Goal: Task Accomplishment & Management: Use online tool/utility

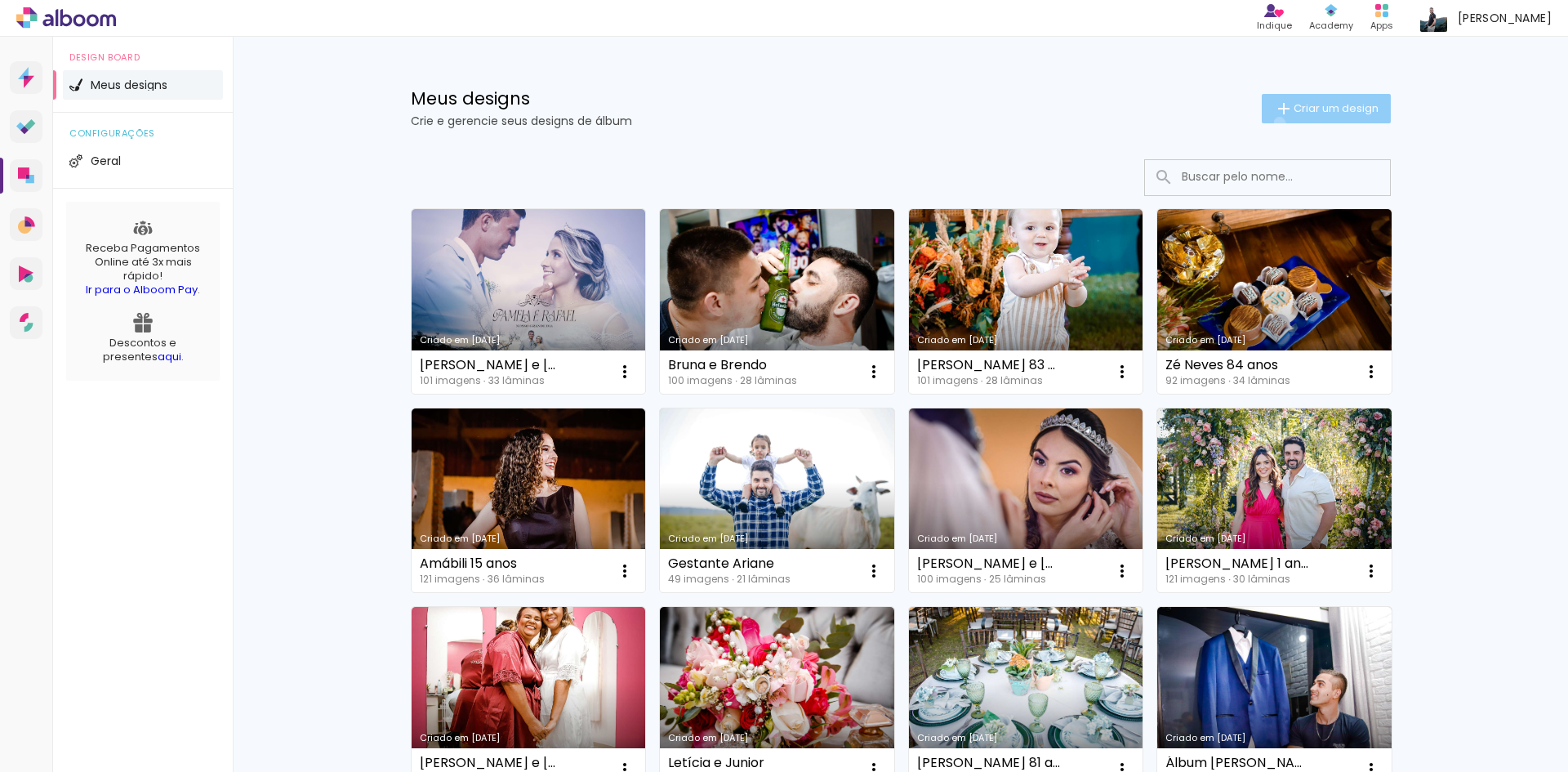
click at [1270, 123] on paper-button "Criar um design" at bounding box center [1326, 109] width 129 height 30
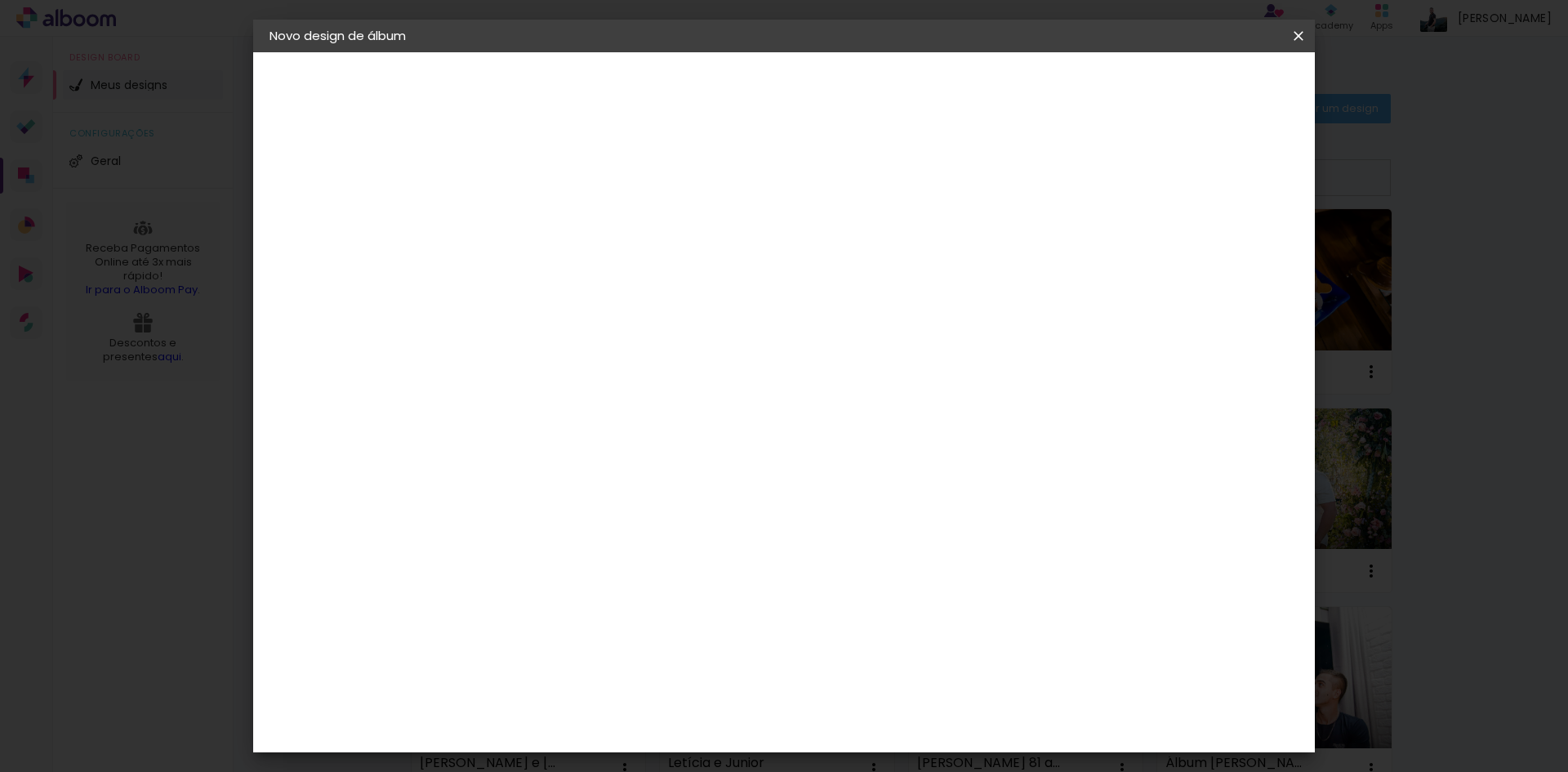
click at [537, 215] on input at bounding box center [537, 219] width 0 height 25
type input "Casamento Camili e [PERSON_NAME]"
type paper-input "Casamento Camili e [PERSON_NAME]"
click at [704, 95] on paper-button "Avançar" at bounding box center [664, 87] width 80 height 28
click at [660, 305] on input at bounding box center [578, 310] width 165 height 20
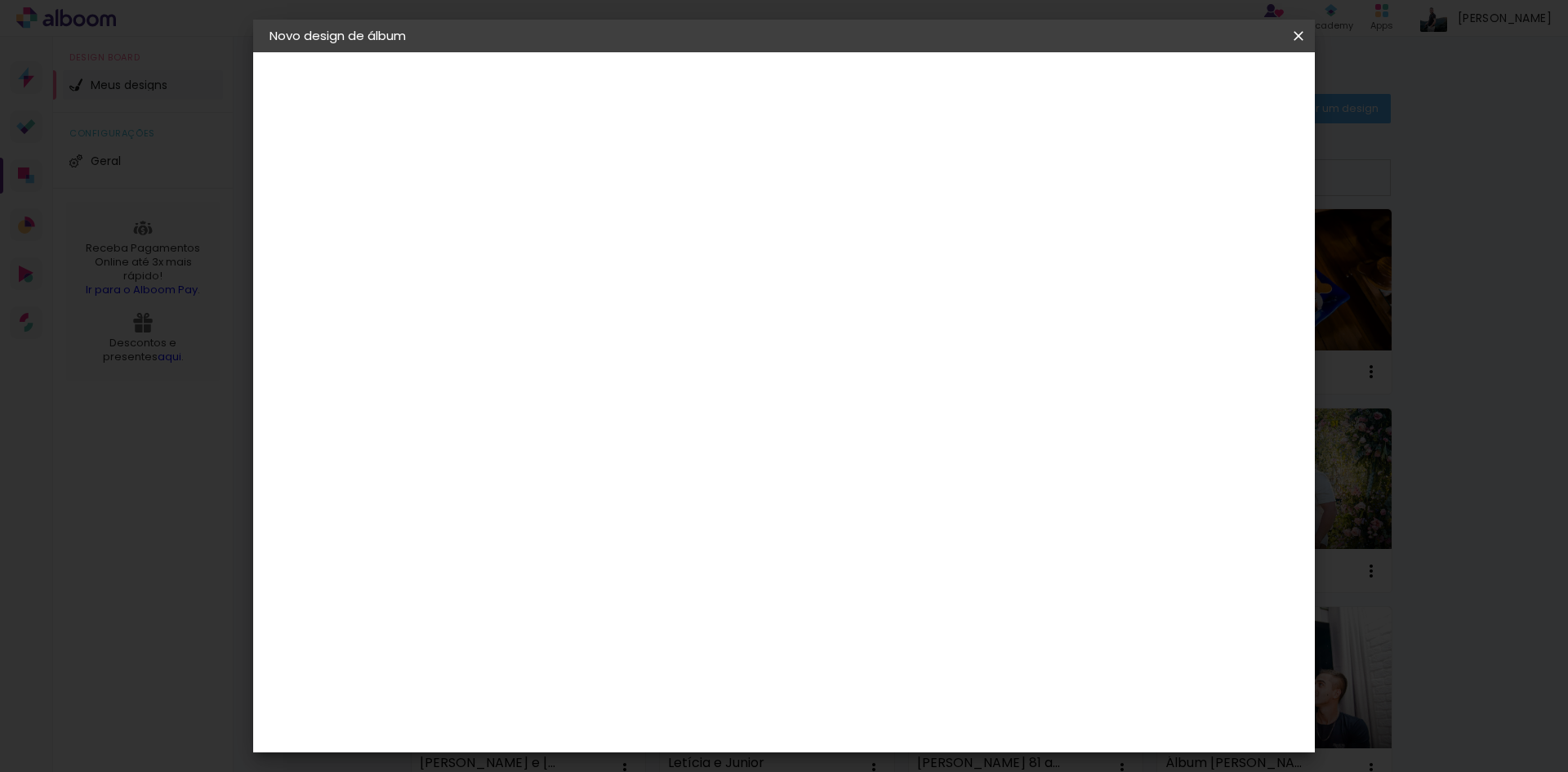
type input "matri"
type paper-input "matri"
click at [566, 368] on div "Matrix" at bounding box center [546, 369] width 40 height 13
click at [566, 373] on div "Matrix" at bounding box center [546, 369] width 40 height 13
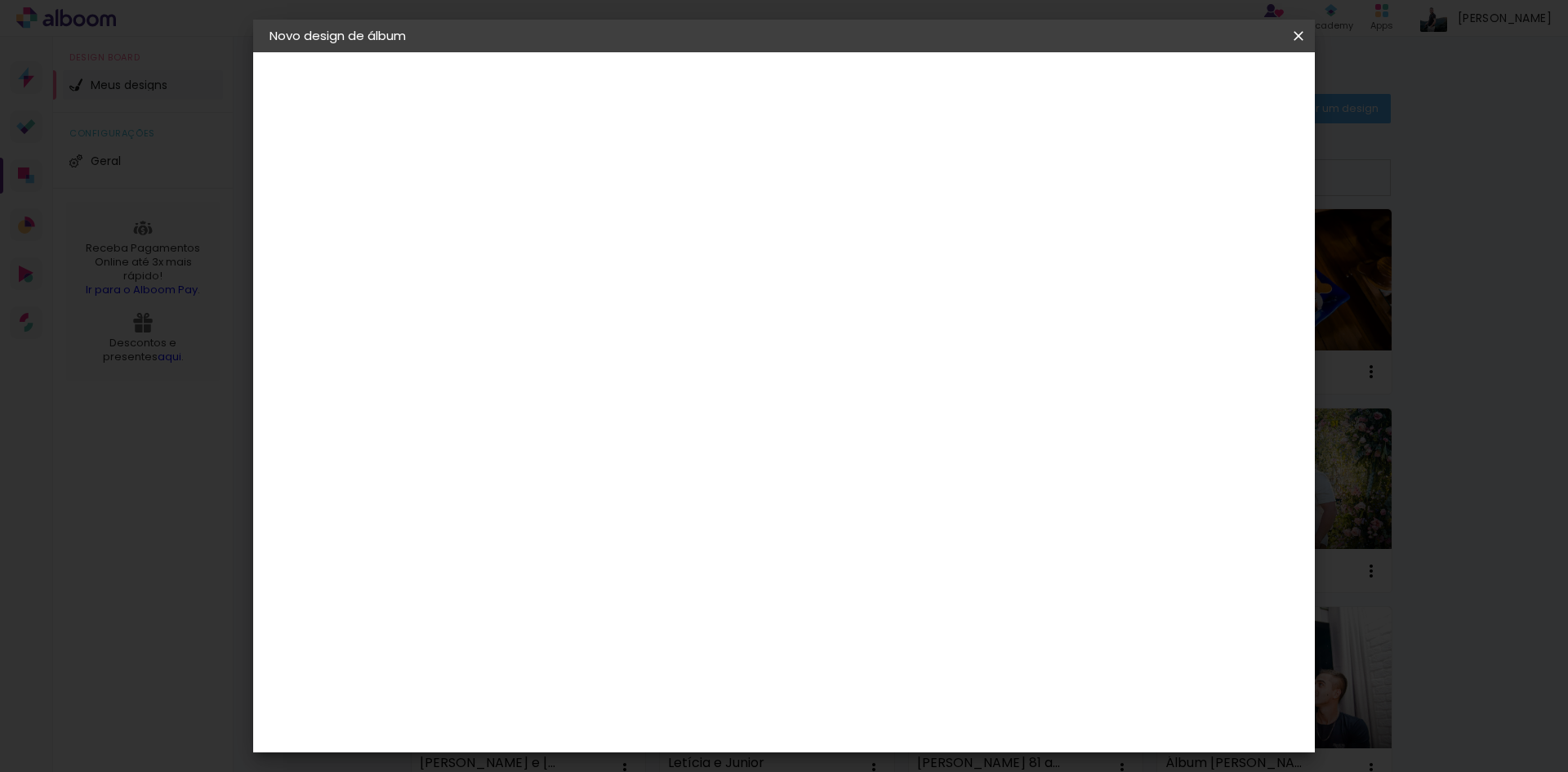
click at [799, 95] on paper-button "Avançar" at bounding box center [758, 87] width 80 height 28
click at [646, 571] on span "30 × 30" at bounding box center [609, 587] width 76 height 33
click at [0, 0] on slot "Avançar" at bounding box center [0, 0] width 0 height 0
click at [1197, 92] on span "Iniciar design" at bounding box center [1159, 87] width 74 height 11
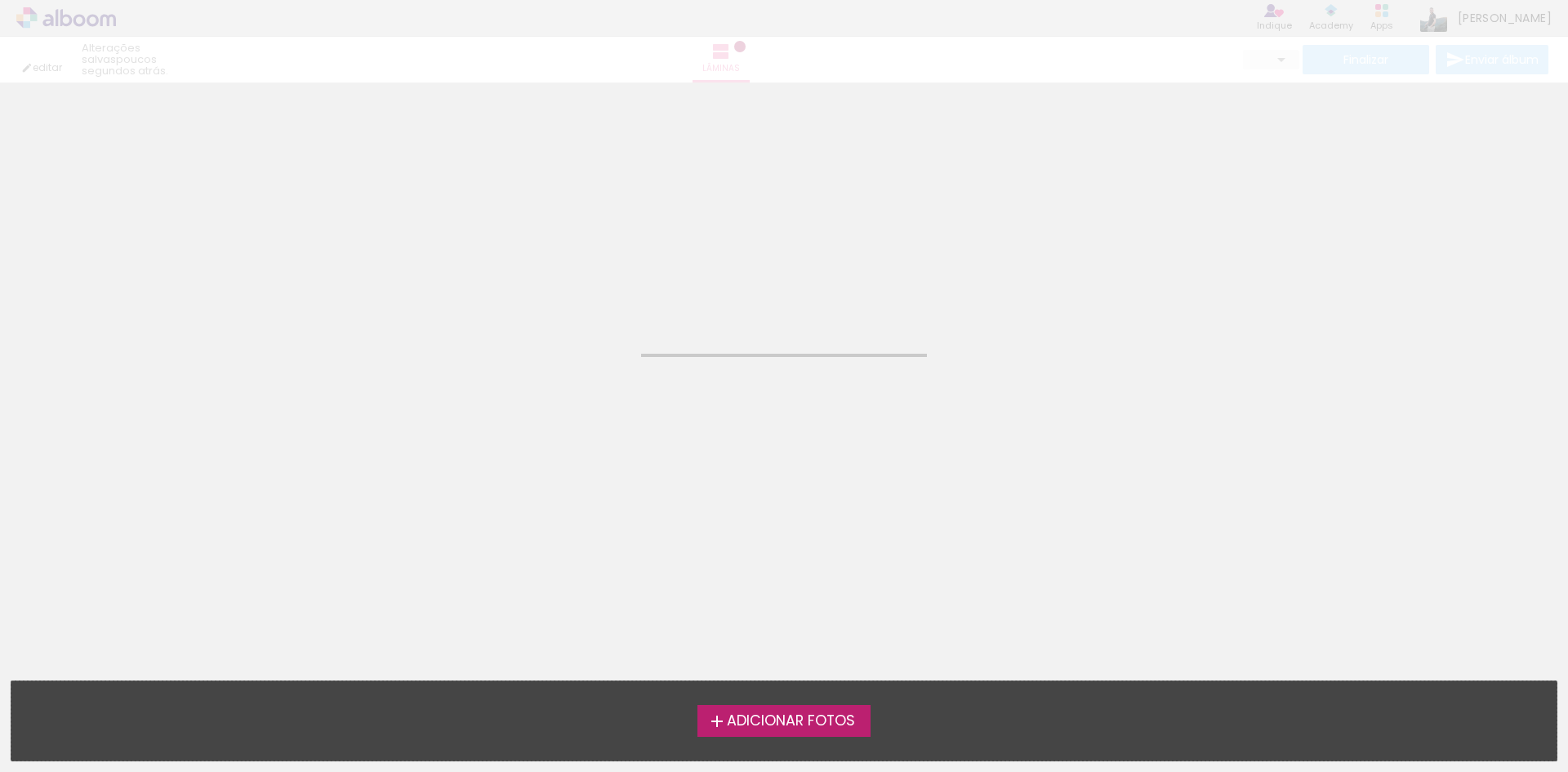
click at [788, 723] on span "Adicionar Fotos" at bounding box center [790, 721] width 128 height 15
click at [0, 0] on input "file" at bounding box center [0, 0] width 0 height 0
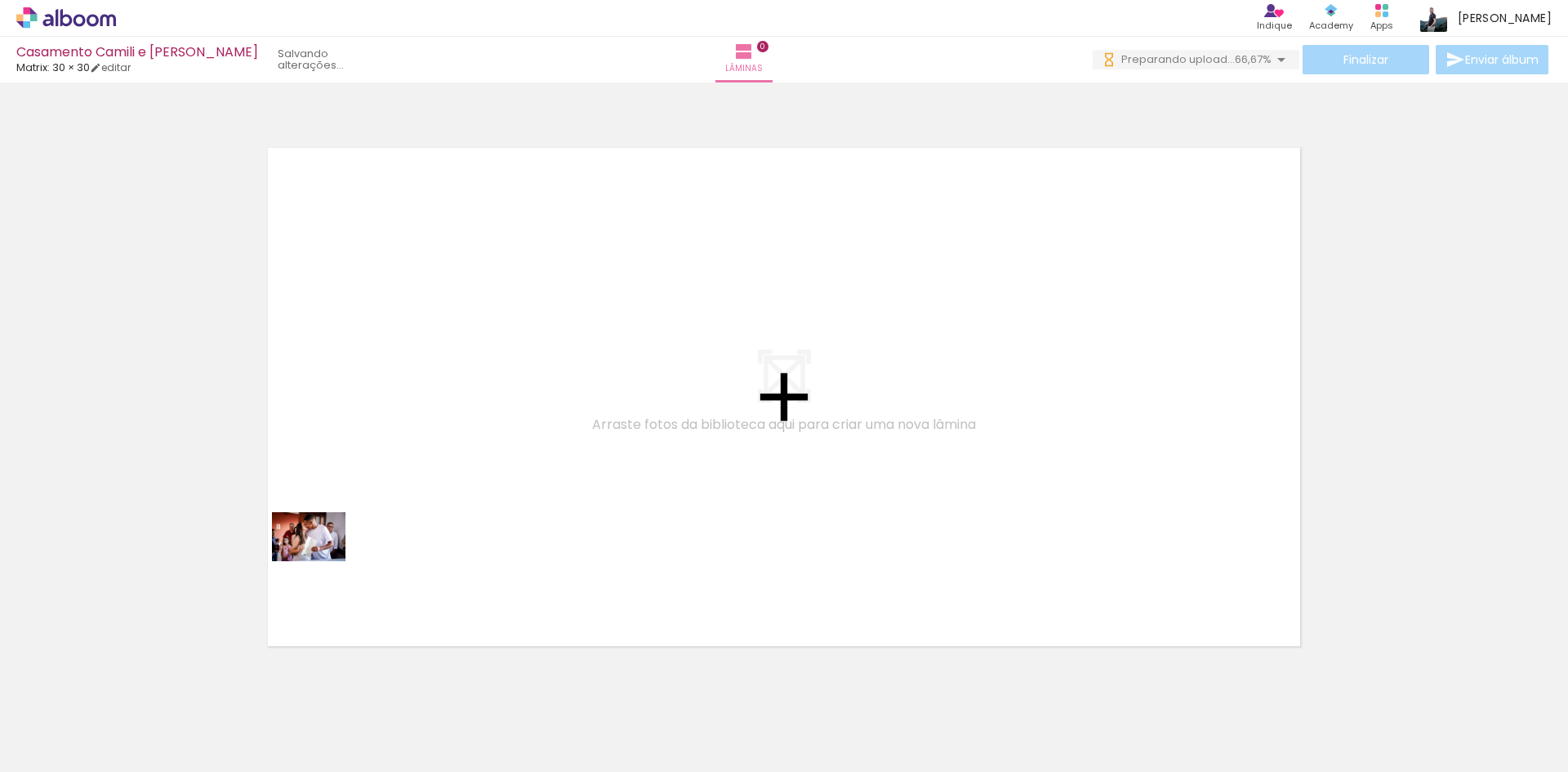
drag, startPoint x: 275, startPoint y: 632, endPoint x: 321, endPoint y: 561, distance: 84.6
click at [321, 561] on quentale-workspace at bounding box center [784, 386] width 1568 height 772
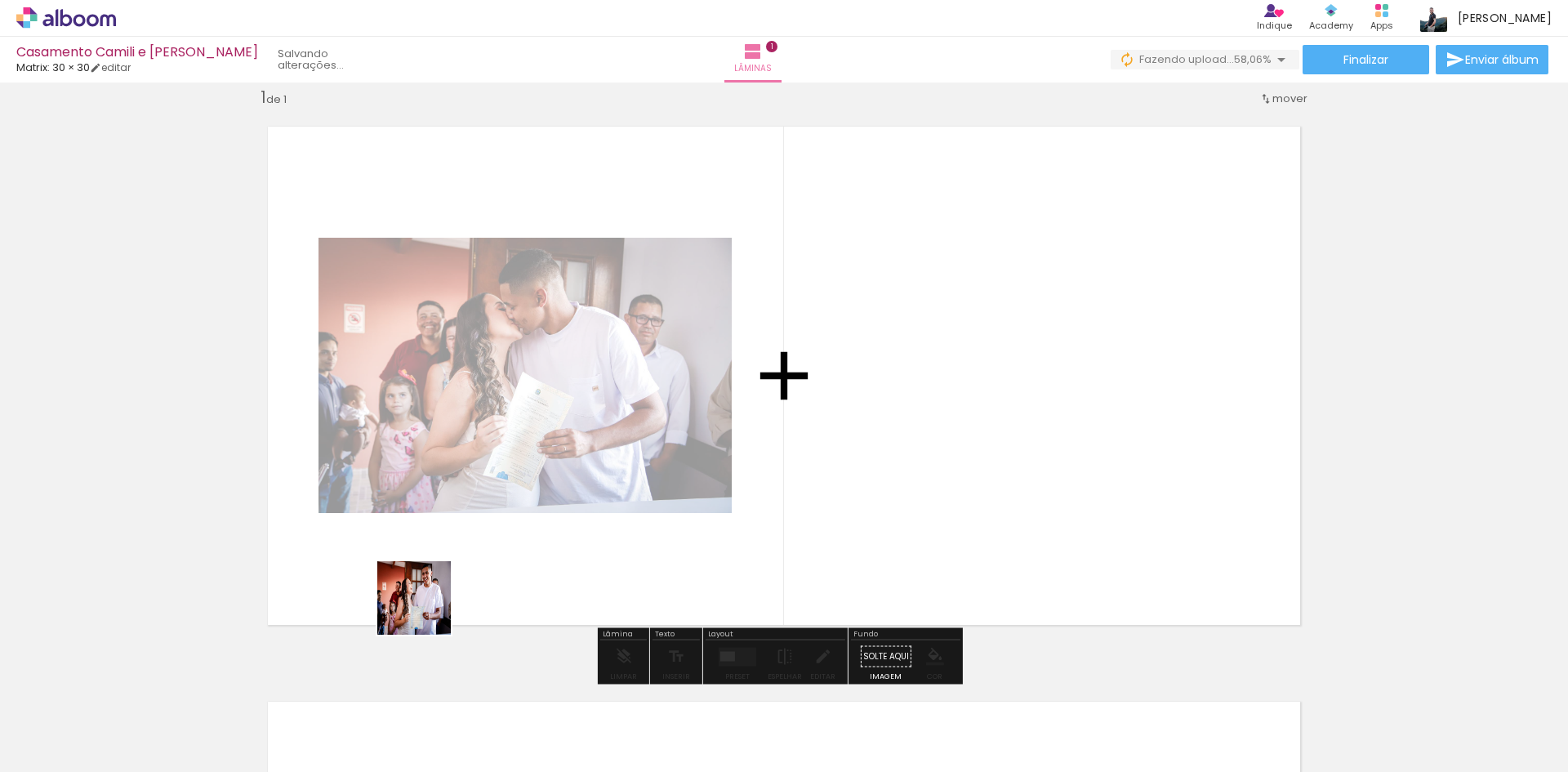
drag, startPoint x: 334, startPoint y: 731, endPoint x: 482, endPoint y: 567, distance: 220.9
click at [481, 568] on quentale-workspace at bounding box center [784, 386] width 1568 height 772
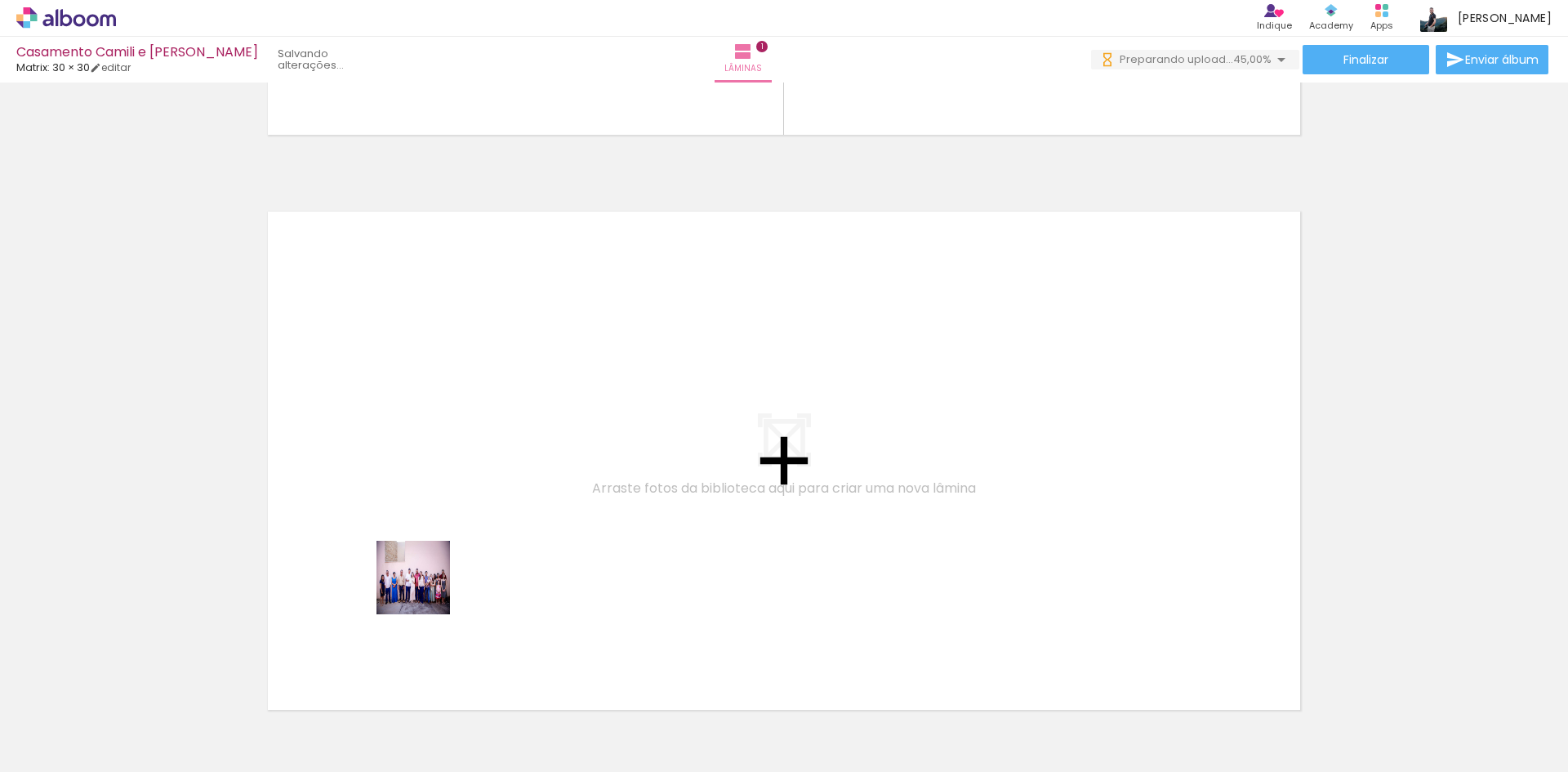
drag, startPoint x: 400, startPoint y: 721, endPoint x: 426, endPoint y: 590, distance: 133.6
click at [426, 590] on quentale-workspace at bounding box center [784, 386] width 1568 height 772
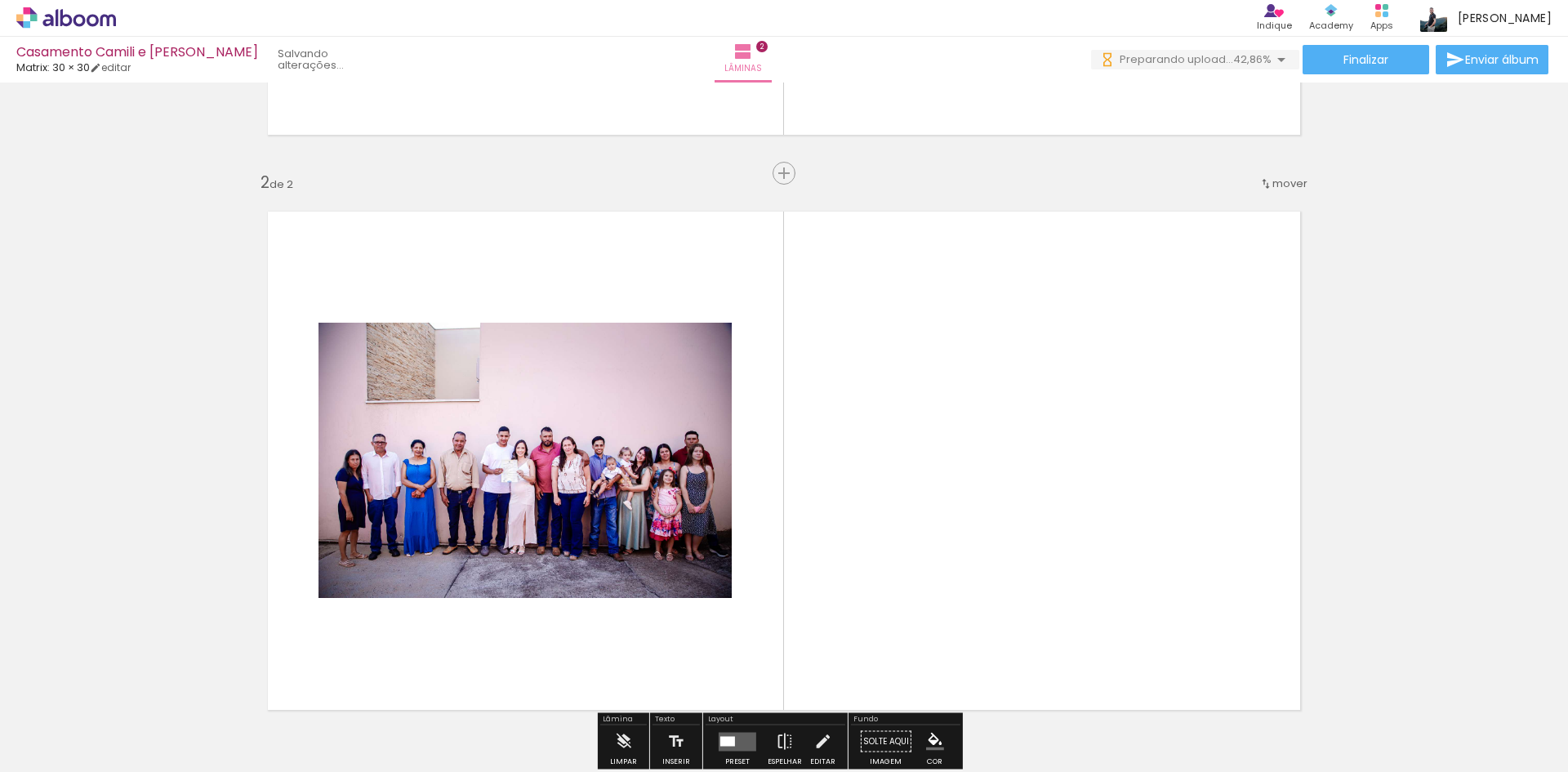
scroll to position [597, 0]
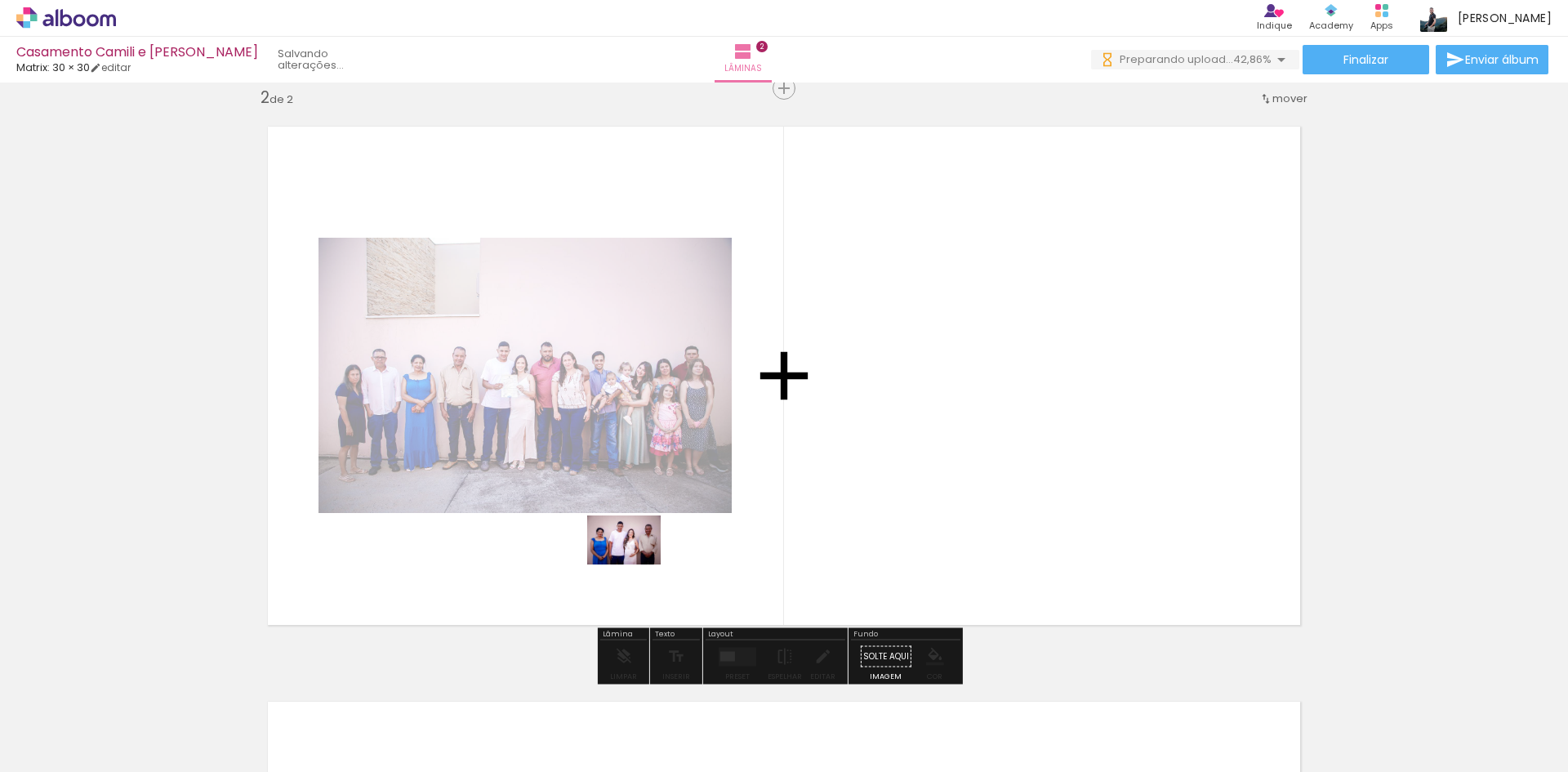
drag, startPoint x: 599, startPoint y: 712, endPoint x: 636, endPoint y: 564, distance: 152.6
click at [636, 564] on quentale-workspace at bounding box center [784, 386] width 1568 height 772
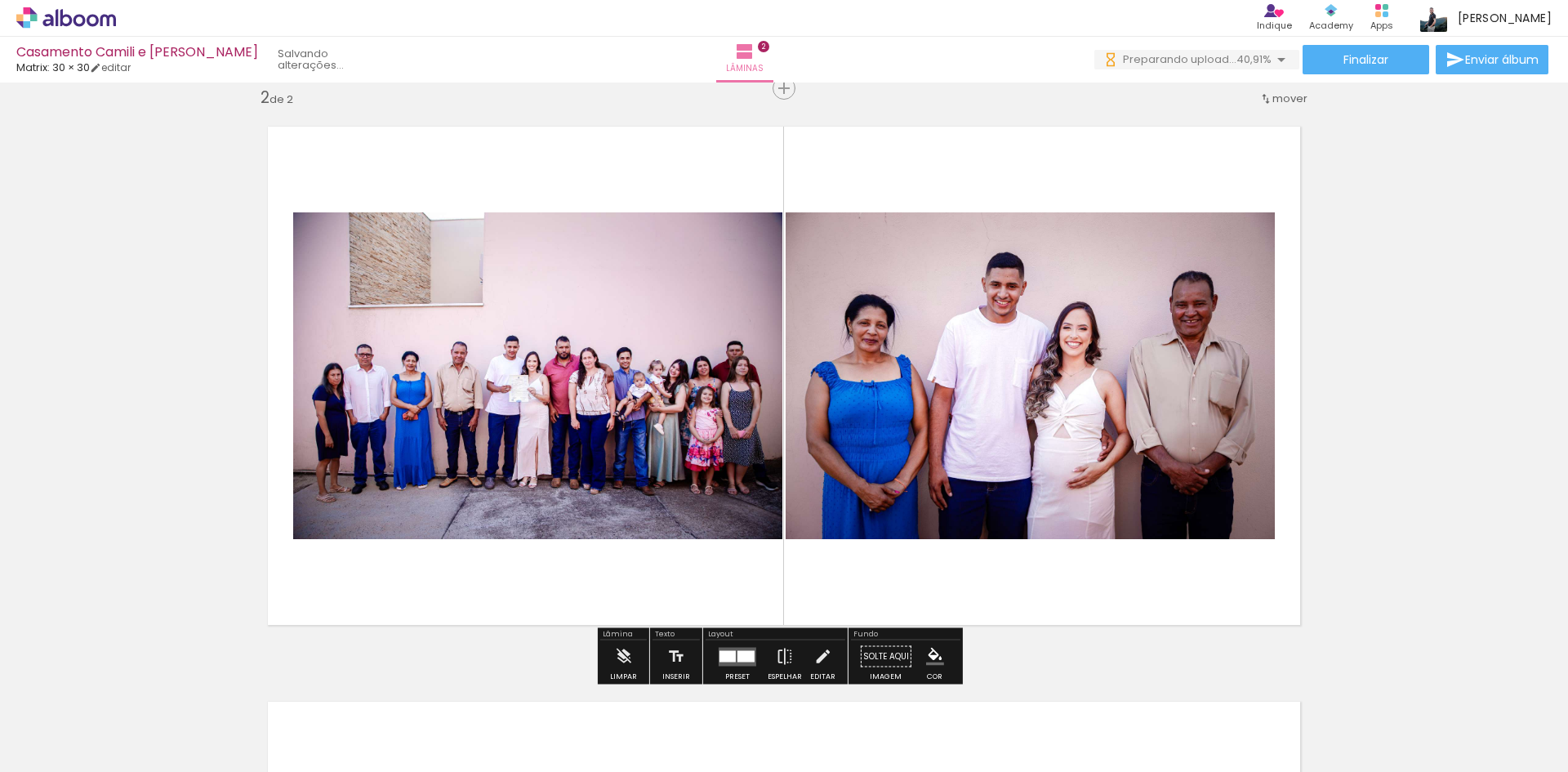
scroll to position [0, 0]
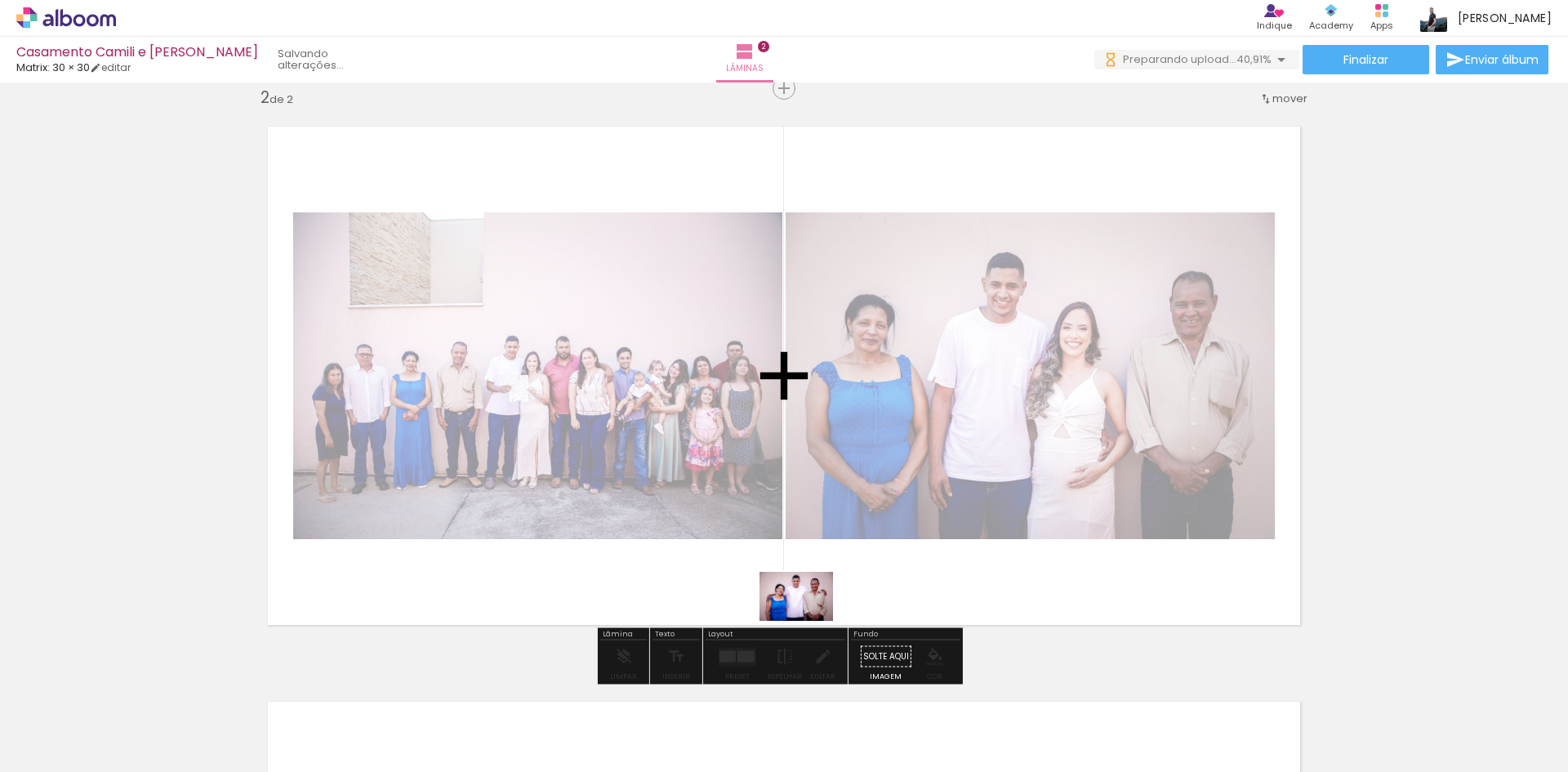
drag, startPoint x: 813, startPoint y: 726, endPoint x: 809, endPoint y: 621, distance: 105.1
click at [809, 621] on quentale-workspace at bounding box center [784, 386] width 1568 height 772
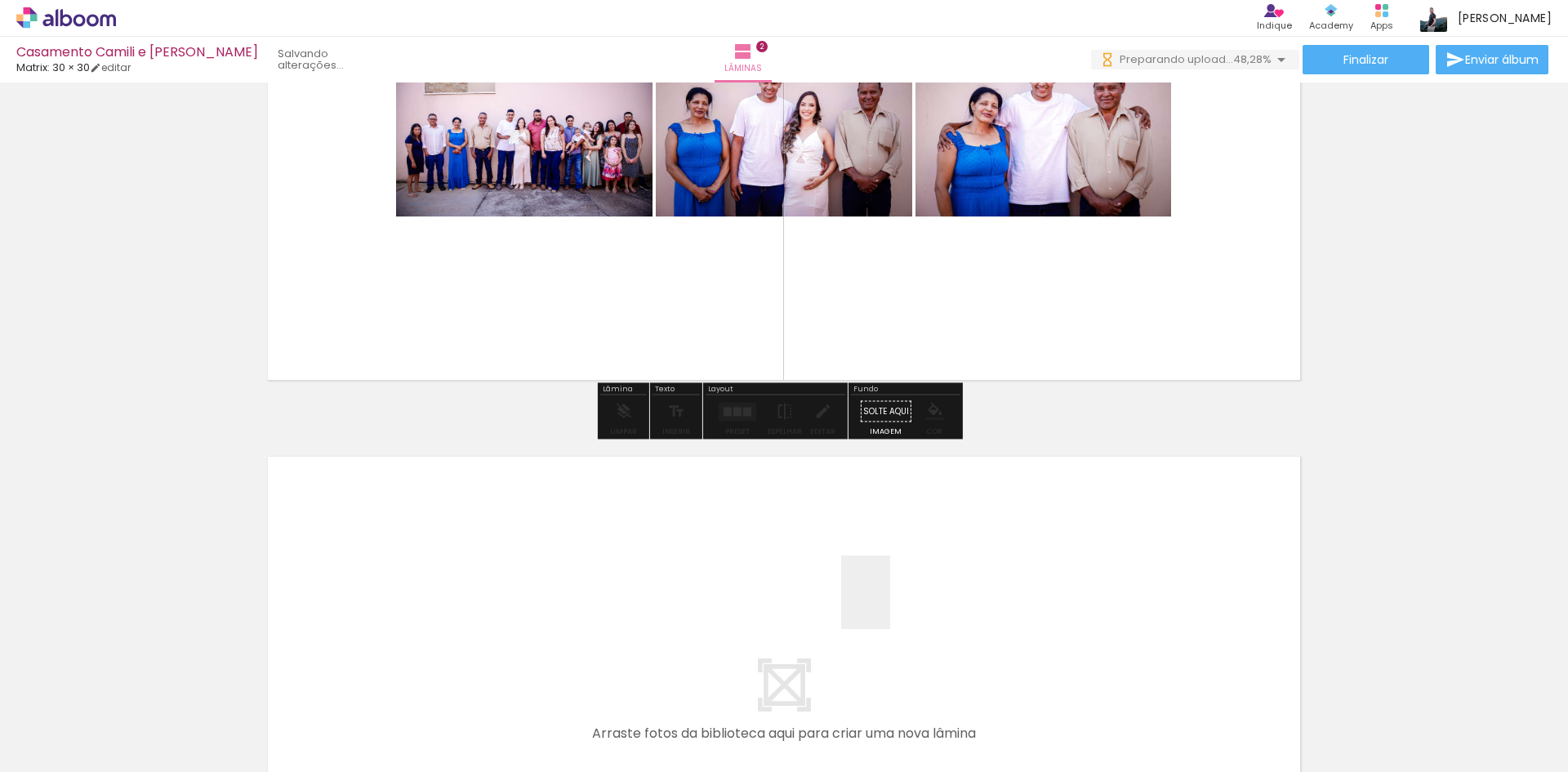
click at [890, 604] on quentale-workspace at bounding box center [784, 386] width 1568 height 772
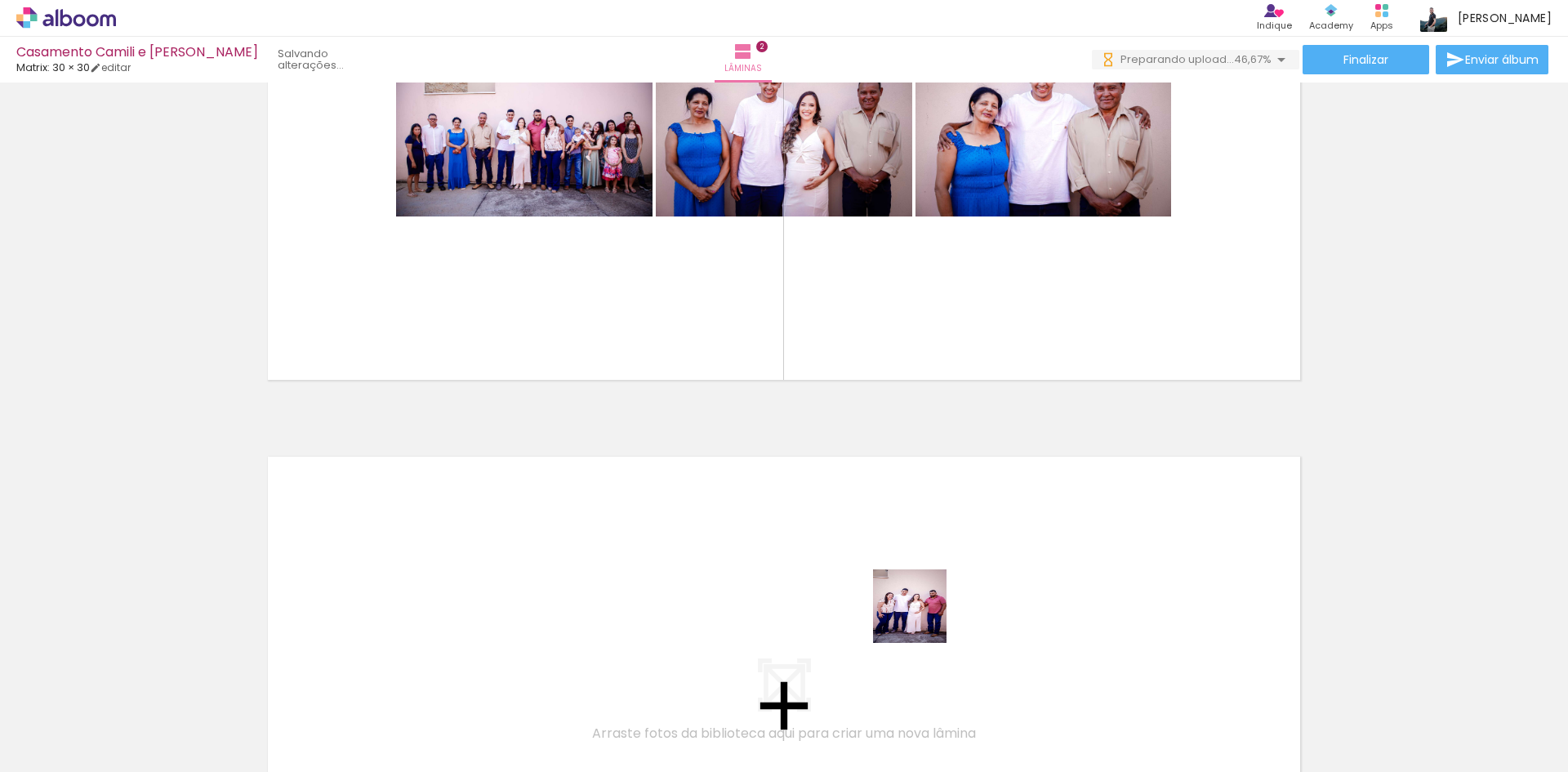
drag, startPoint x: 993, startPoint y: 721, endPoint x: 910, endPoint y: 611, distance: 137.8
click at [910, 611] on quentale-workspace at bounding box center [784, 386] width 1568 height 772
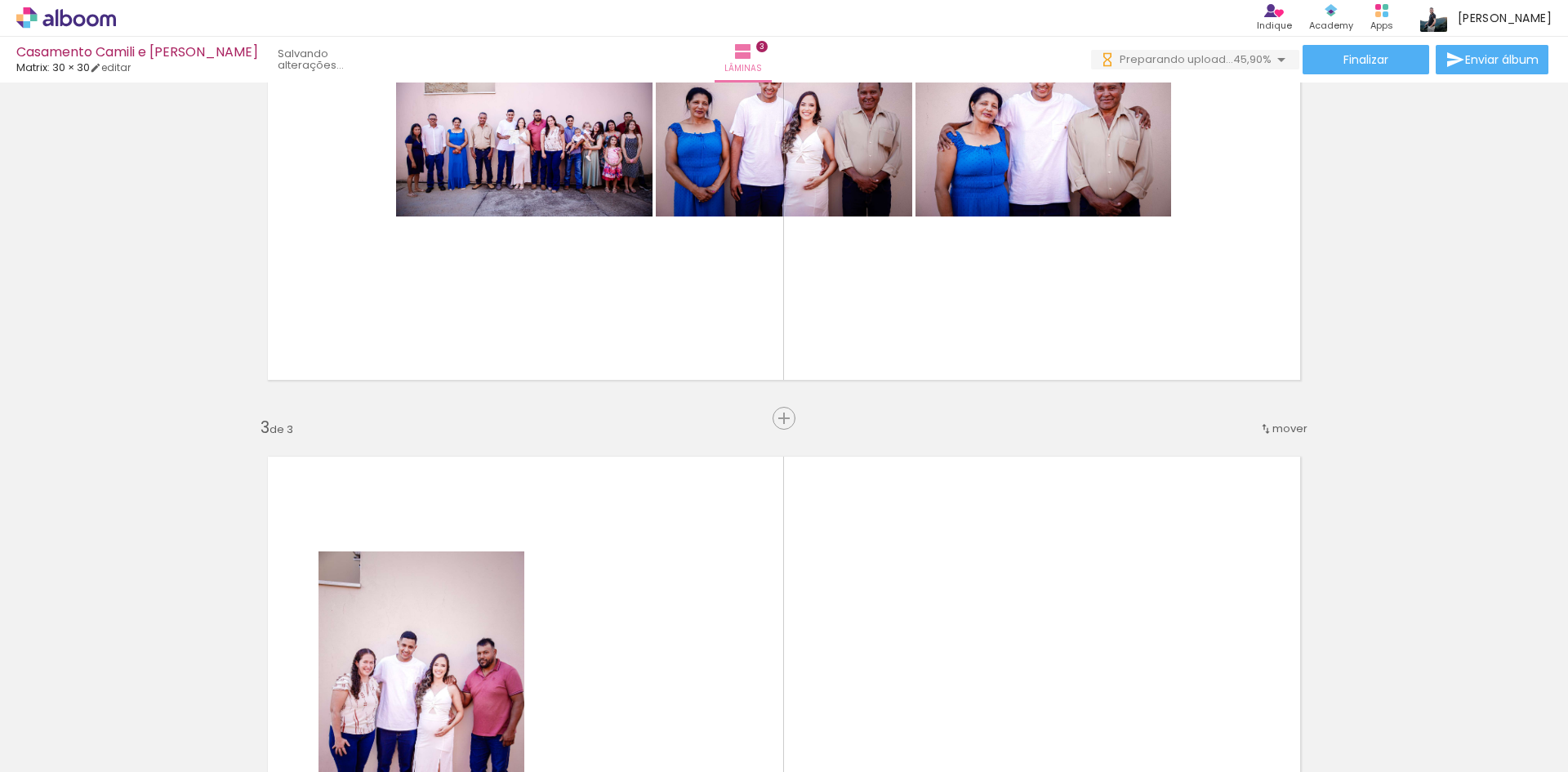
scroll to position [1171, 0]
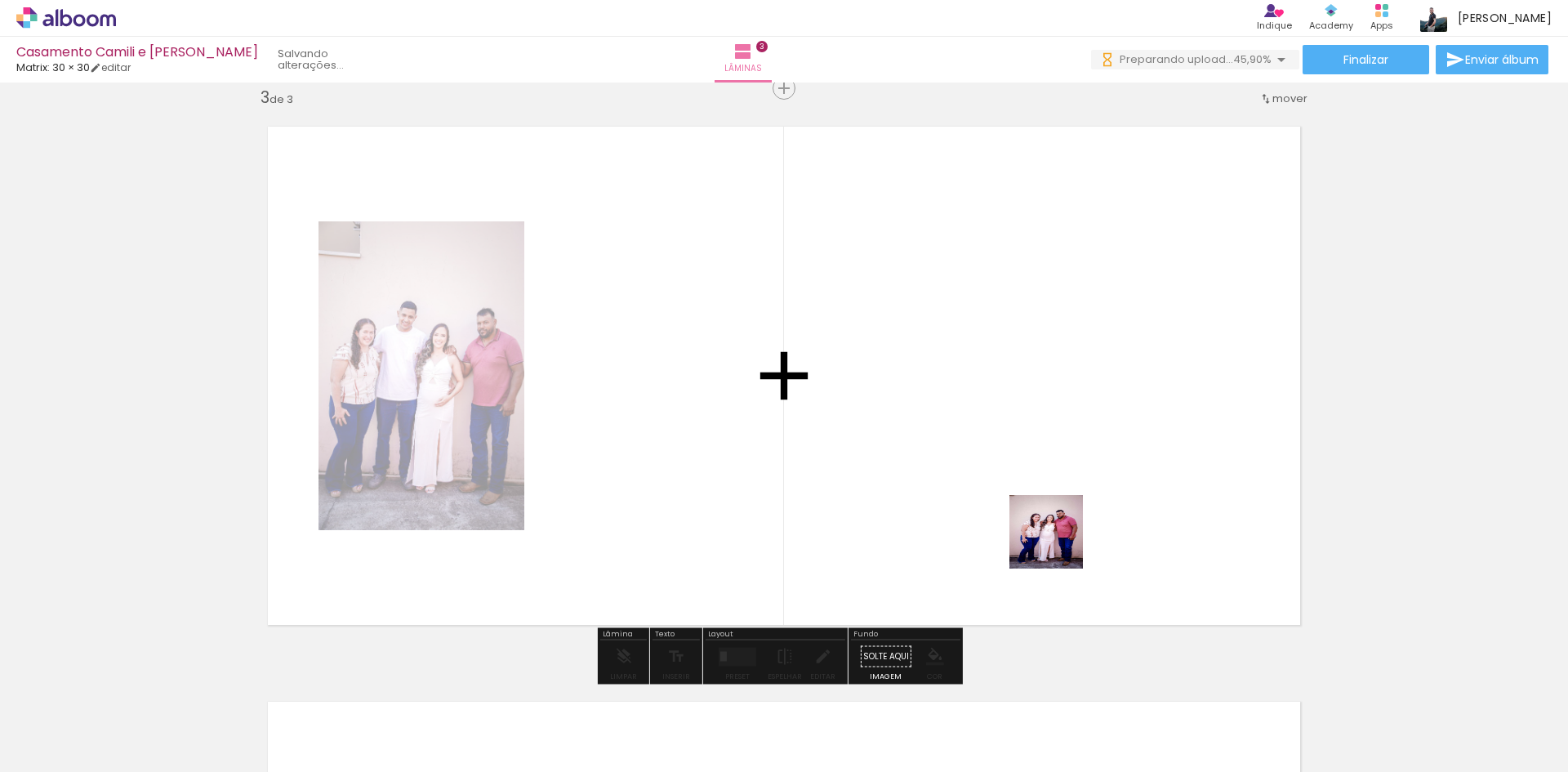
drag, startPoint x: 1164, startPoint y: 707, endPoint x: 1058, endPoint y: 544, distance: 194.4
click at [1058, 544] on quentale-workspace at bounding box center [784, 386] width 1568 height 772
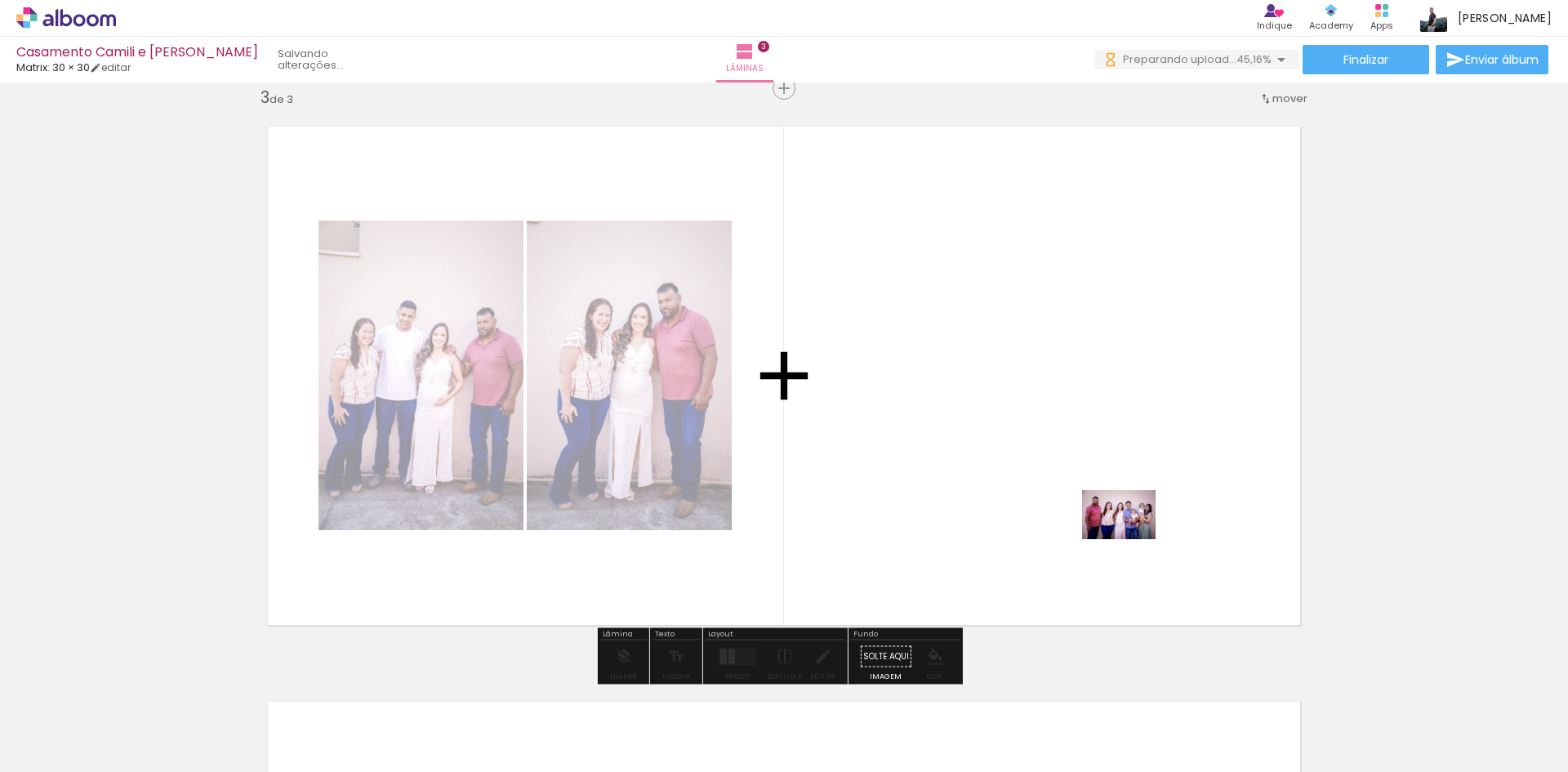
drag, startPoint x: 1347, startPoint y: 718, endPoint x: 1123, endPoint y: 531, distance: 291.8
click at [1123, 531] on quentale-workspace at bounding box center [784, 386] width 1568 height 772
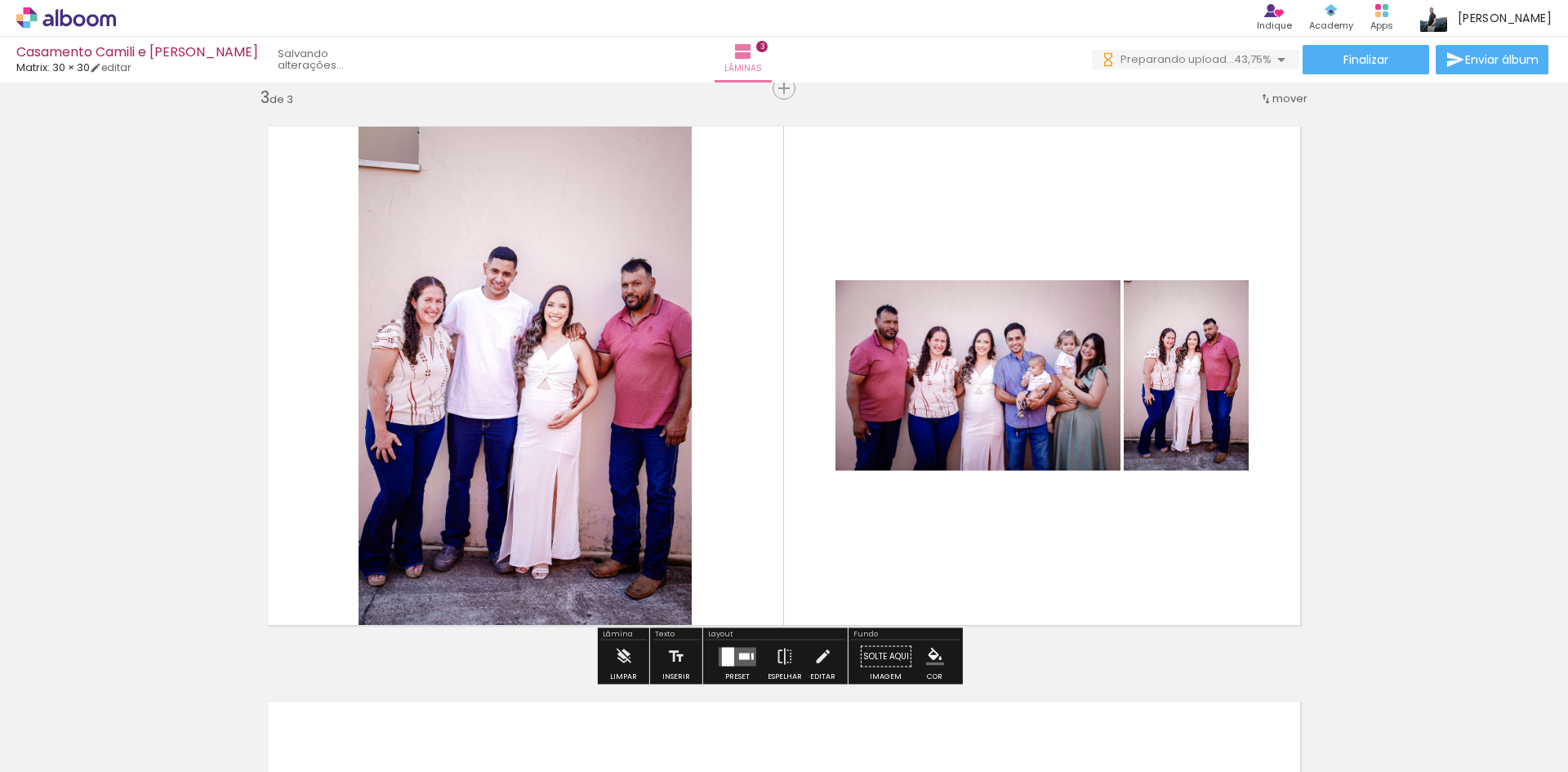
scroll to position [0, 0]
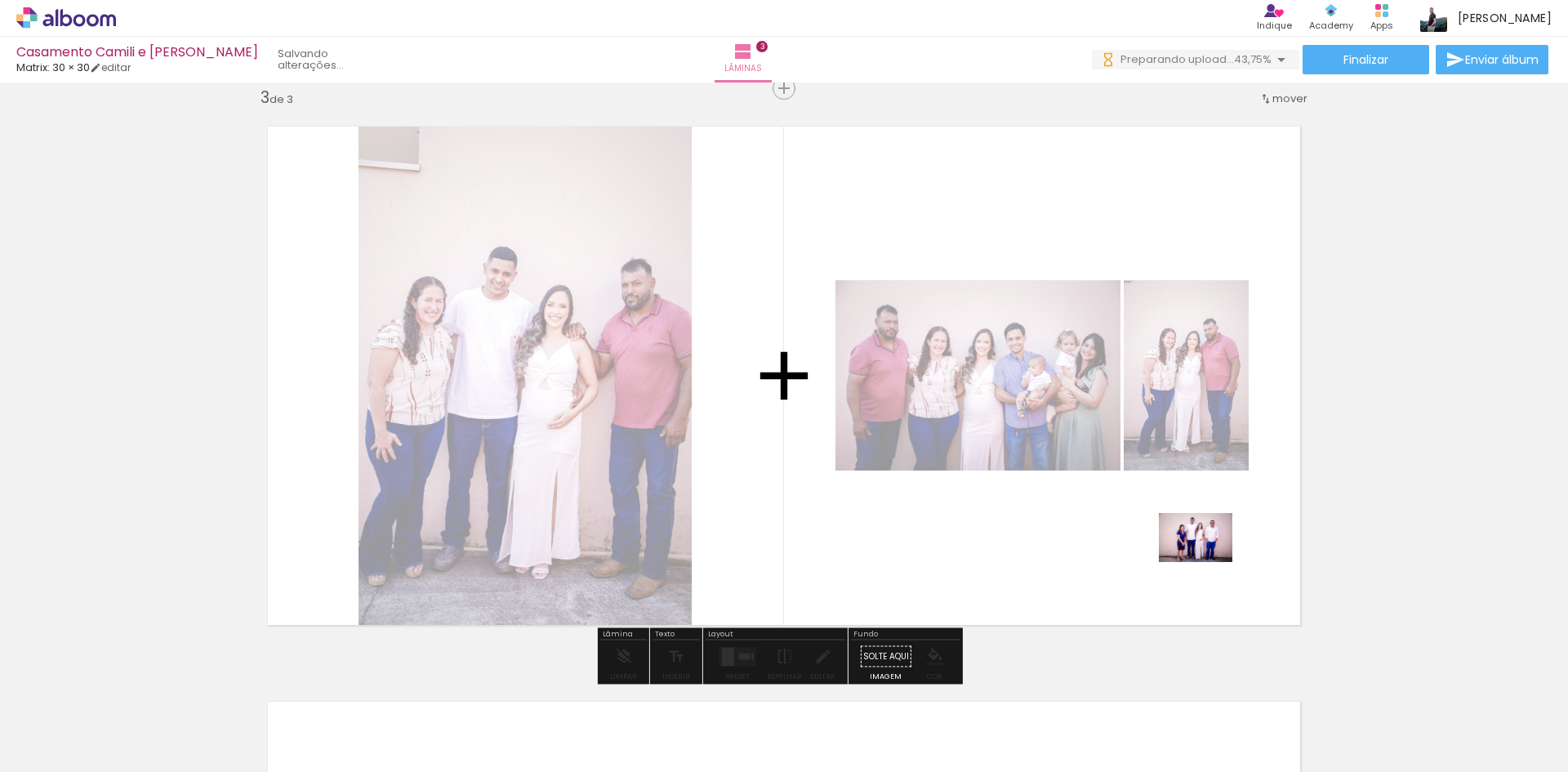
drag, startPoint x: 1514, startPoint y: 718, endPoint x: 1208, endPoint y: 561, distance: 343.9
click at [1208, 561] on quentale-workspace at bounding box center [784, 386] width 1568 height 772
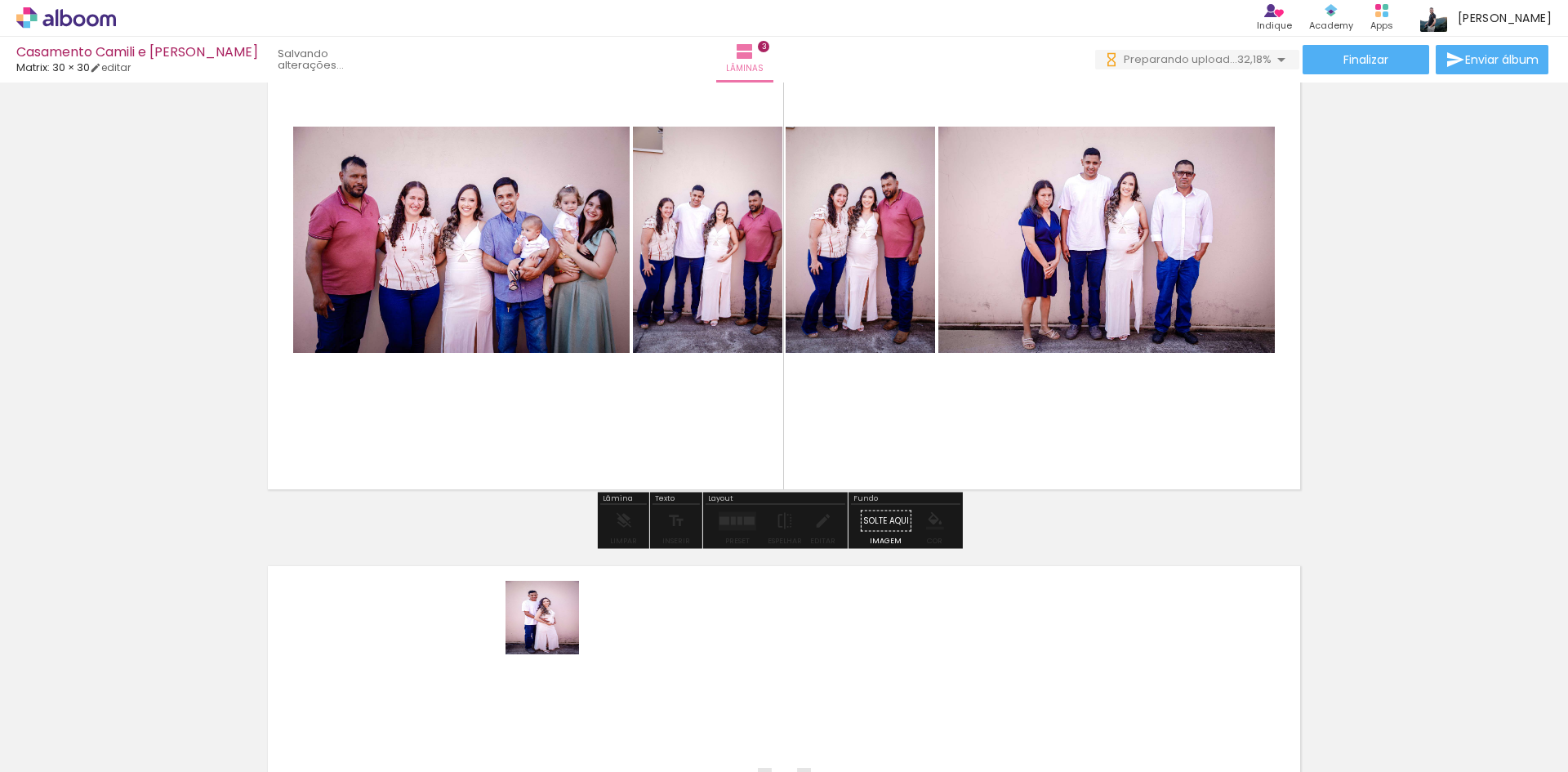
drag, startPoint x: 553, startPoint y: 722, endPoint x: 555, endPoint y: 630, distance: 92.0
click at [555, 630] on quentale-workspace at bounding box center [784, 386] width 1568 height 772
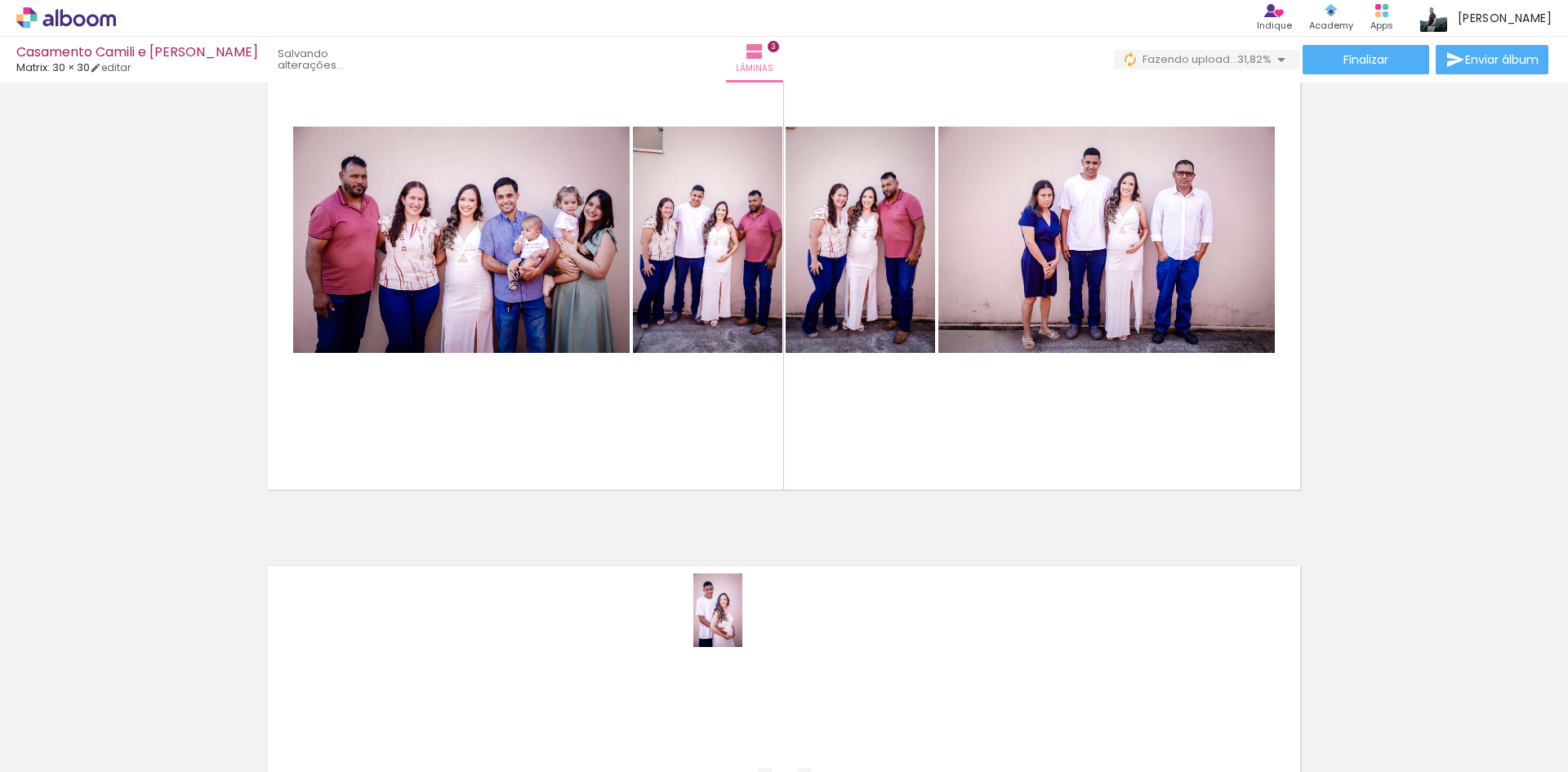
drag, startPoint x: 742, startPoint y: 655, endPoint x: 742, endPoint y: 622, distance: 33.0
click at [742, 622] on quentale-workspace at bounding box center [784, 386] width 1568 height 772
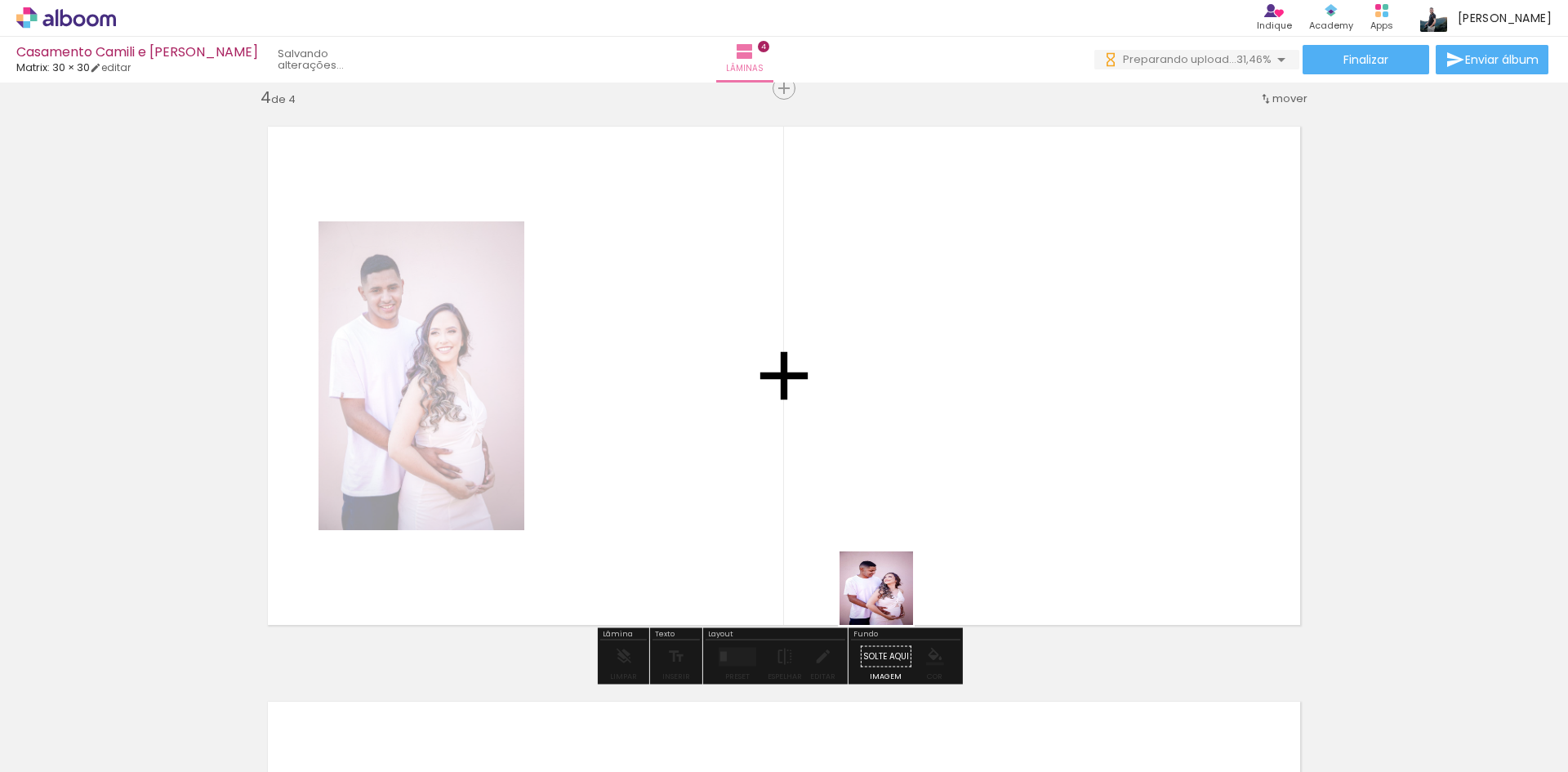
drag, startPoint x: 912, startPoint y: 721, endPoint x: 851, endPoint y: 588, distance: 146.3
click at [874, 558] on quentale-workspace at bounding box center [784, 386] width 1568 height 772
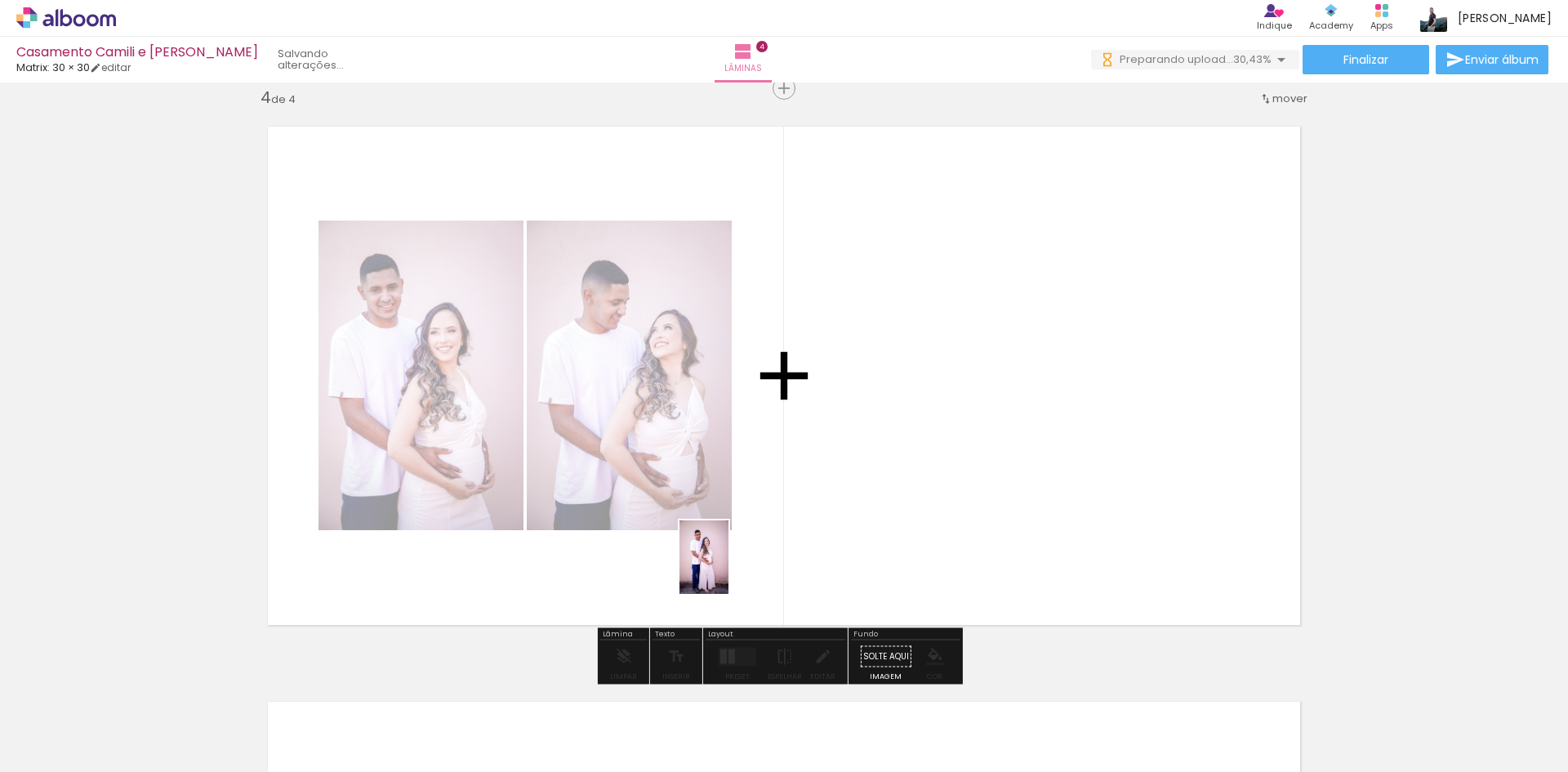
drag, startPoint x: 561, startPoint y: 733, endPoint x: 729, endPoint y: 569, distance: 234.8
click at [729, 569] on quentale-workspace at bounding box center [784, 386] width 1568 height 772
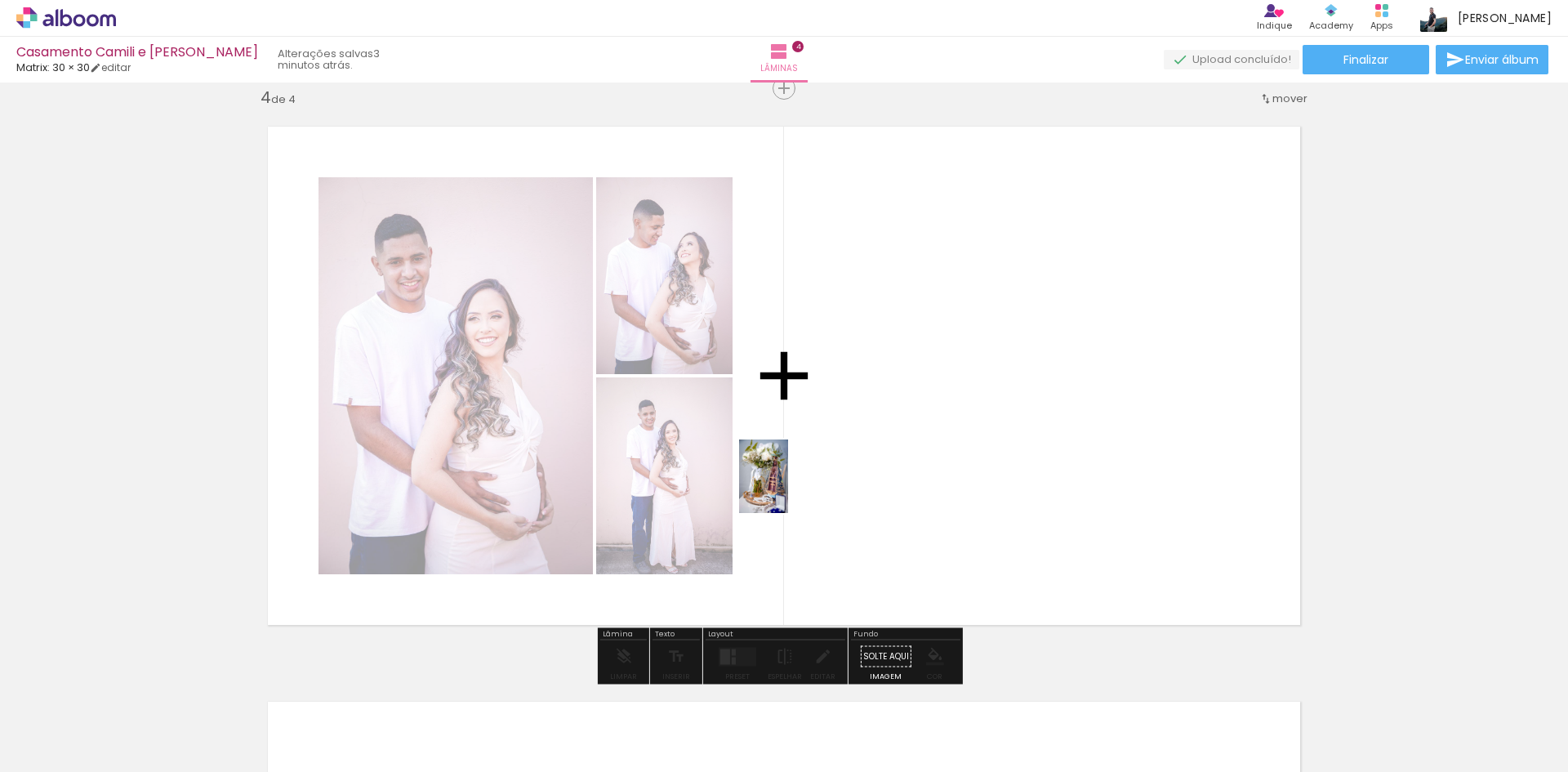
drag, startPoint x: 432, startPoint y: 724, endPoint x: 788, endPoint y: 489, distance: 426.6
click at [788, 489] on quentale-workspace at bounding box center [784, 386] width 1568 height 772
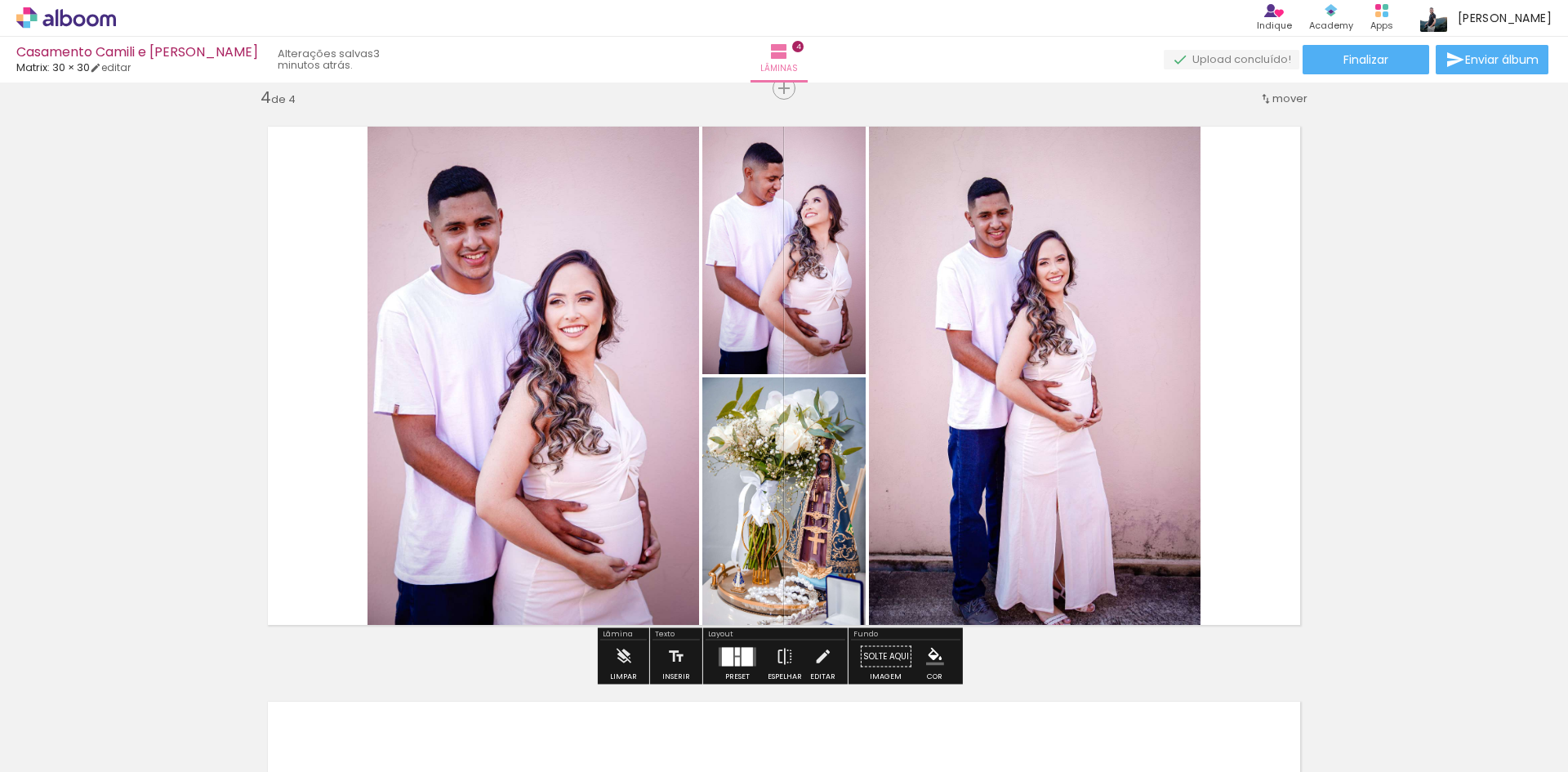
click at [728, 658] on div at bounding box center [728, 656] width 11 height 18
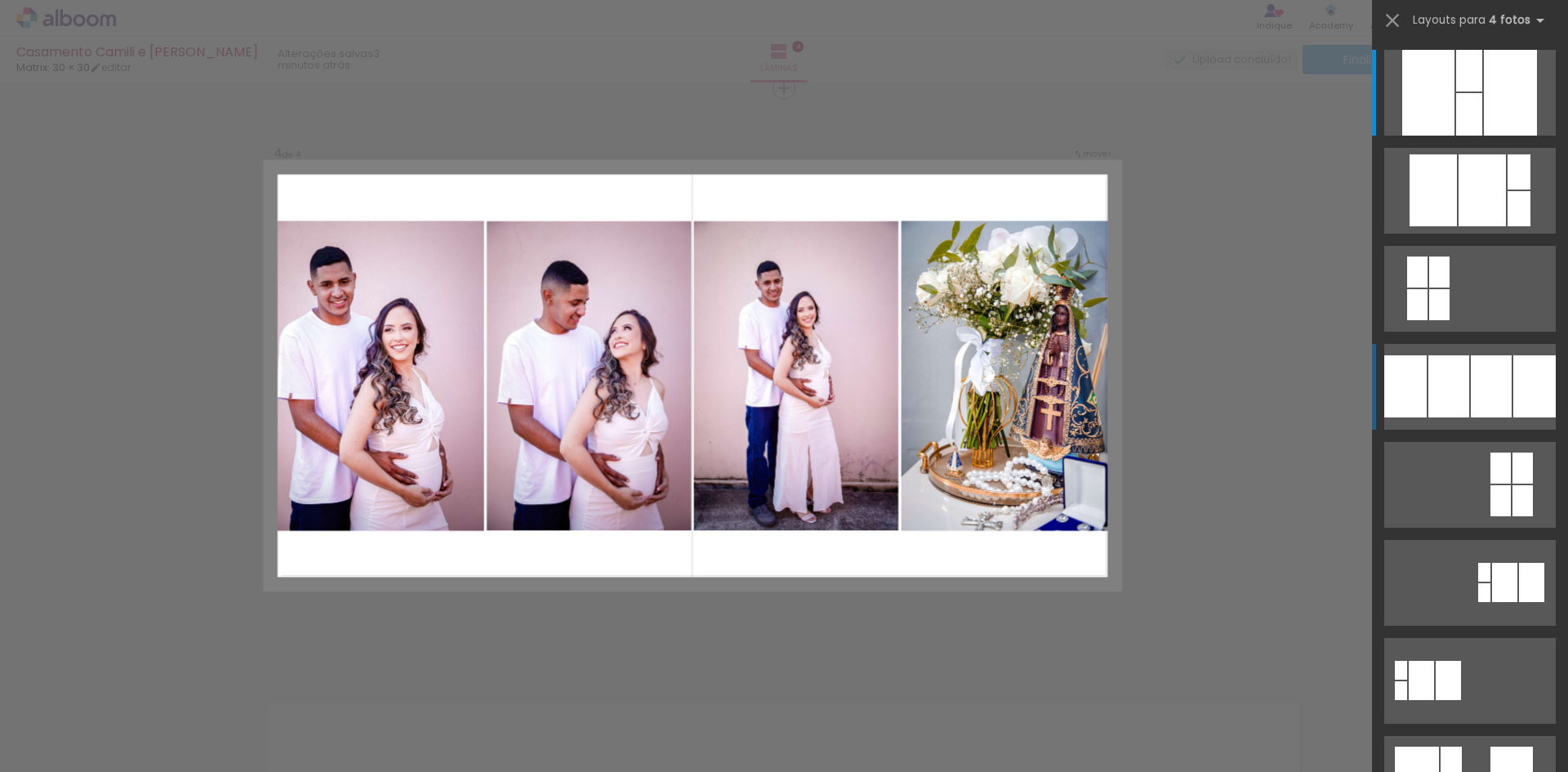
click at [1429, 390] on div at bounding box center [1449, 386] width 41 height 62
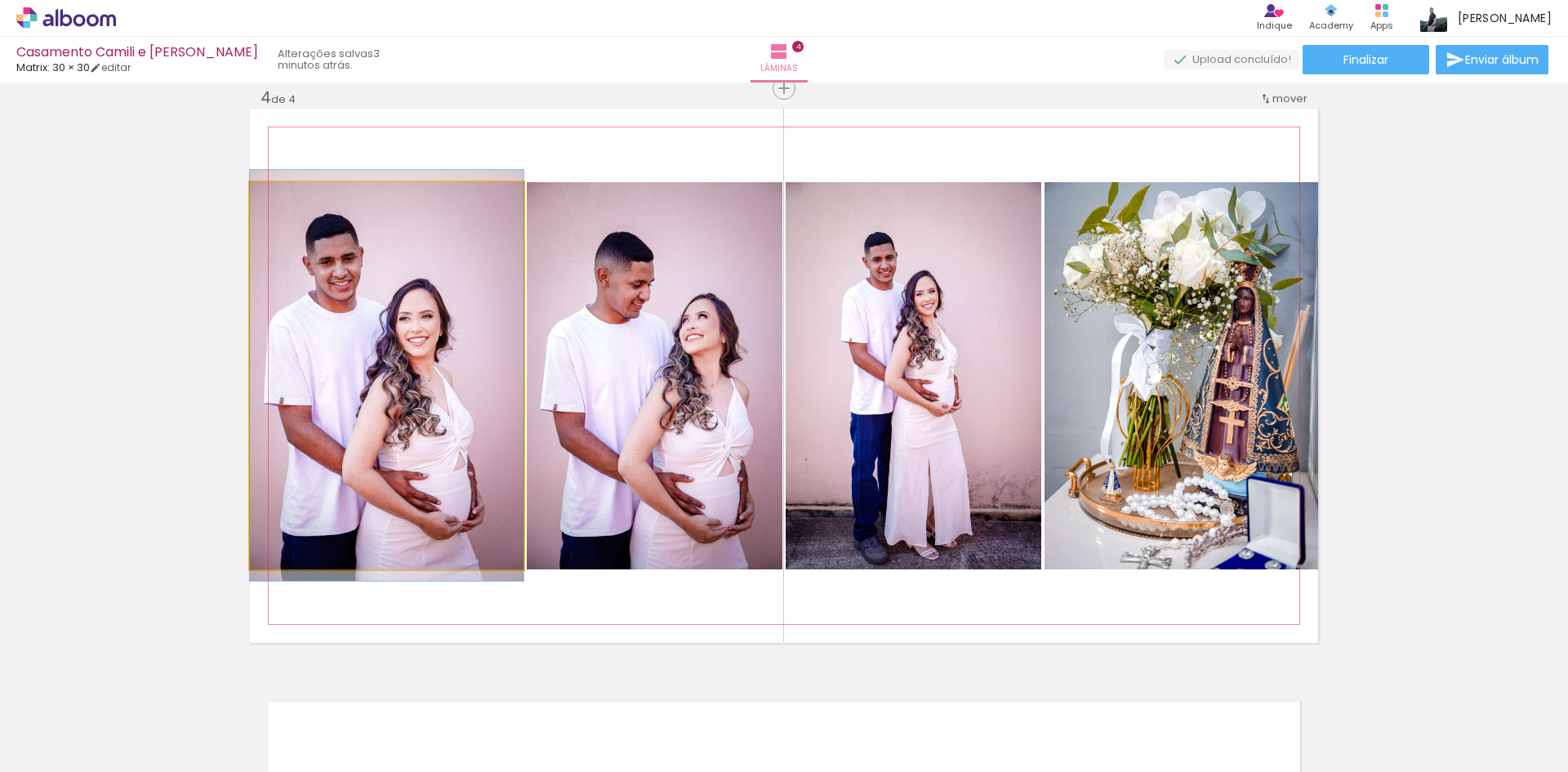
click at [420, 452] on quentale-photo at bounding box center [387, 375] width 273 height 387
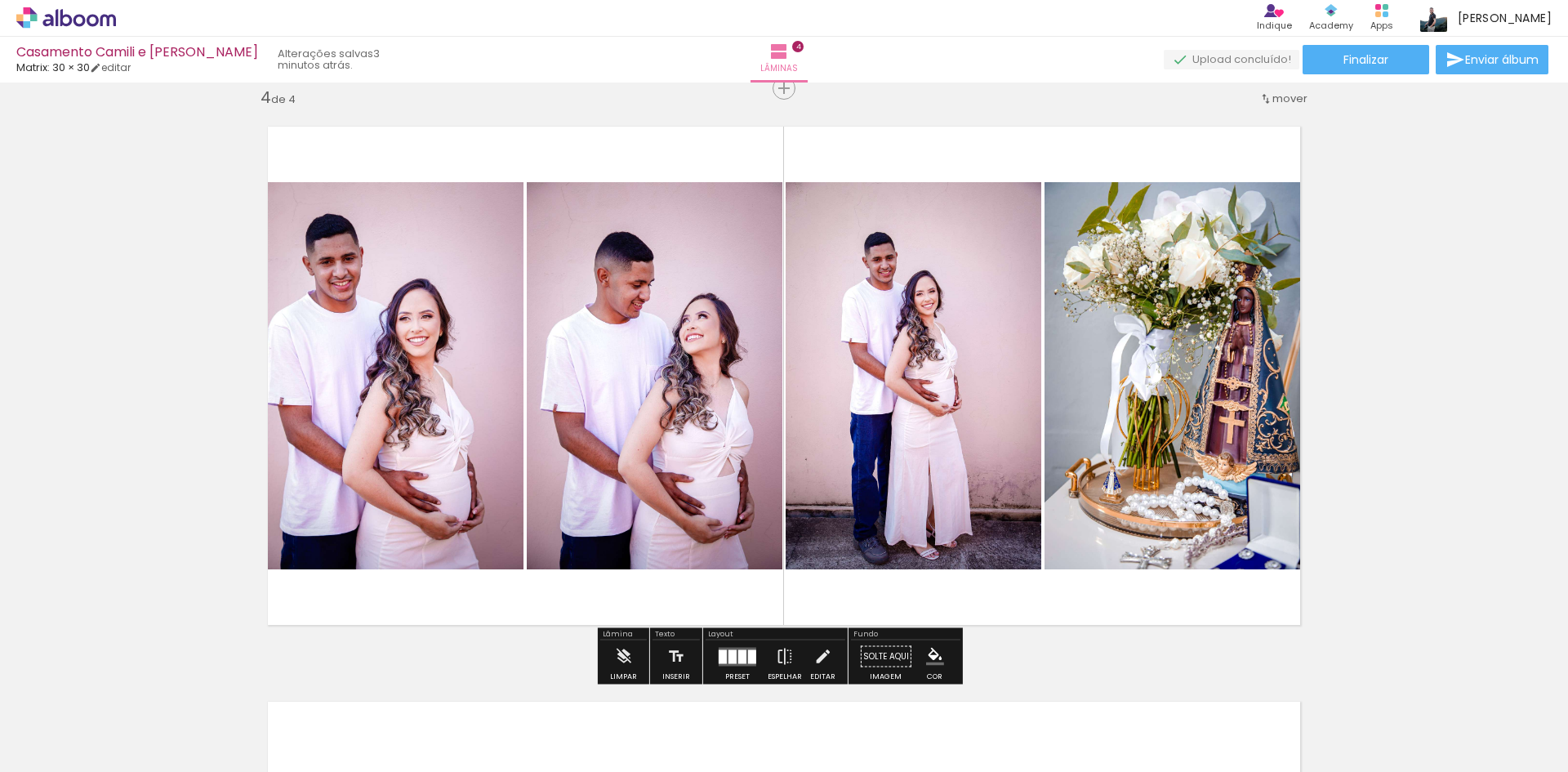
click at [732, 660] on div at bounding box center [732, 656] width 8 height 14
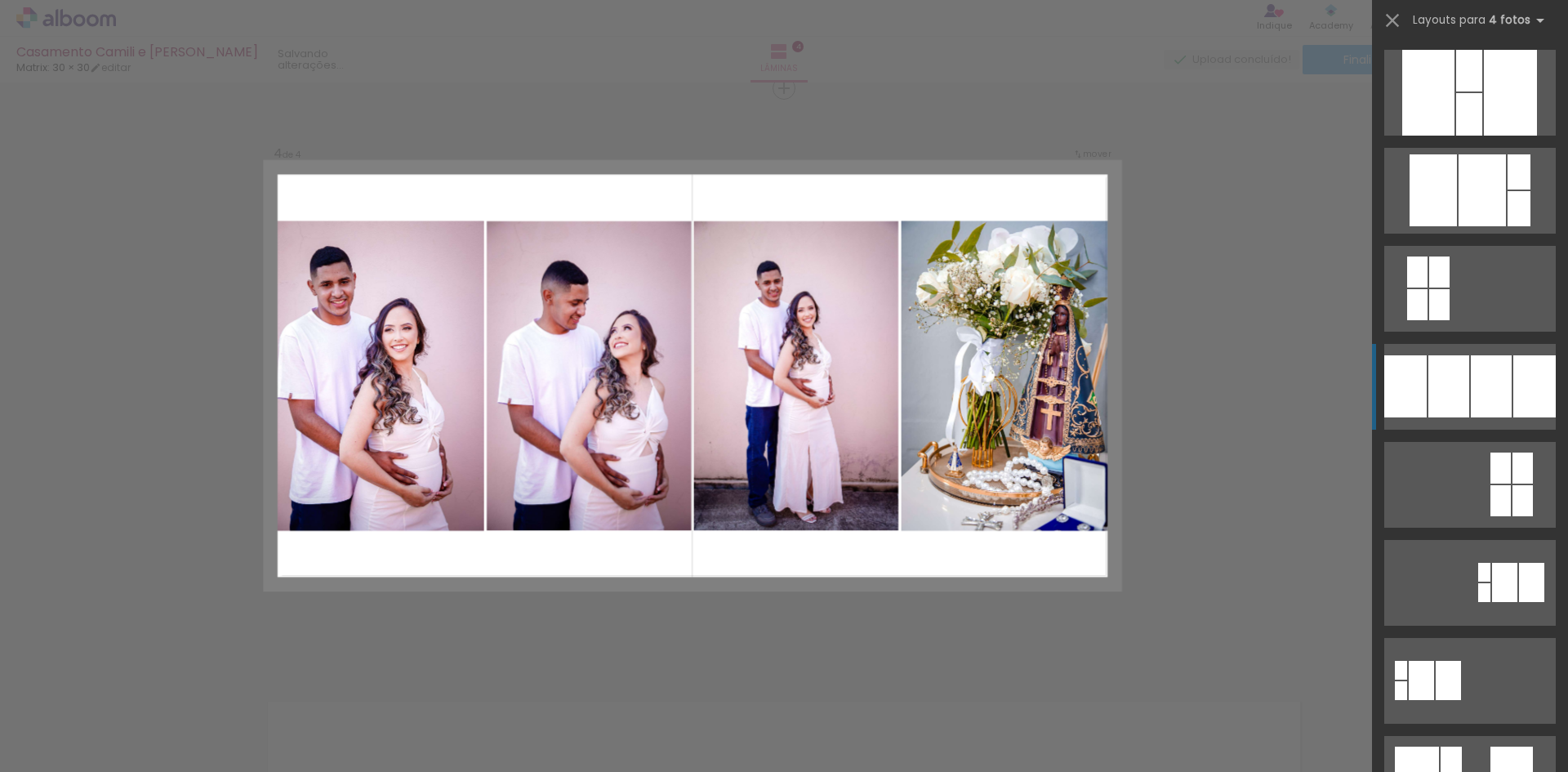
scroll to position [294, 0]
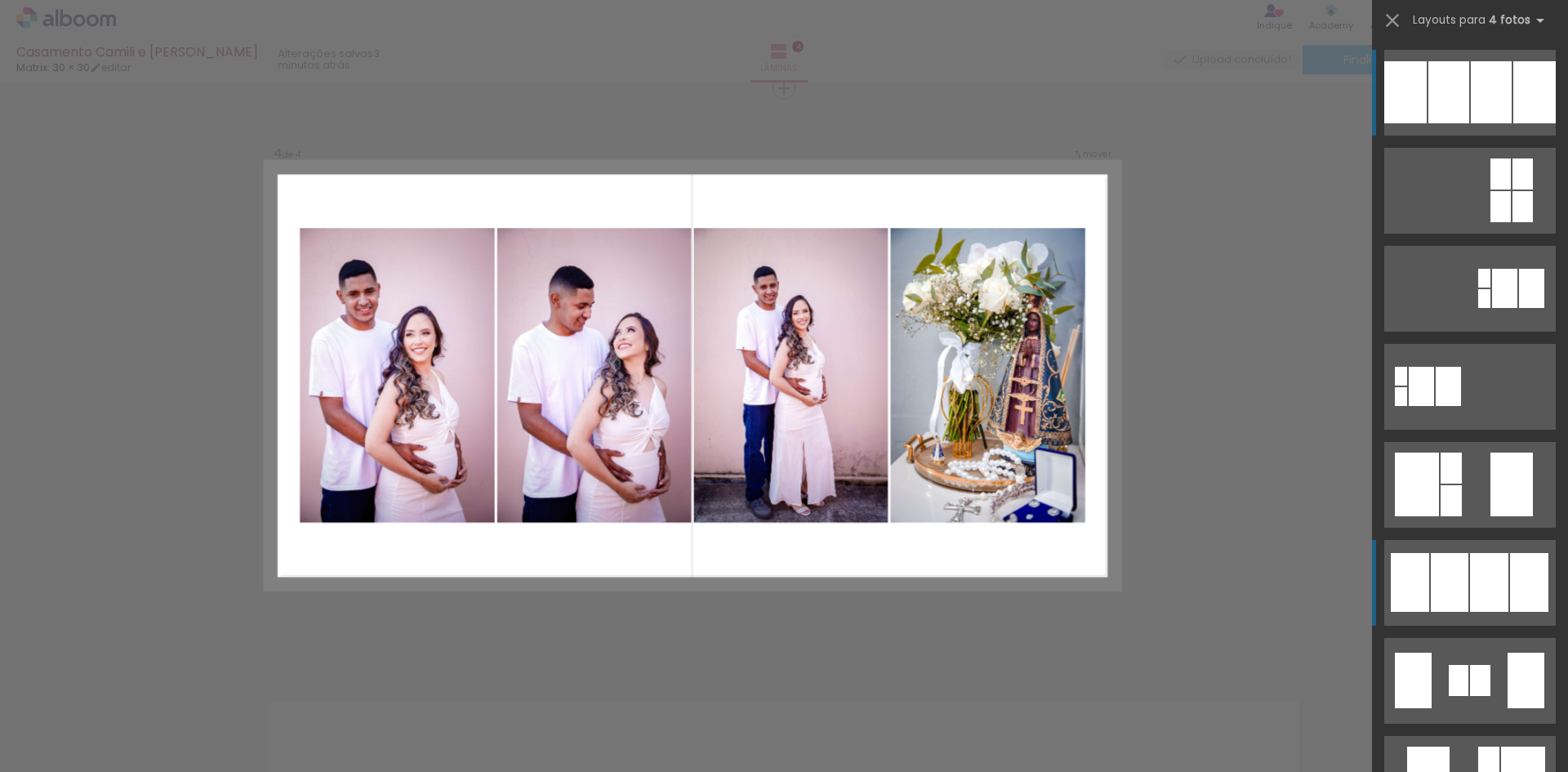
click at [1470, 583] on div at bounding box center [1490, 583] width 39 height 59
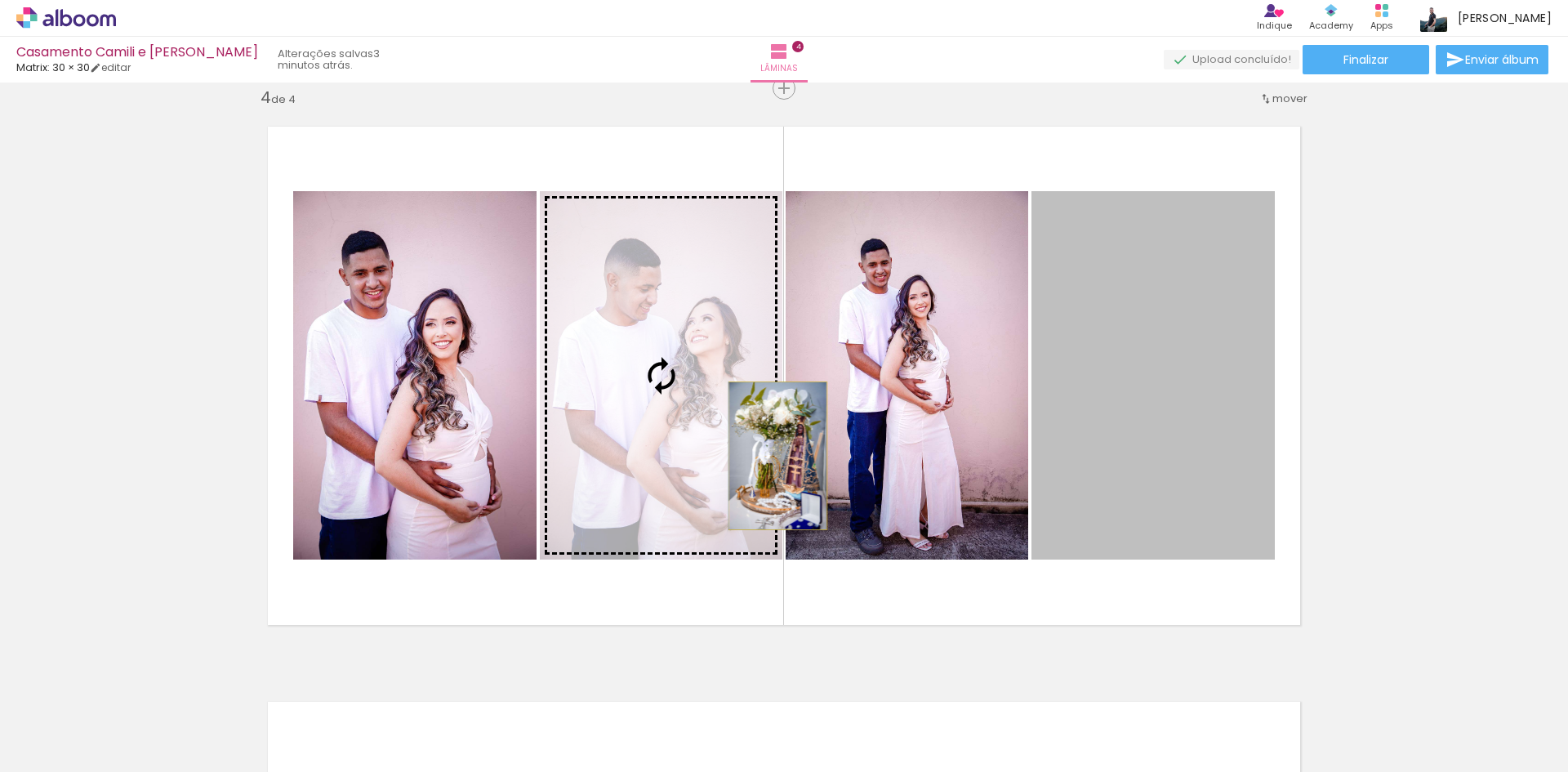
drag, startPoint x: 1132, startPoint y: 455, endPoint x: 769, endPoint y: 455, distance: 363.0
click at [0, 0] on slot at bounding box center [0, 0] width 0 height 0
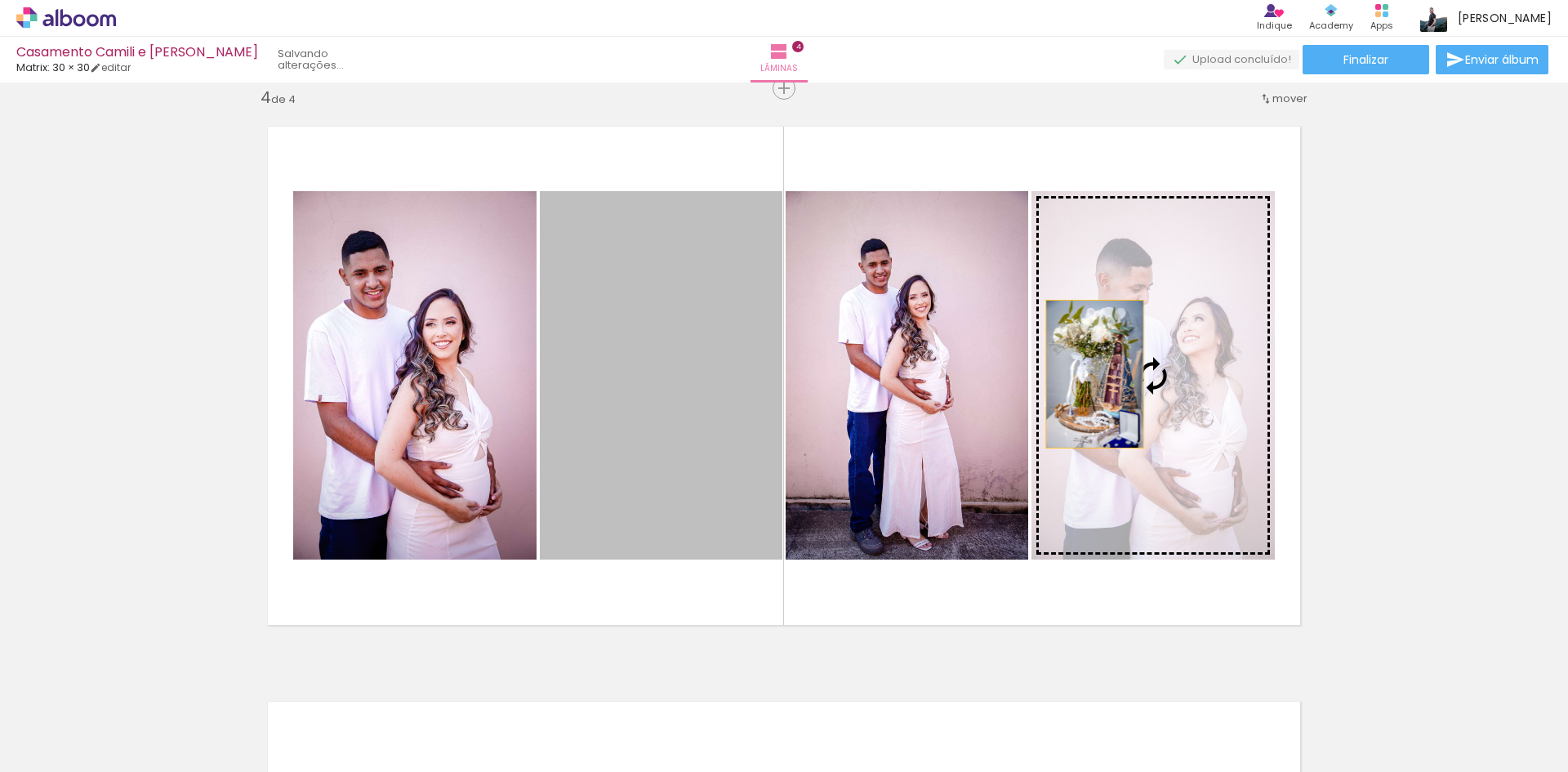
drag, startPoint x: 672, startPoint y: 422, endPoint x: 1092, endPoint y: 374, distance: 422.7
click at [0, 0] on slot at bounding box center [0, 0] width 0 height 0
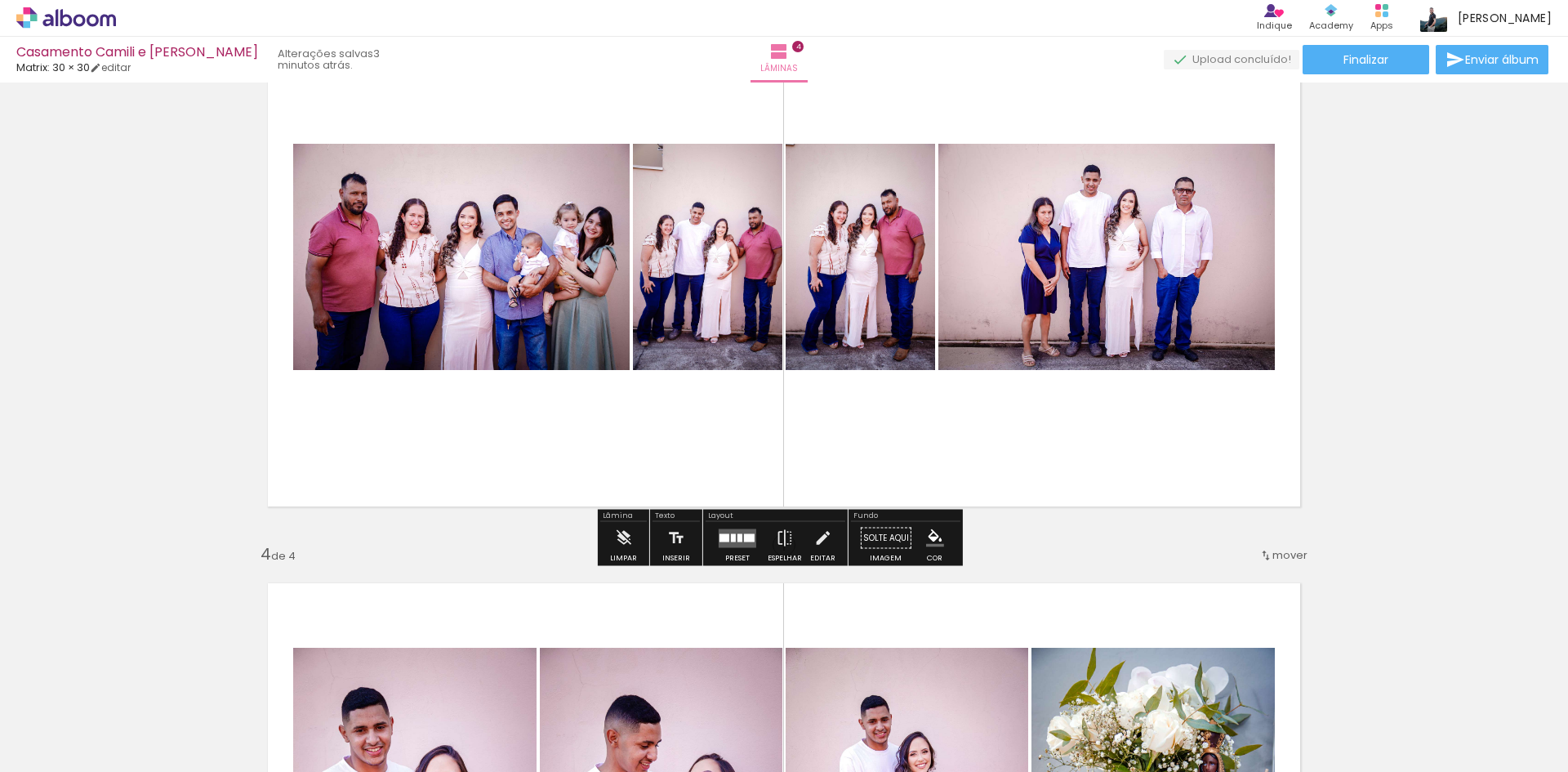
scroll to position [1256, 0]
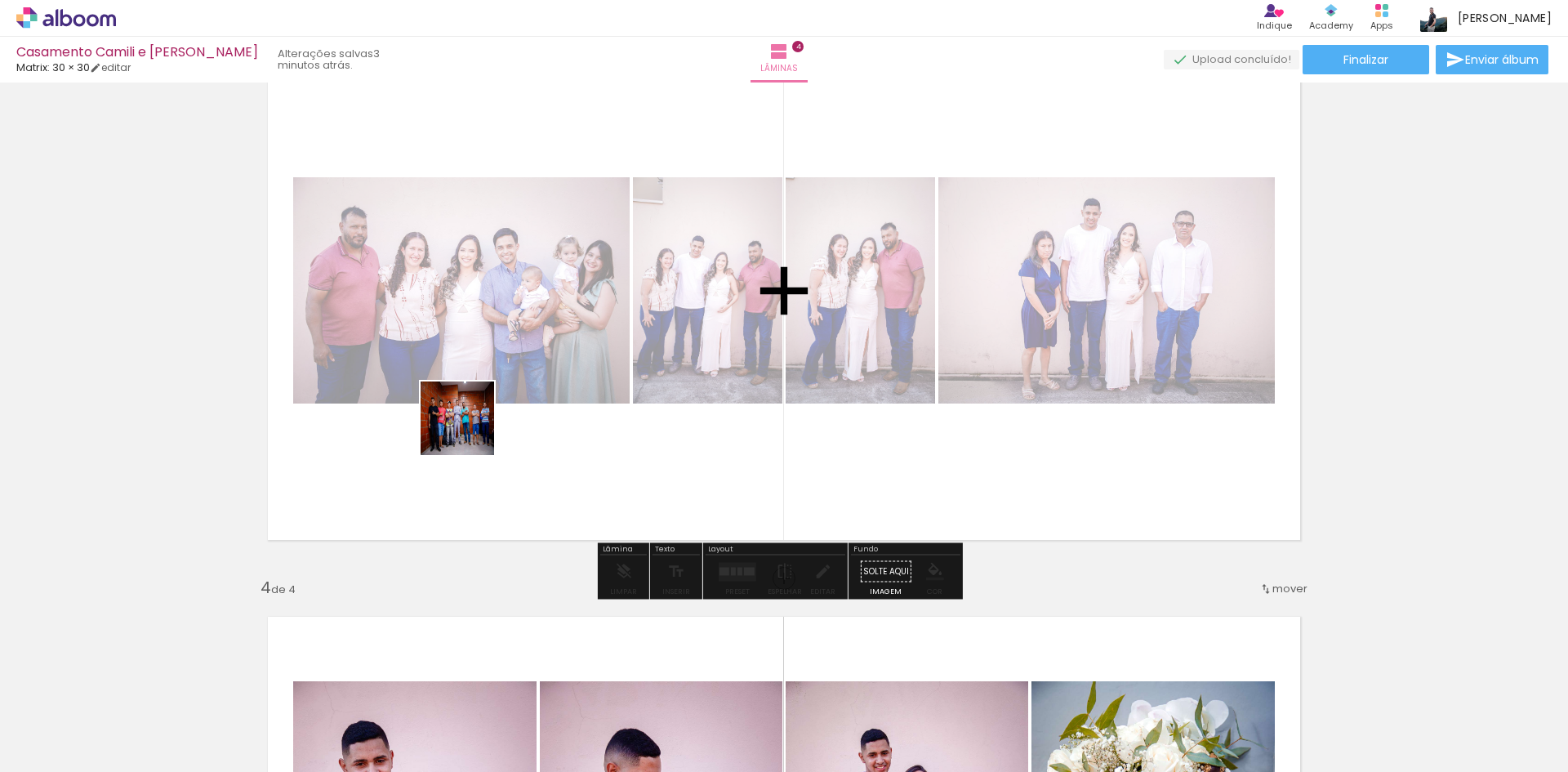
drag, startPoint x: 280, startPoint y: 715, endPoint x: 476, endPoint y: 426, distance: 349.2
click at [476, 426] on quentale-workspace at bounding box center [784, 386] width 1568 height 772
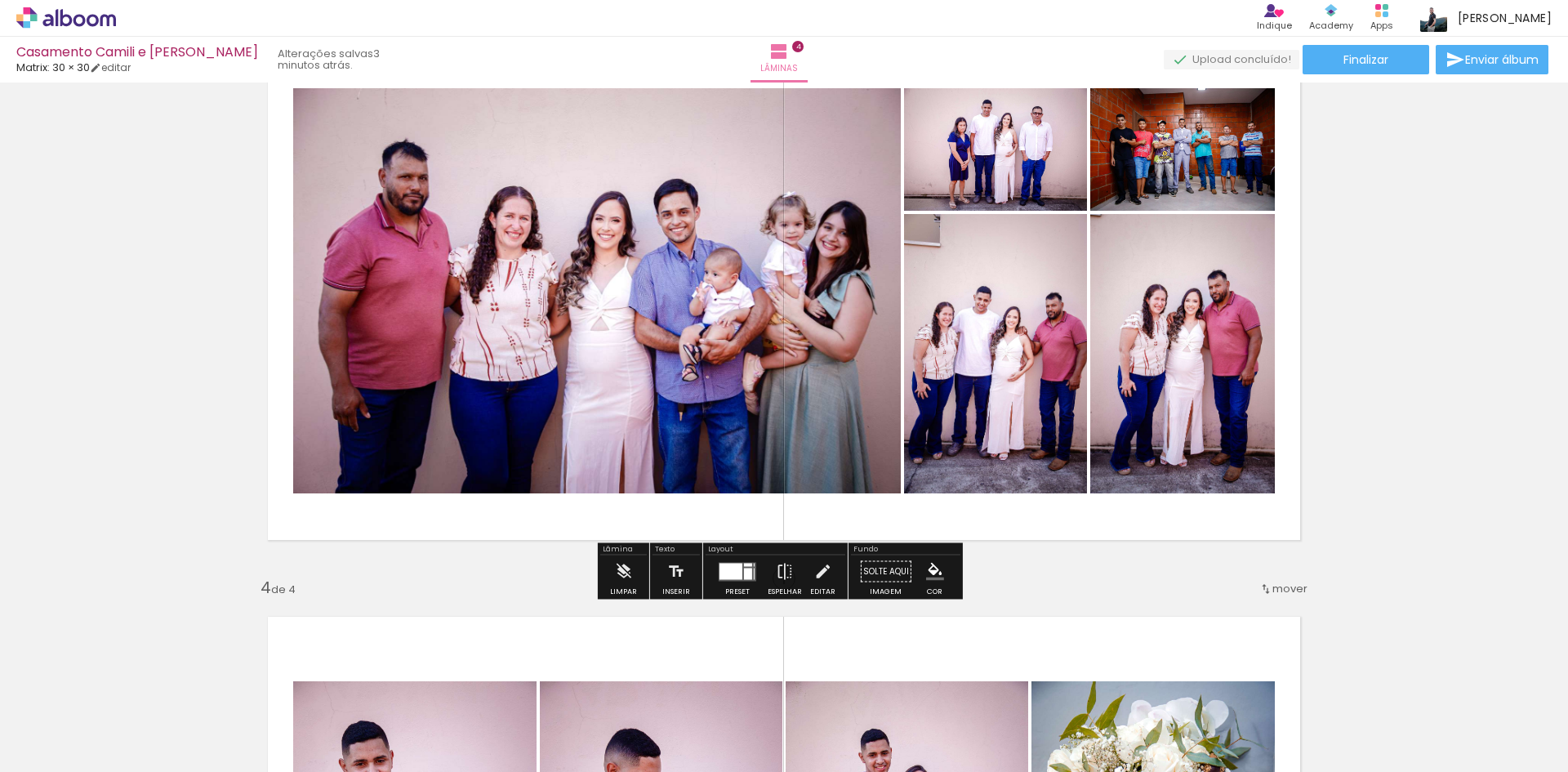
click at [752, 569] on quentale-layouter at bounding box center [737, 571] width 38 height 18
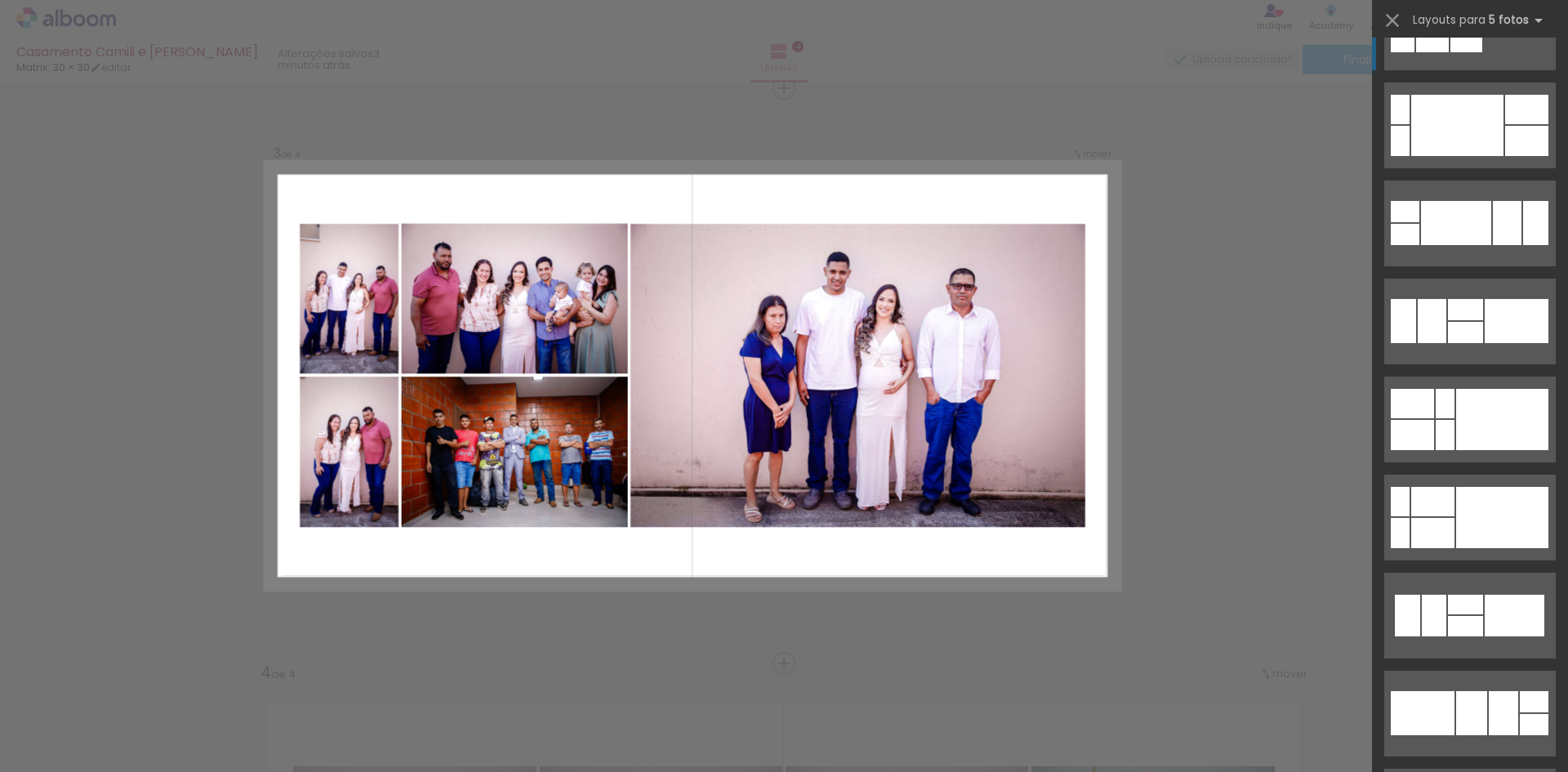
scroll to position [1960, 0]
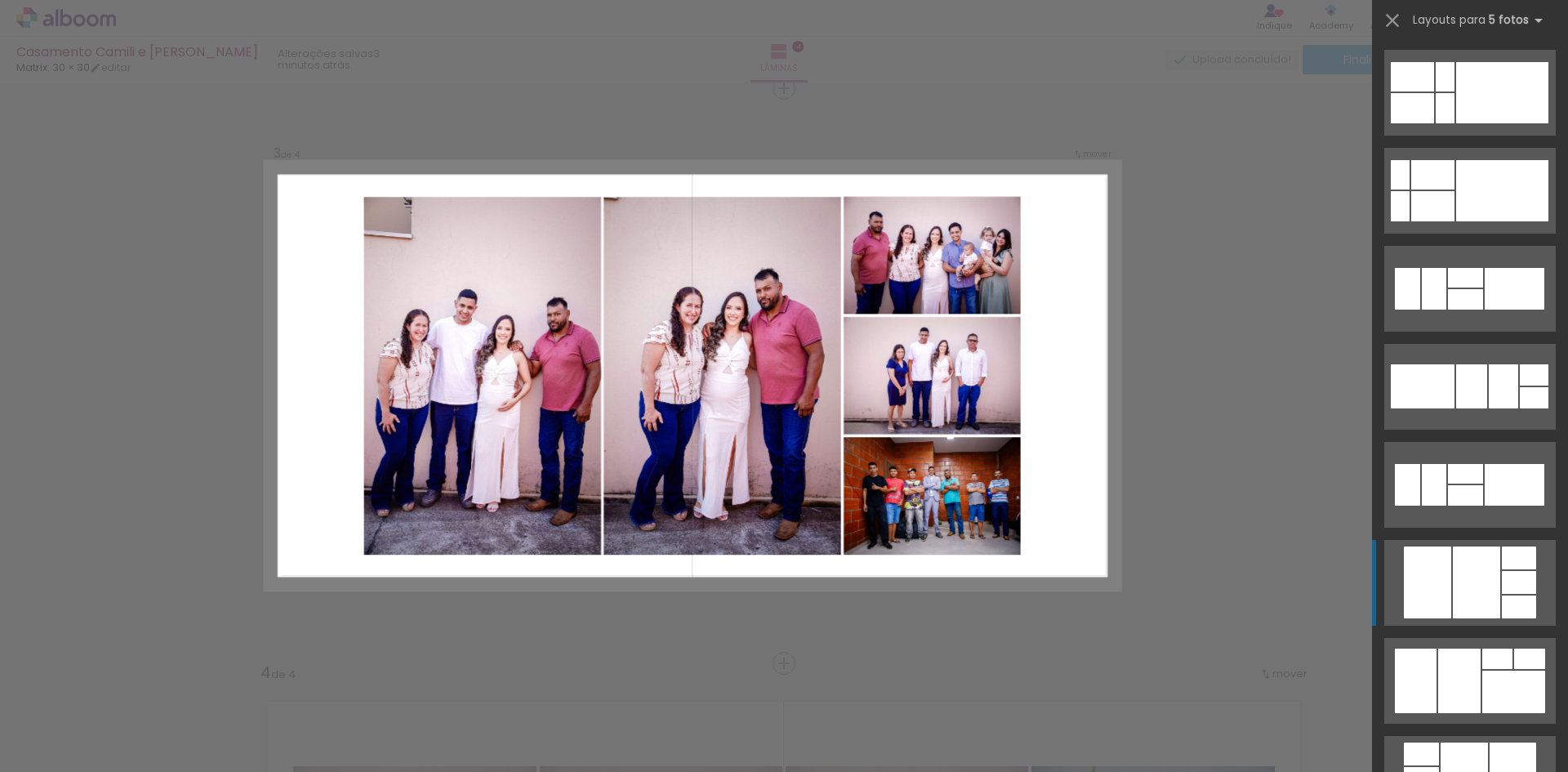
click at [1494, 543] on quentale-layouter at bounding box center [1470, 583] width 172 height 86
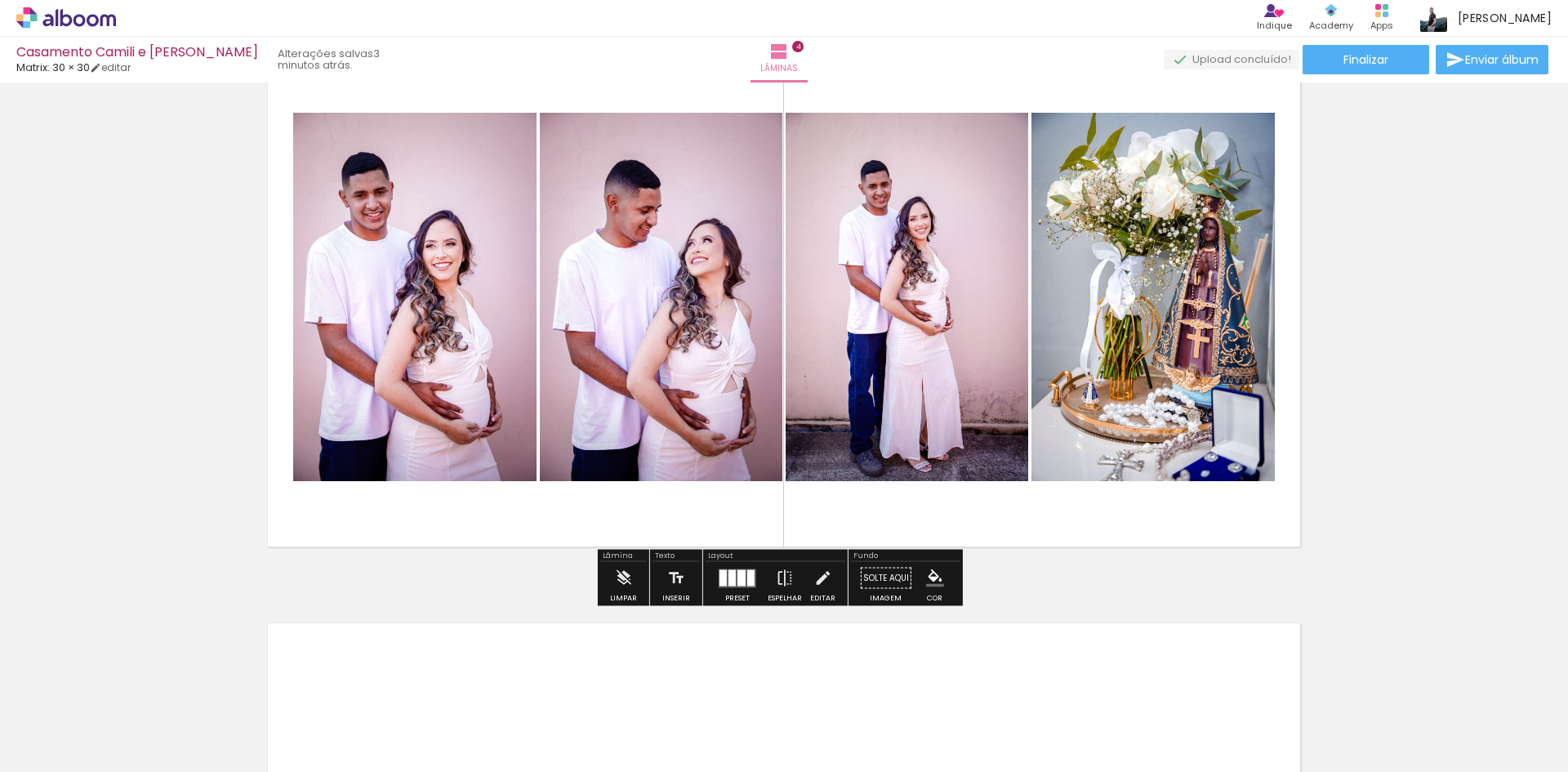
scroll to position [1988, 0]
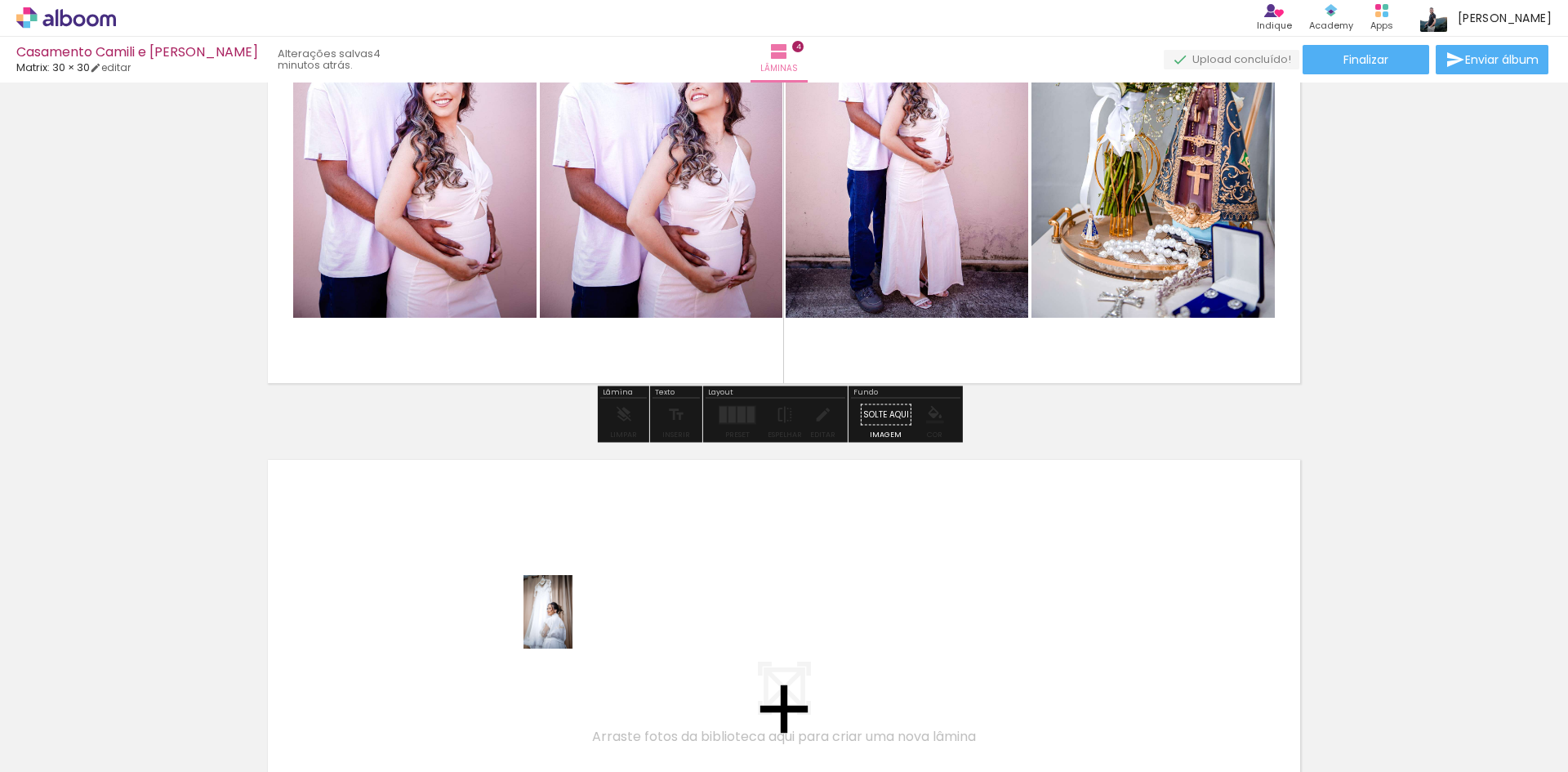
drag, startPoint x: 621, startPoint y: 712, endPoint x: 573, endPoint y: 624, distance: 100.2
click at [573, 624] on quentale-workspace at bounding box center [784, 386] width 1568 height 772
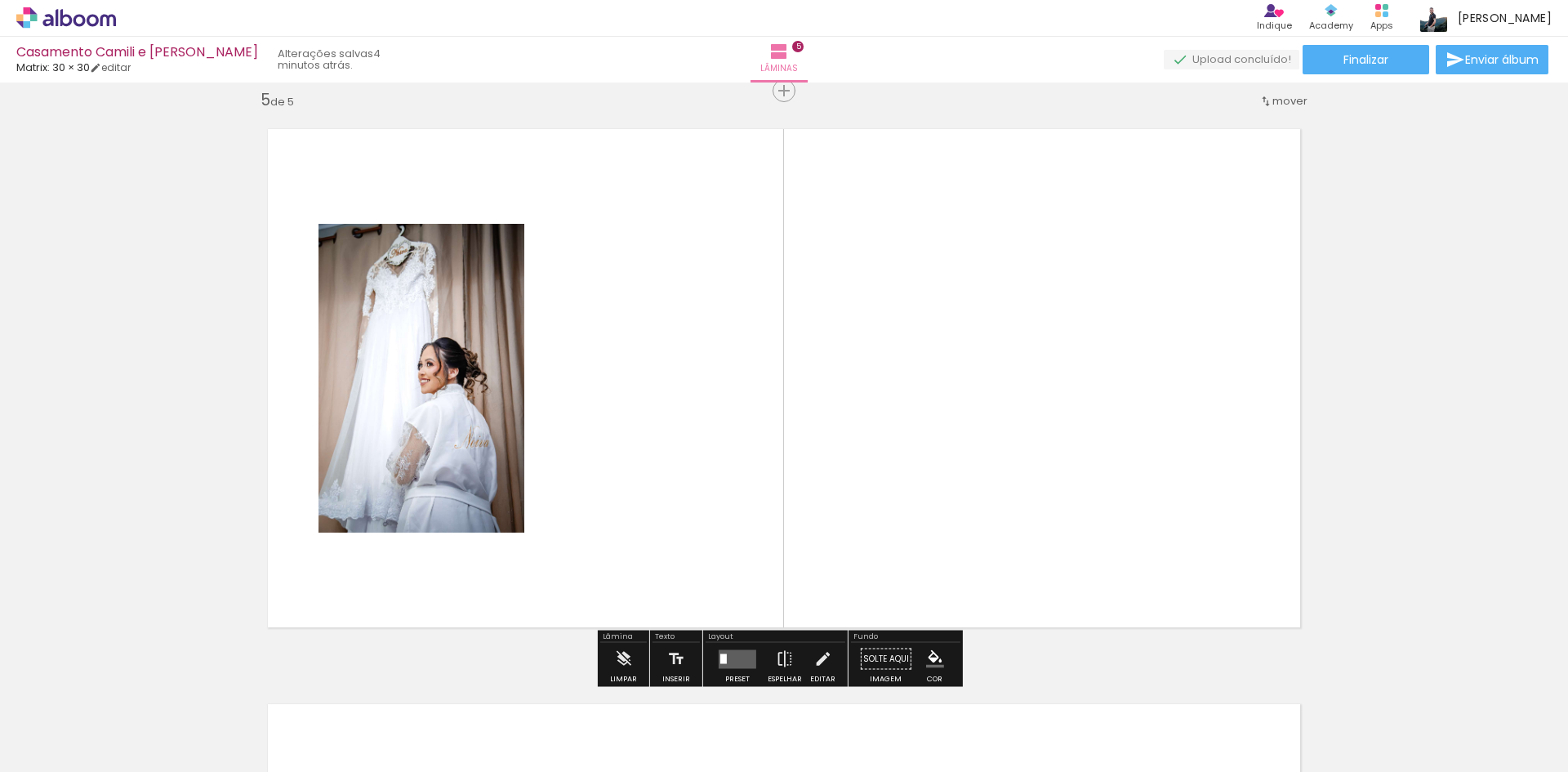
scroll to position [2321, 0]
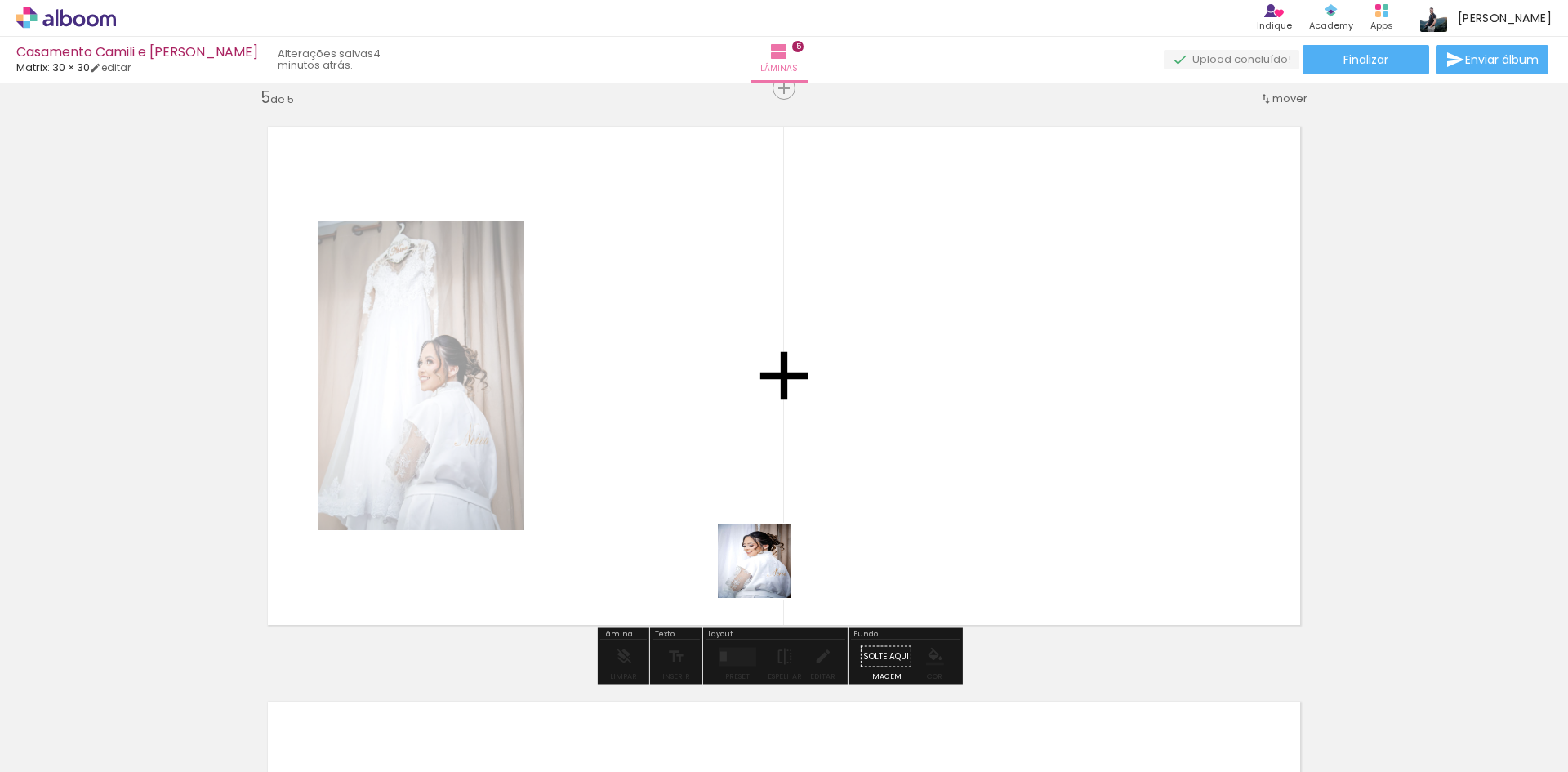
drag, startPoint x: 790, startPoint y: 705, endPoint x: 743, endPoint y: 508, distance: 202.5
click at [743, 508] on quentale-workspace at bounding box center [784, 386] width 1568 height 772
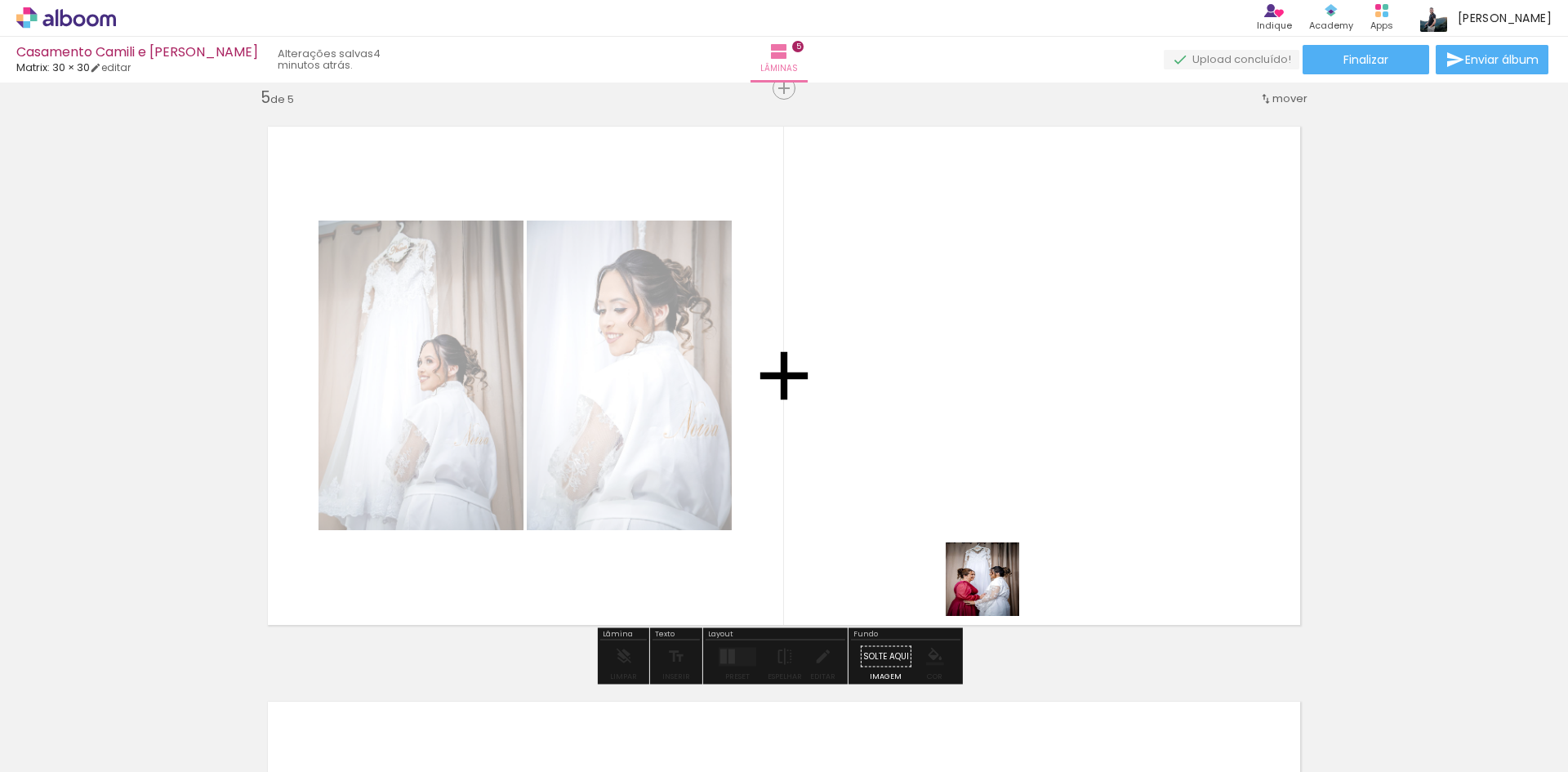
drag, startPoint x: 990, startPoint y: 718, endPoint x: 995, endPoint y: 590, distance: 128.1
click at [995, 590] on quentale-workspace at bounding box center [784, 386] width 1568 height 772
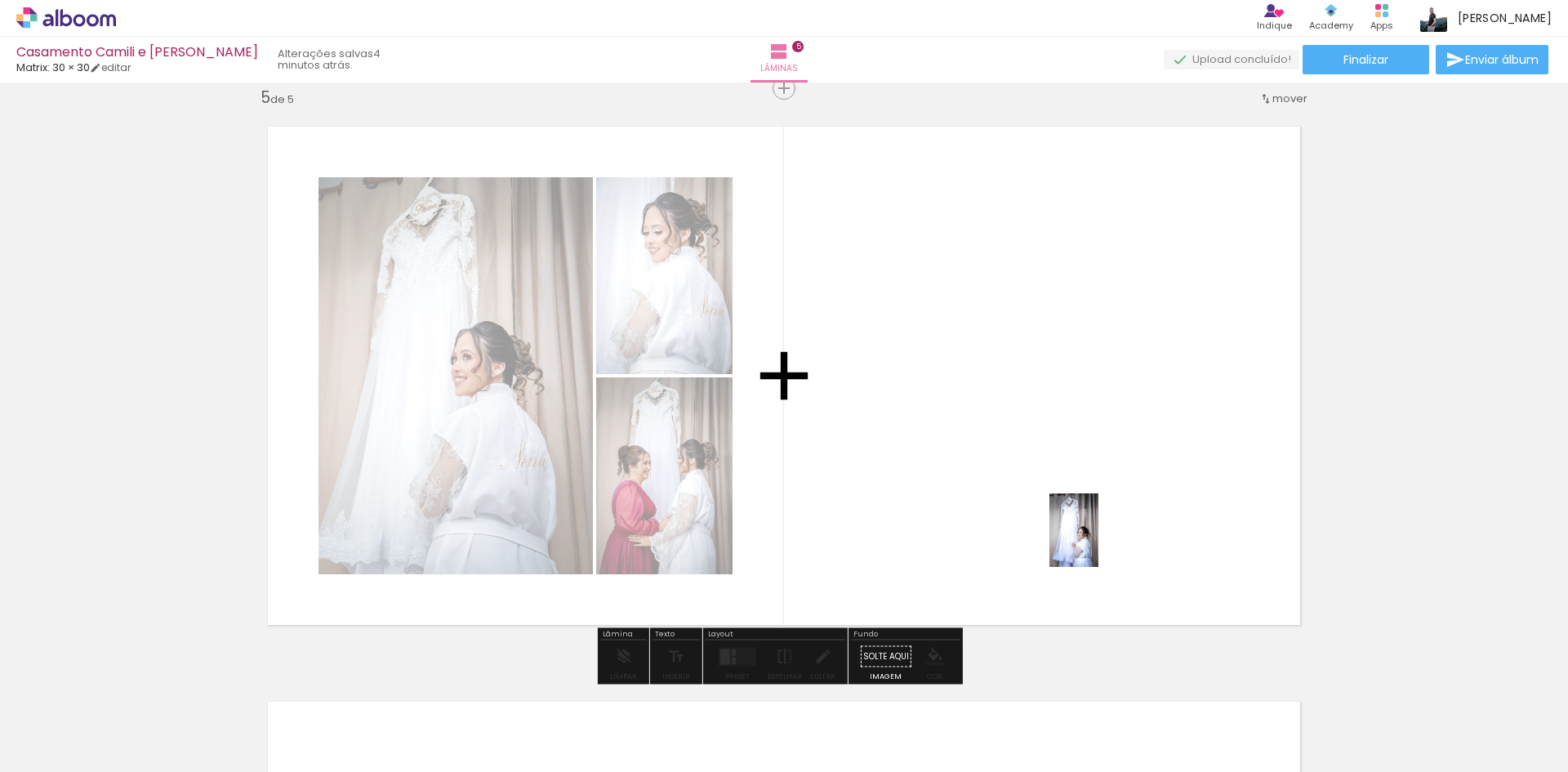
drag, startPoint x: 1167, startPoint y: 704, endPoint x: 1099, endPoint y: 542, distance: 175.7
click at [1099, 542] on quentale-workspace at bounding box center [784, 386] width 1568 height 772
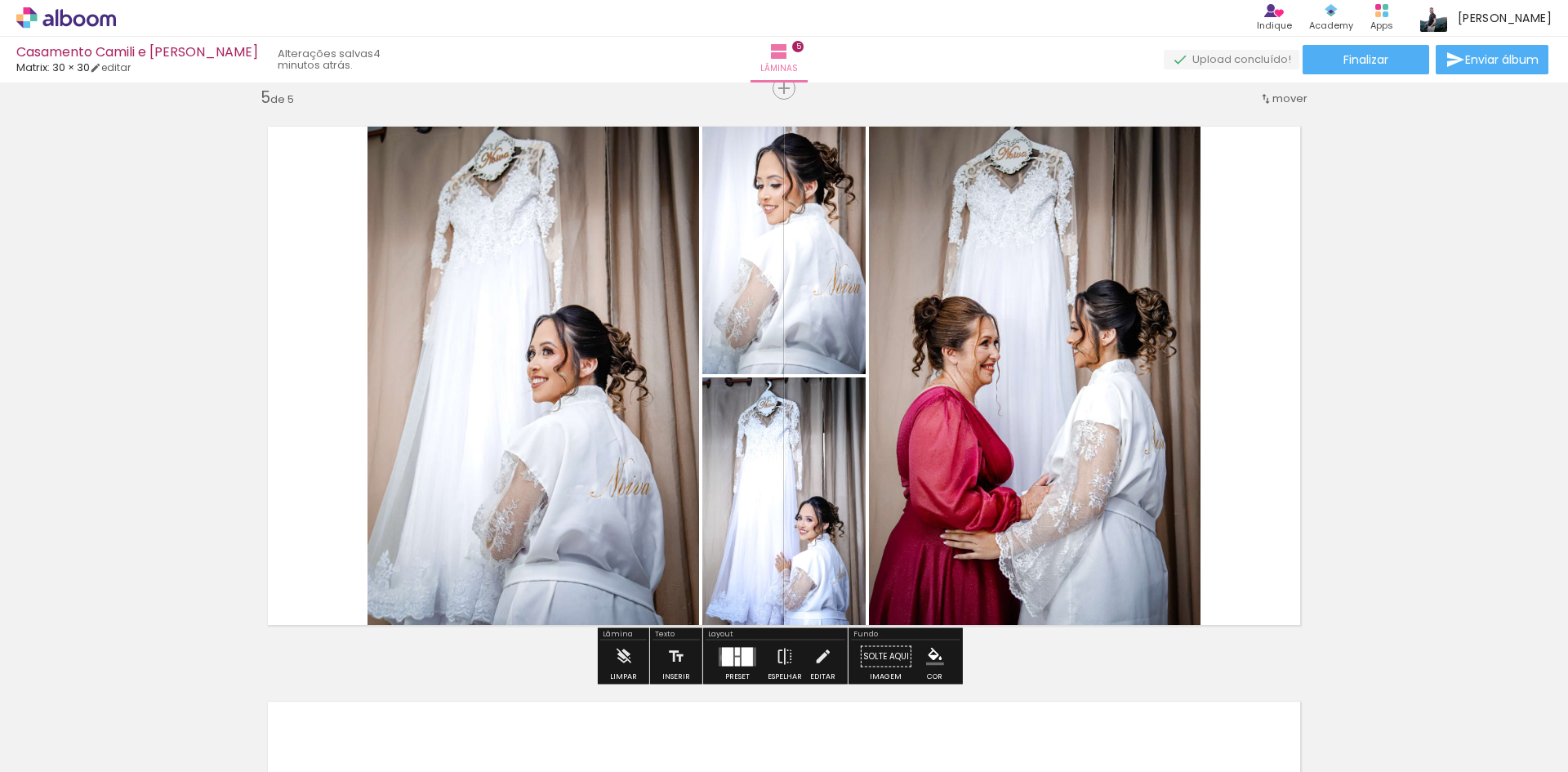
click at [722, 657] on div at bounding box center [728, 656] width 11 height 18
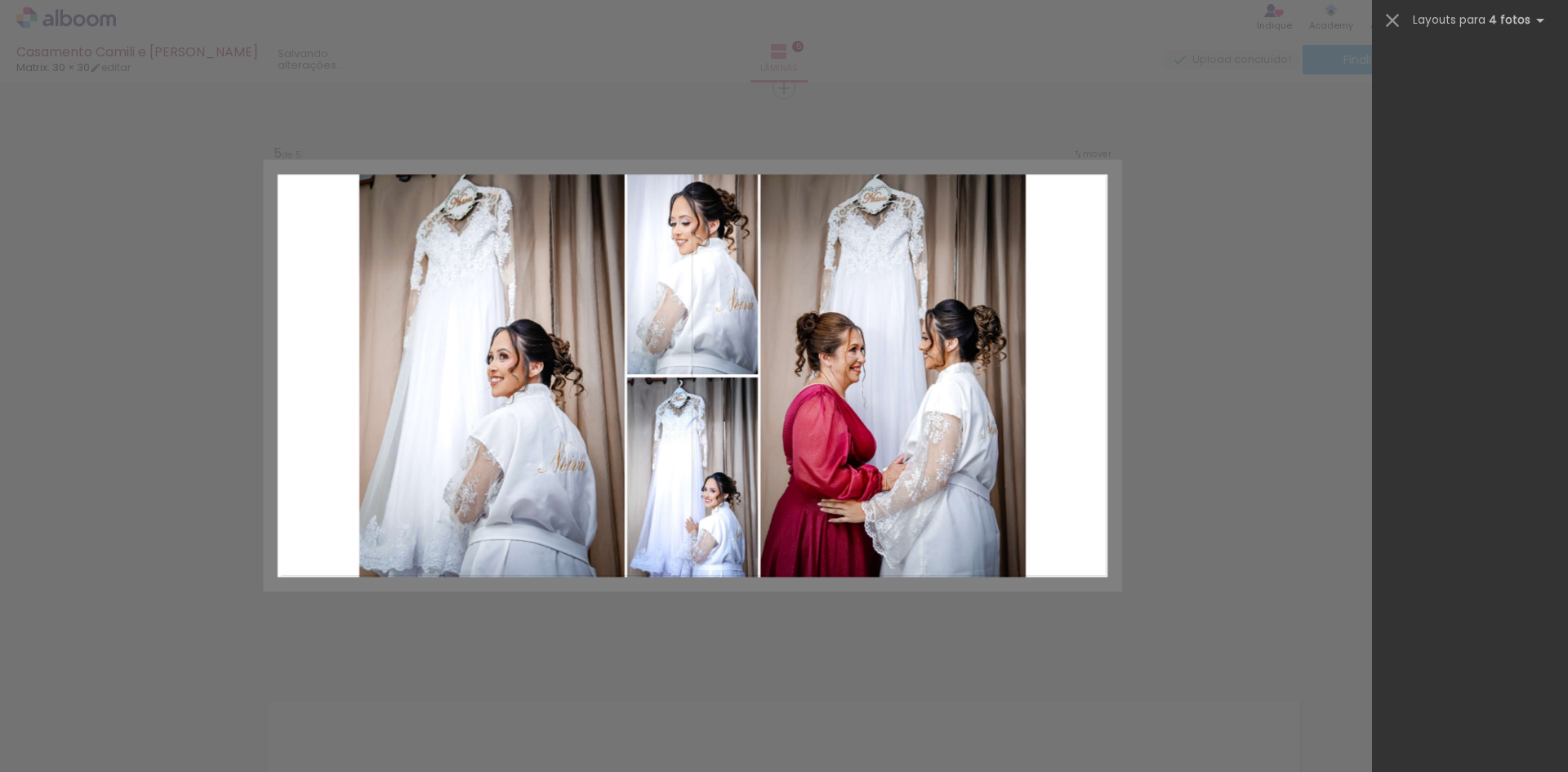
scroll to position [0, 0]
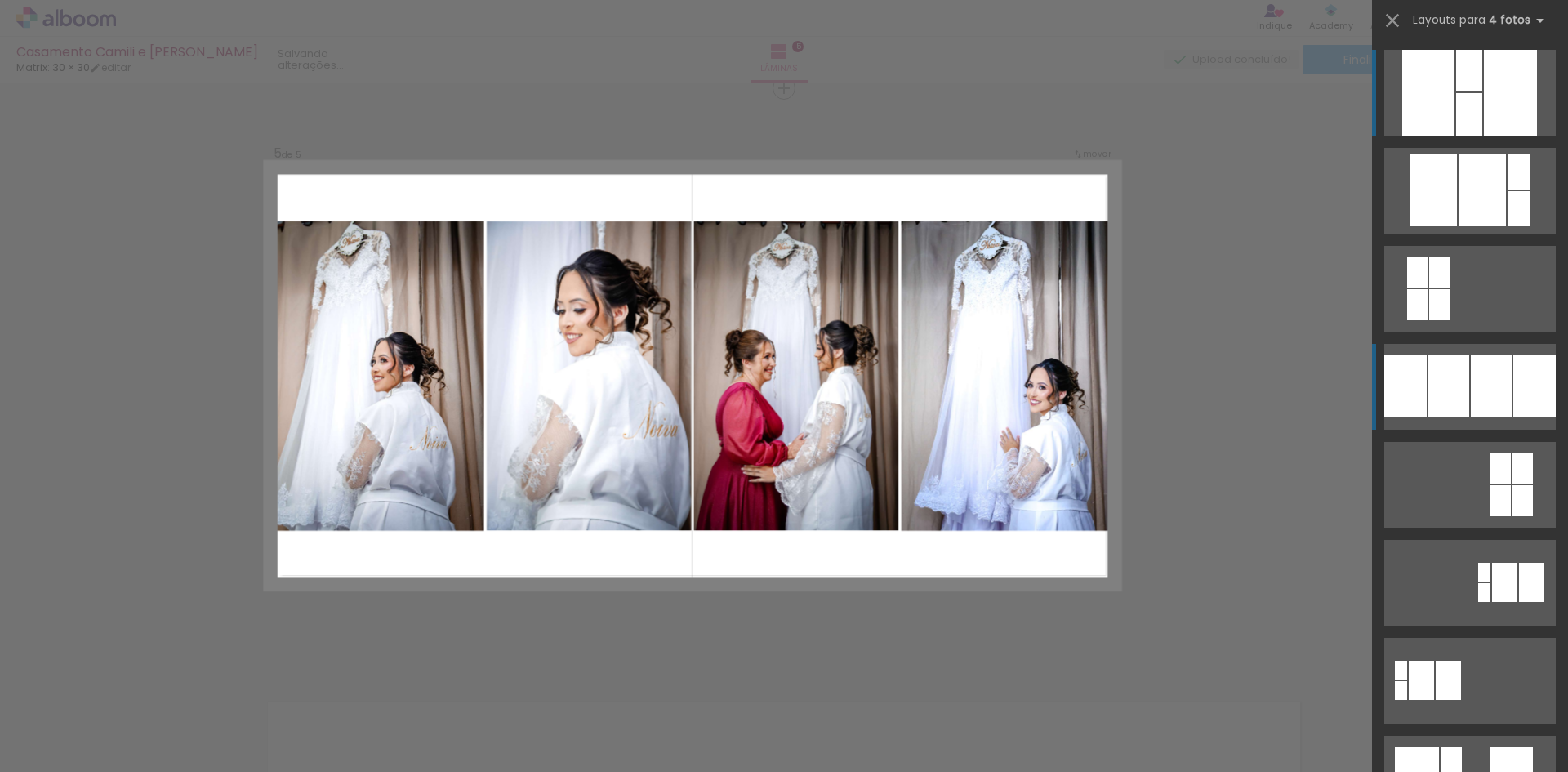
click at [1419, 397] on div at bounding box center [1405, 386] width 42 height 62
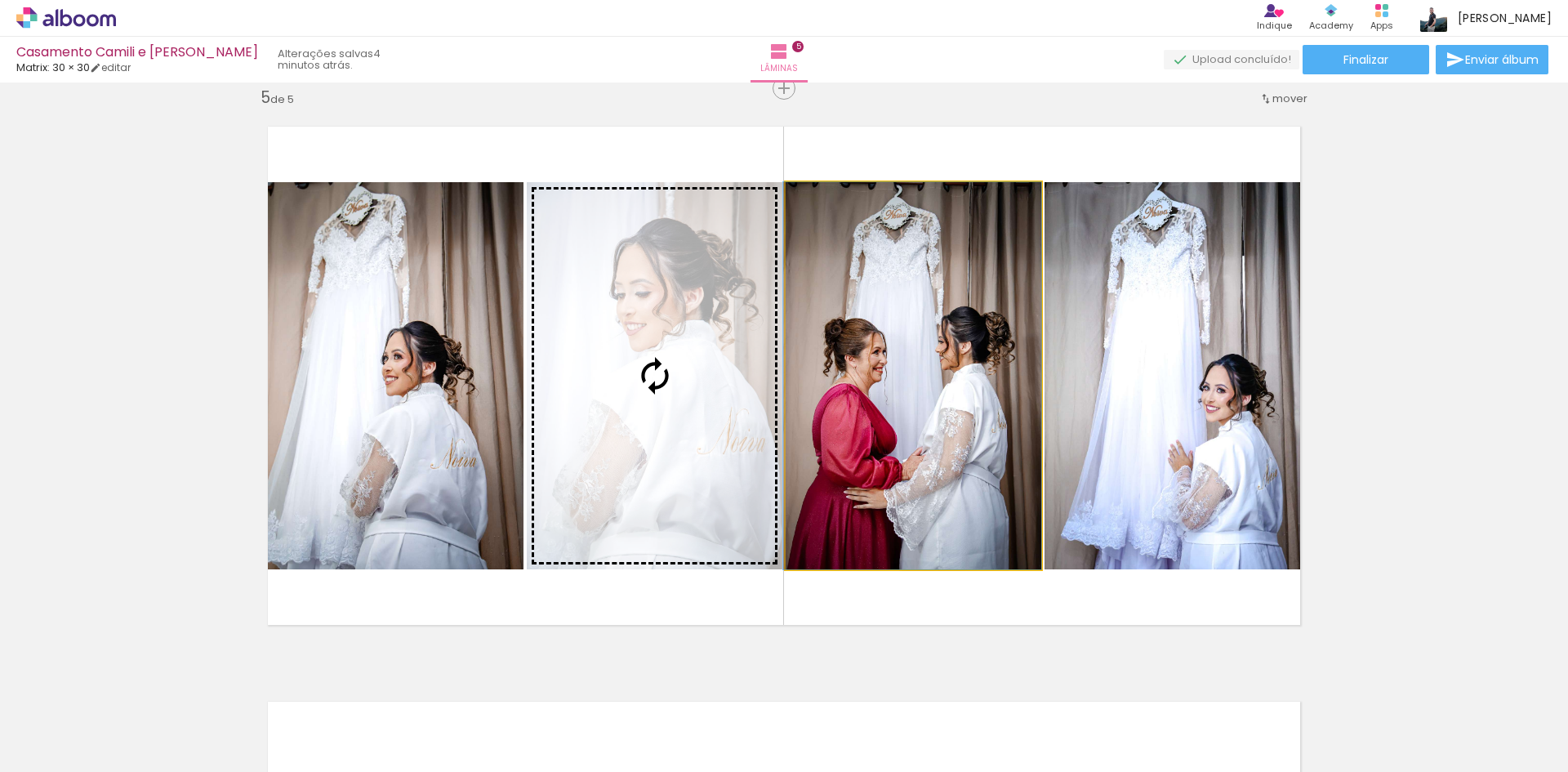
drag, startPoint x: 926, startPoint y: 435, endPoint x: 772, endPoint y: 435, distance: 154.0
click at [0, 0] on slot at bounding box center [0, 0] width 0 height 0
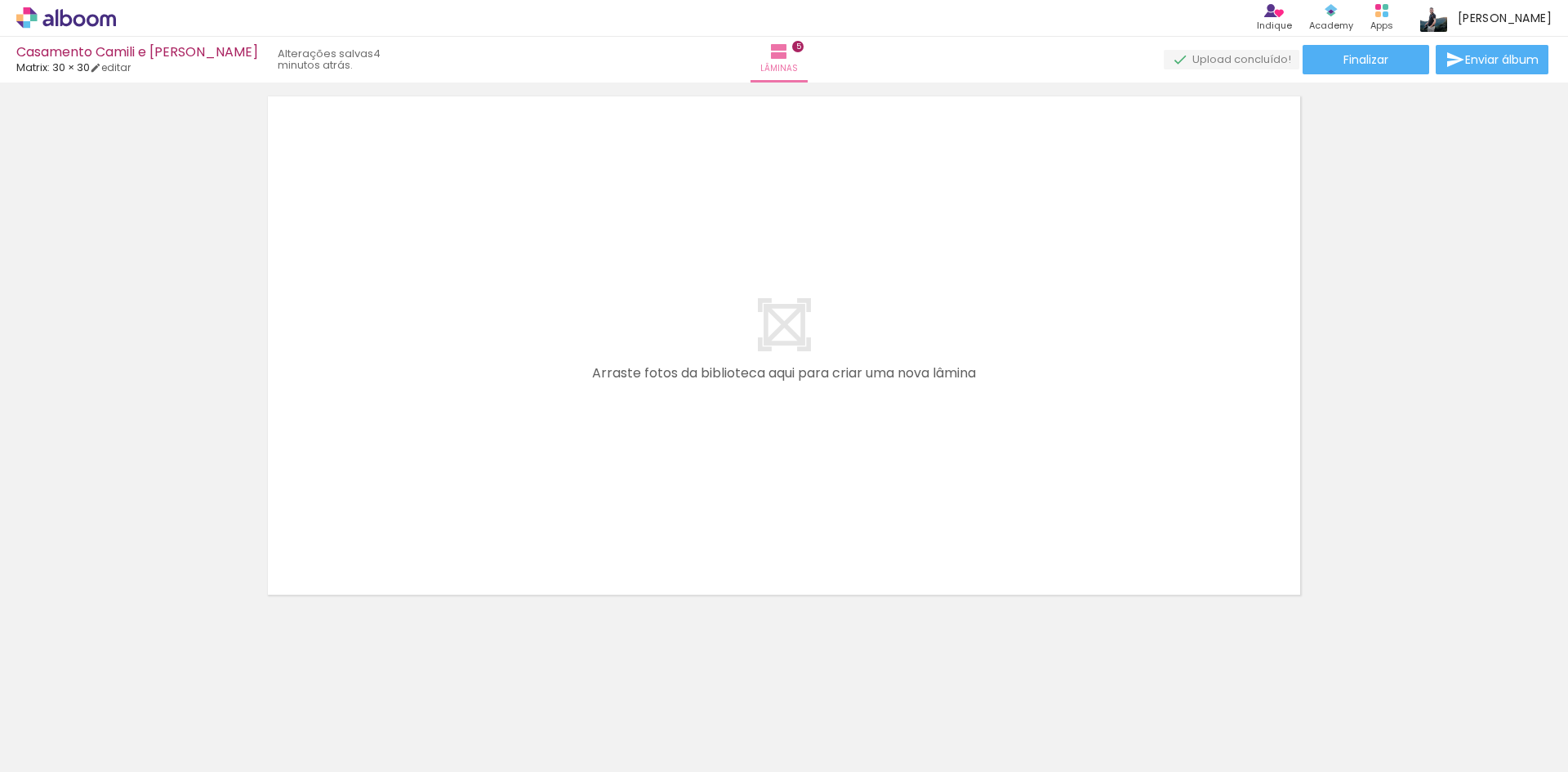
scroll to position [0, 1046]
click at [405, 537] on quentale-workspace at bounding box center [784, 386] width 1568 height 772
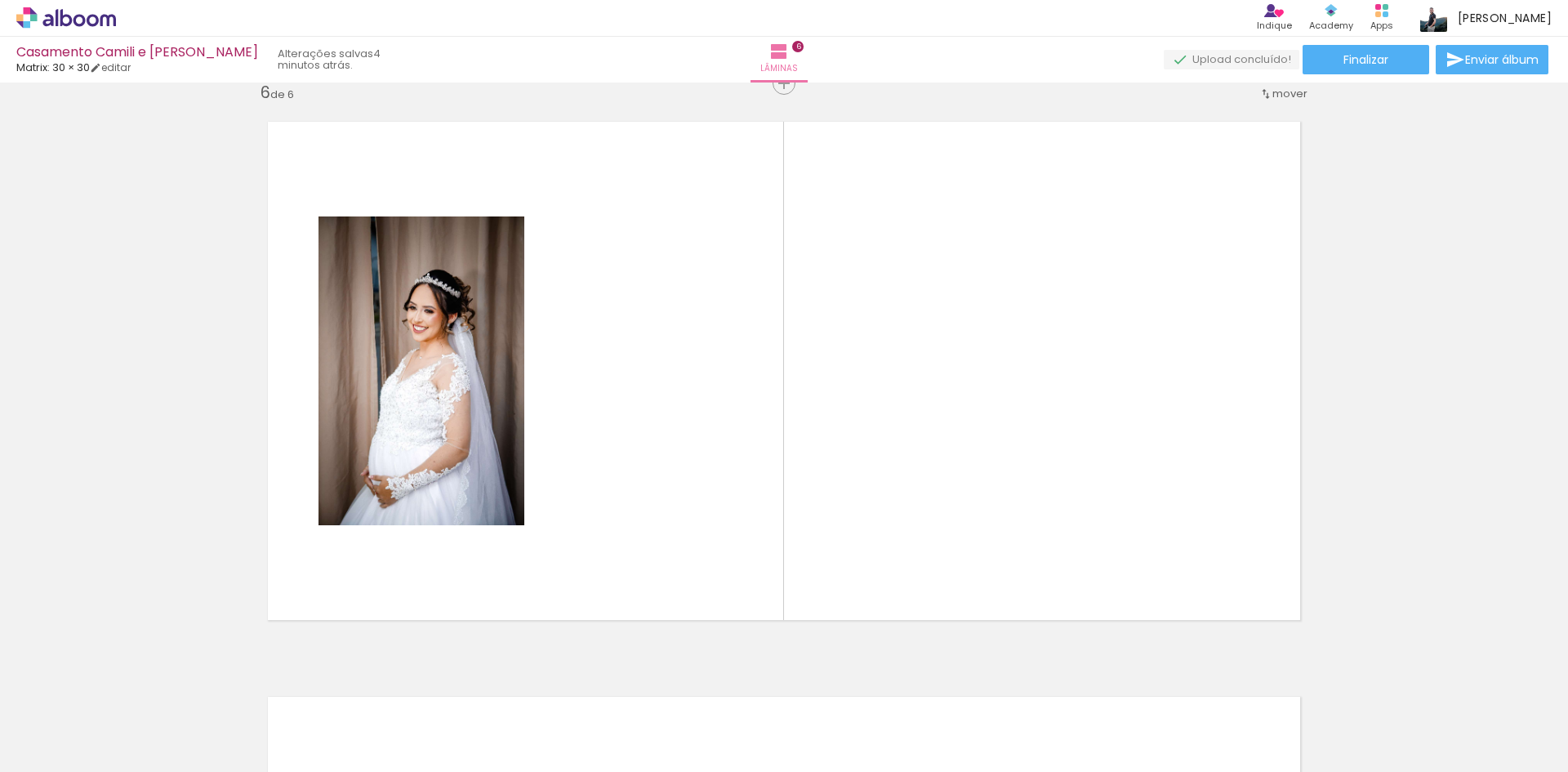
scroll to position [2896, 0]
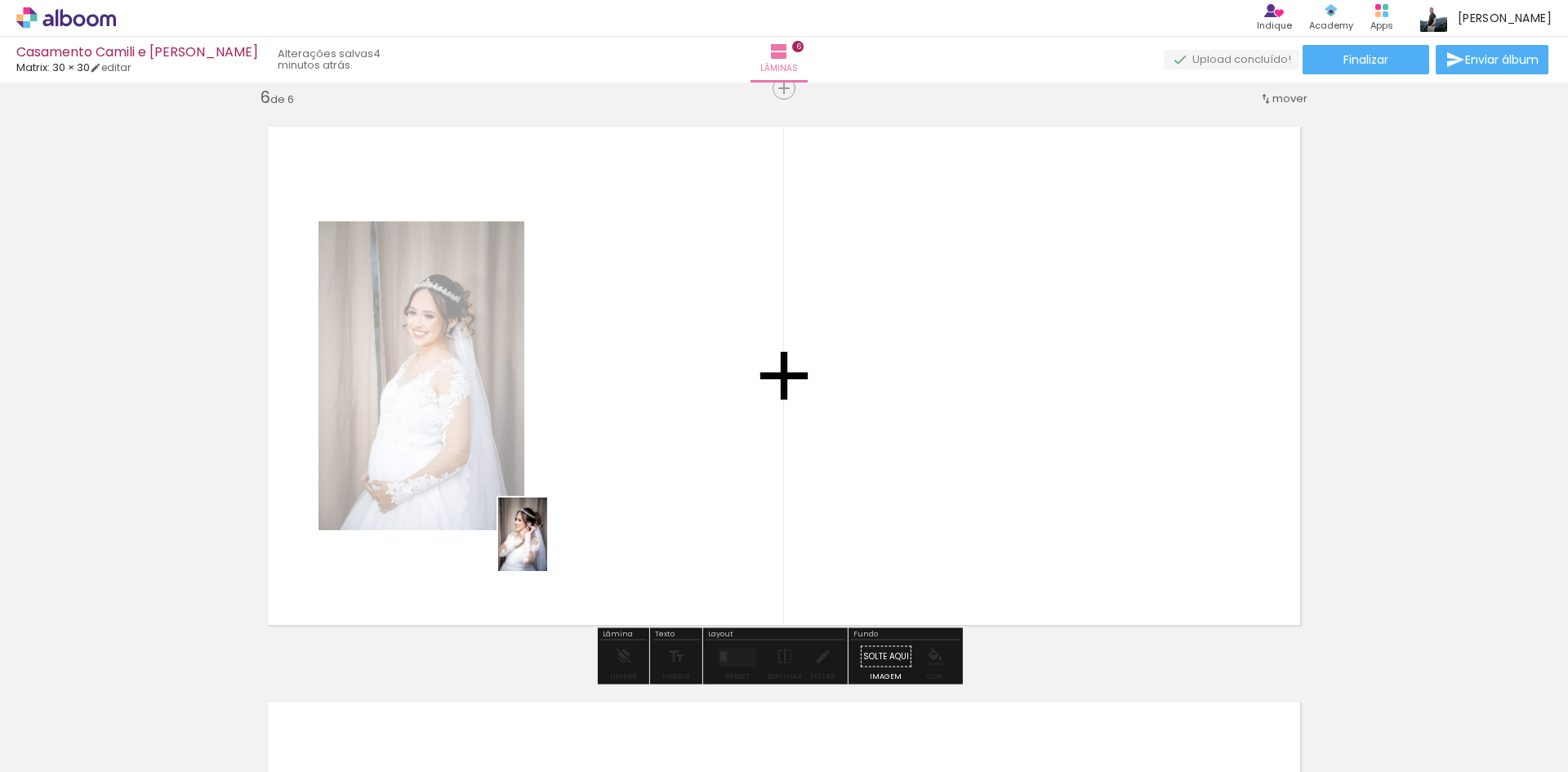
drag, startPoint x: 509, startPoint y: 731, endPoint x: 548, endPoint y: 547, distance: 188.1
click at [548, 547] on quentale-workspace at bounding box center [784, 386] width 1568 height 772
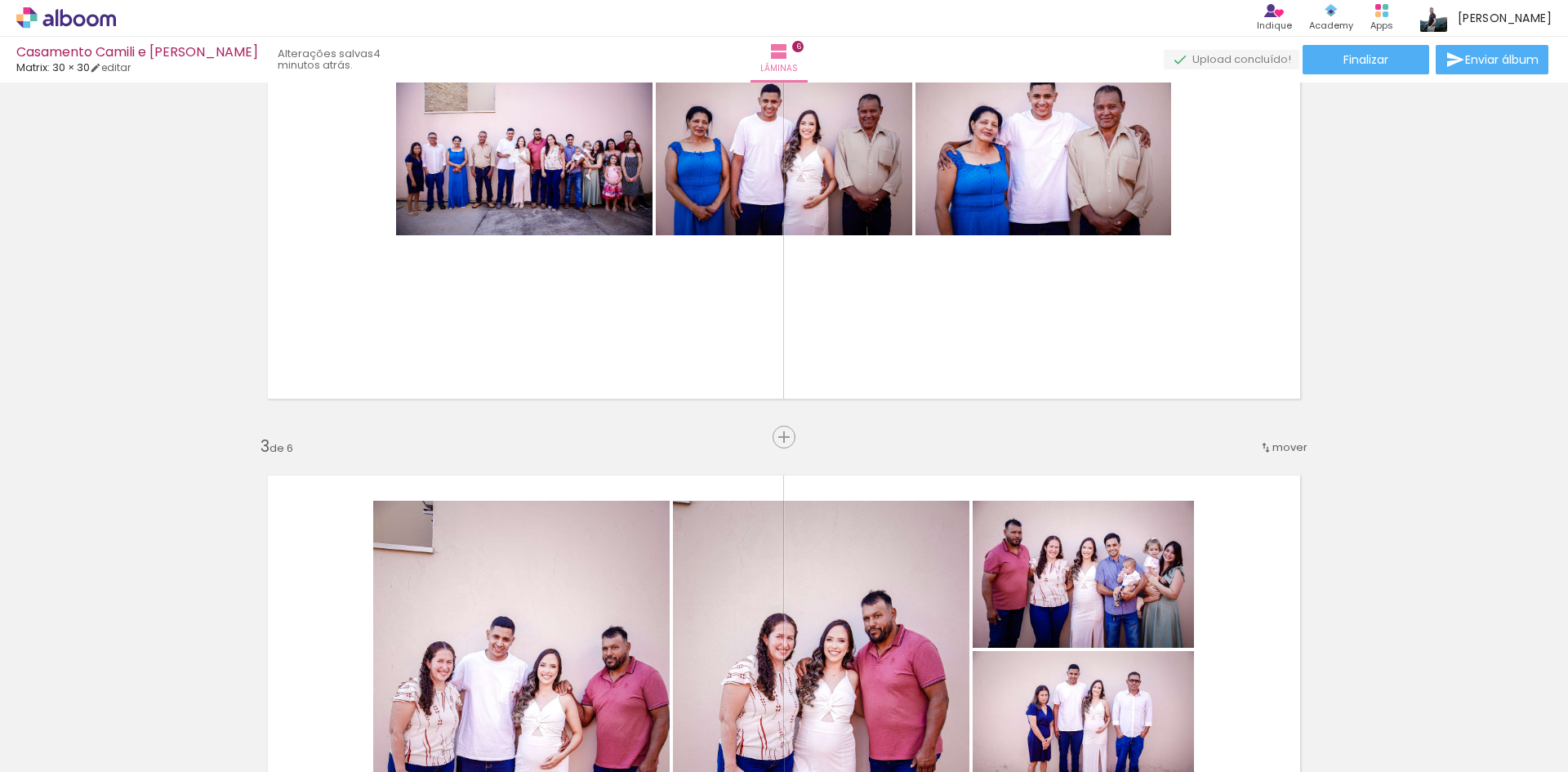
scroll to position [854, 0]
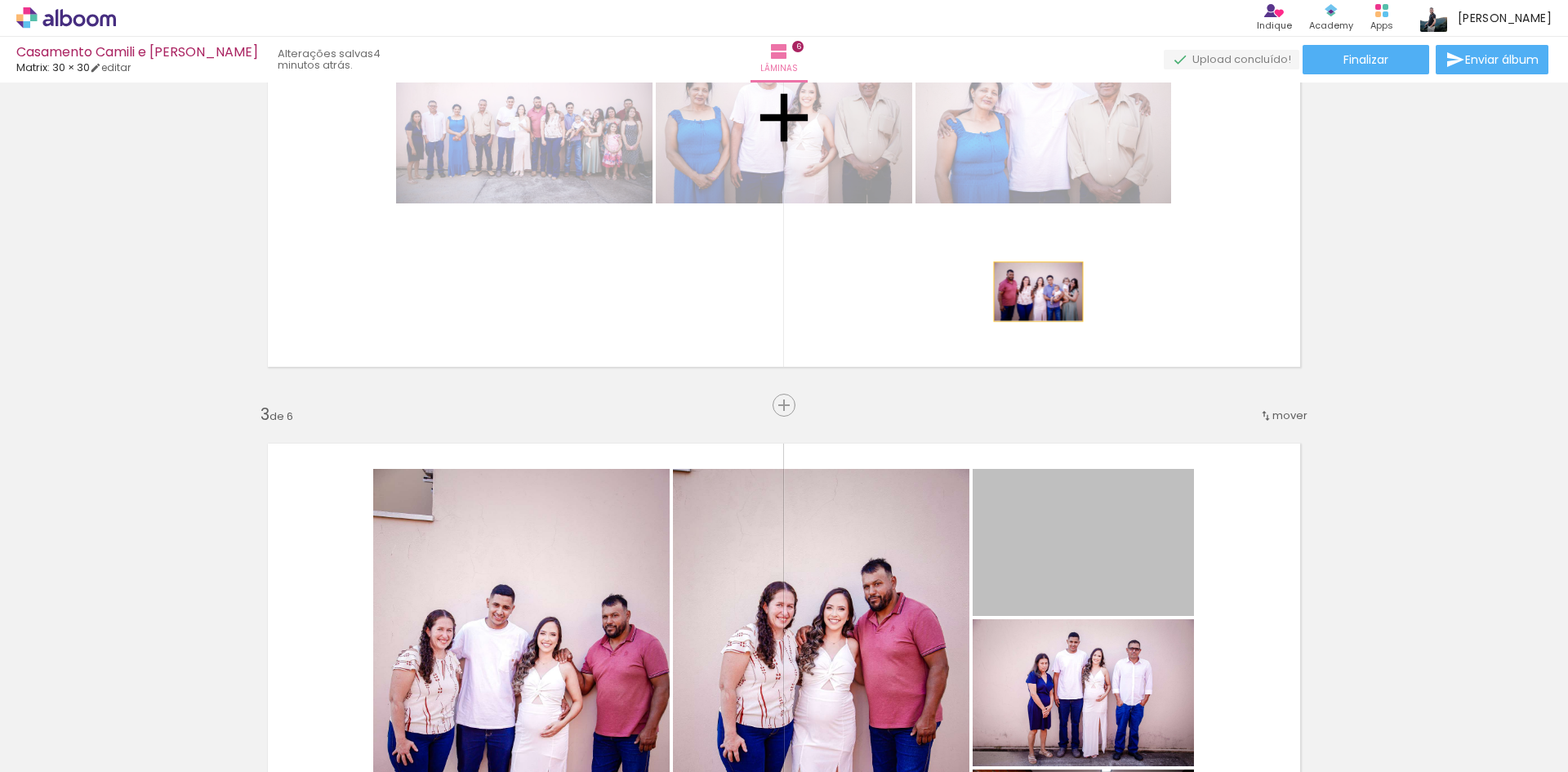
drag, startPoint x: 1122, startPoint y: 563, endPoint x: 1032, endPoint y: 292, distance: 285.6
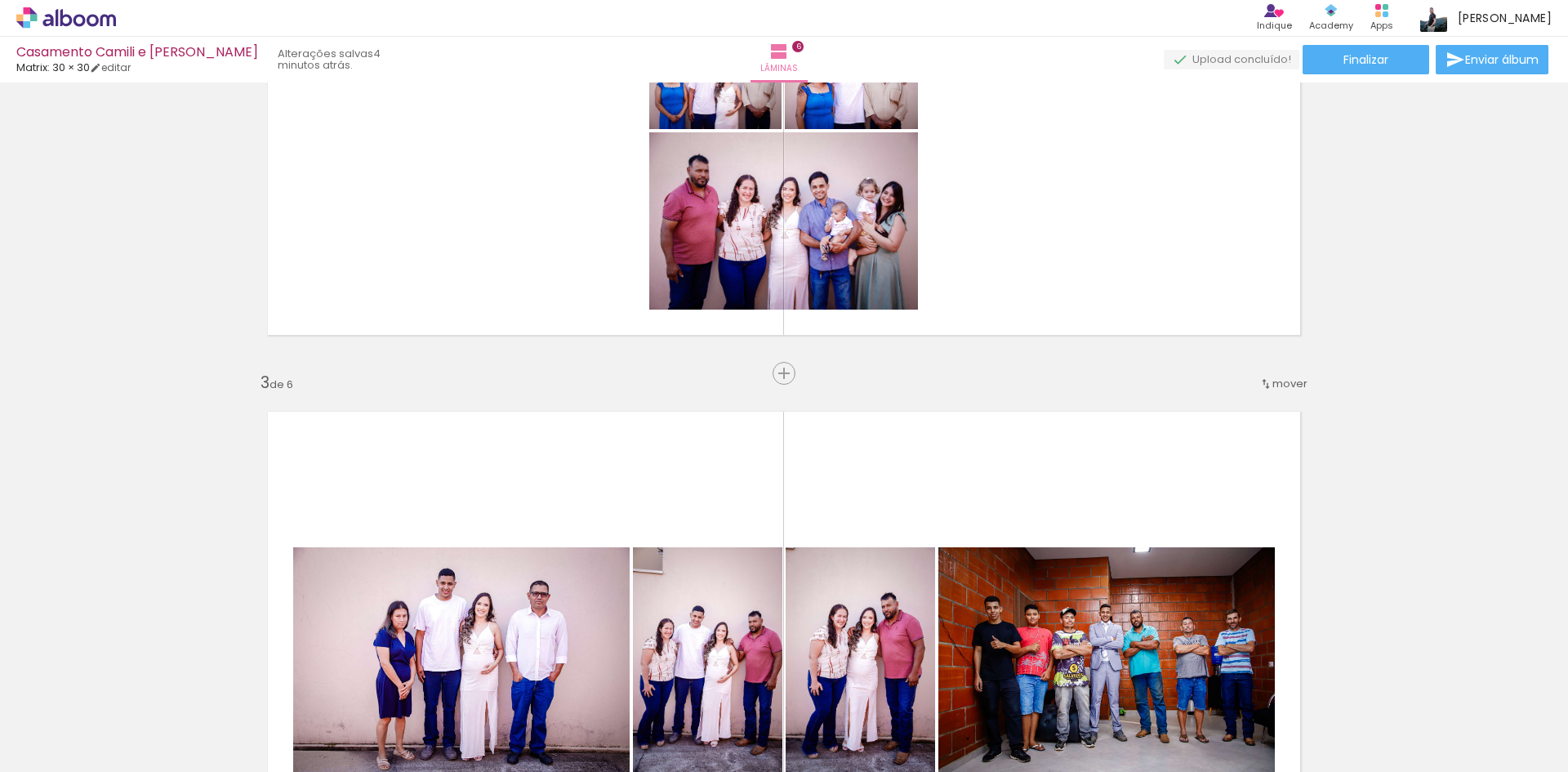
scroll to position [936, 0]
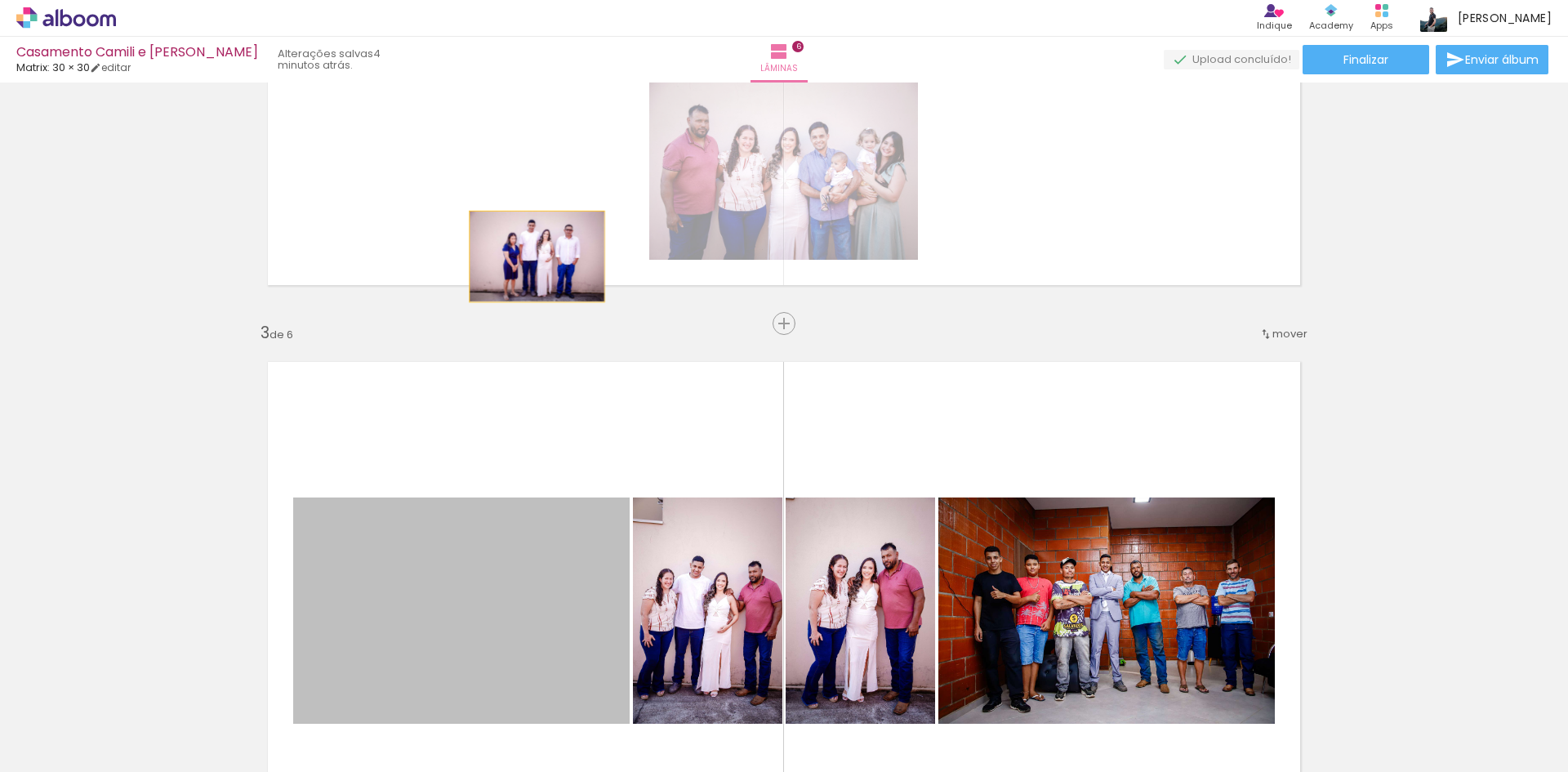
drag, startPoint x: 496, startPoint y: 585, endPoint x: 701, endPoint y: 404, distance: 273.5
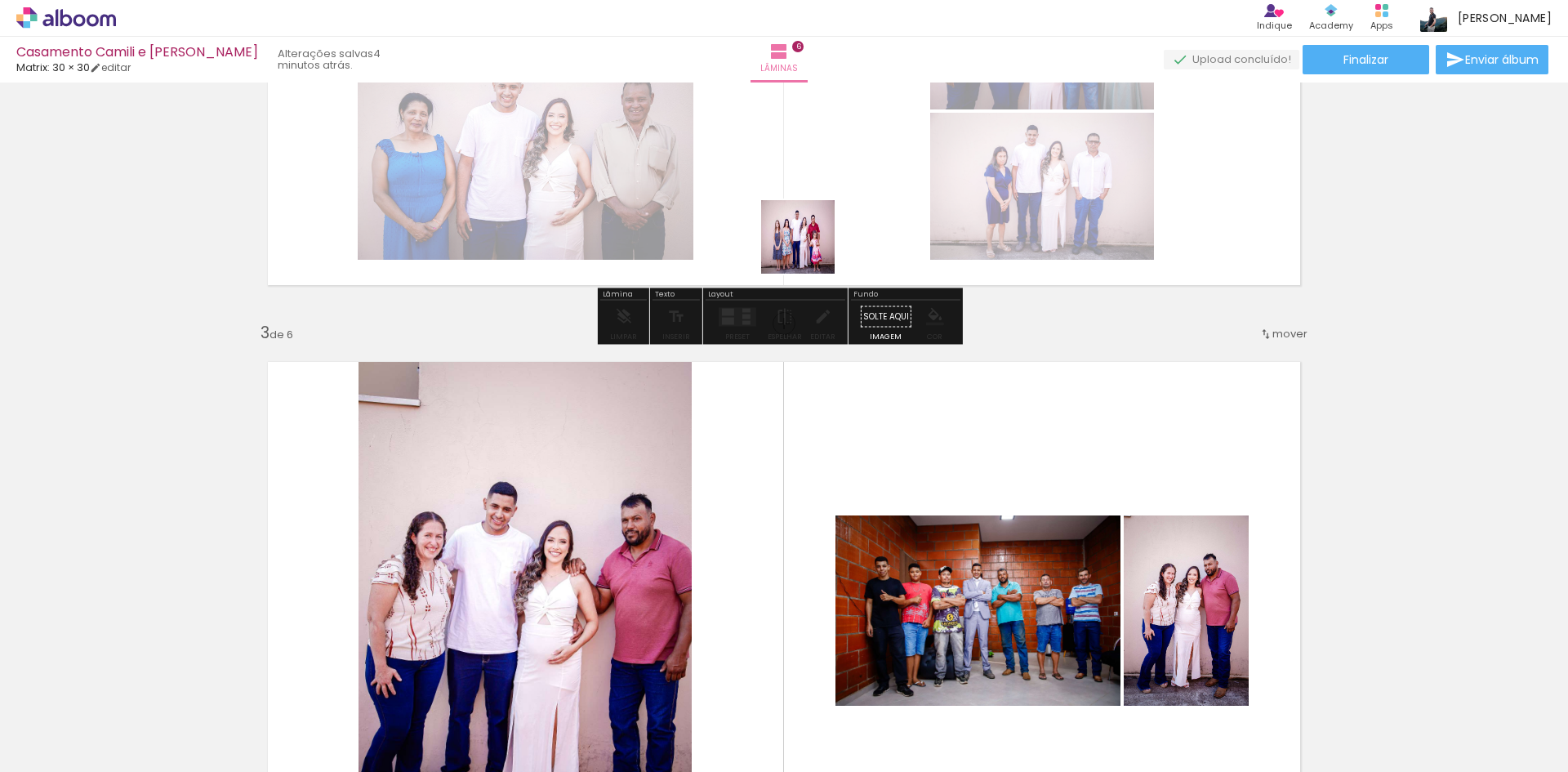
drag, startPoint x: 778, startPoint y: 720, endPoint x: 814, endPoint y: 174, distance: 547.2
click at [814, 174] on quentale-workspace at bounding box center [784, 386] width 1568 height 772
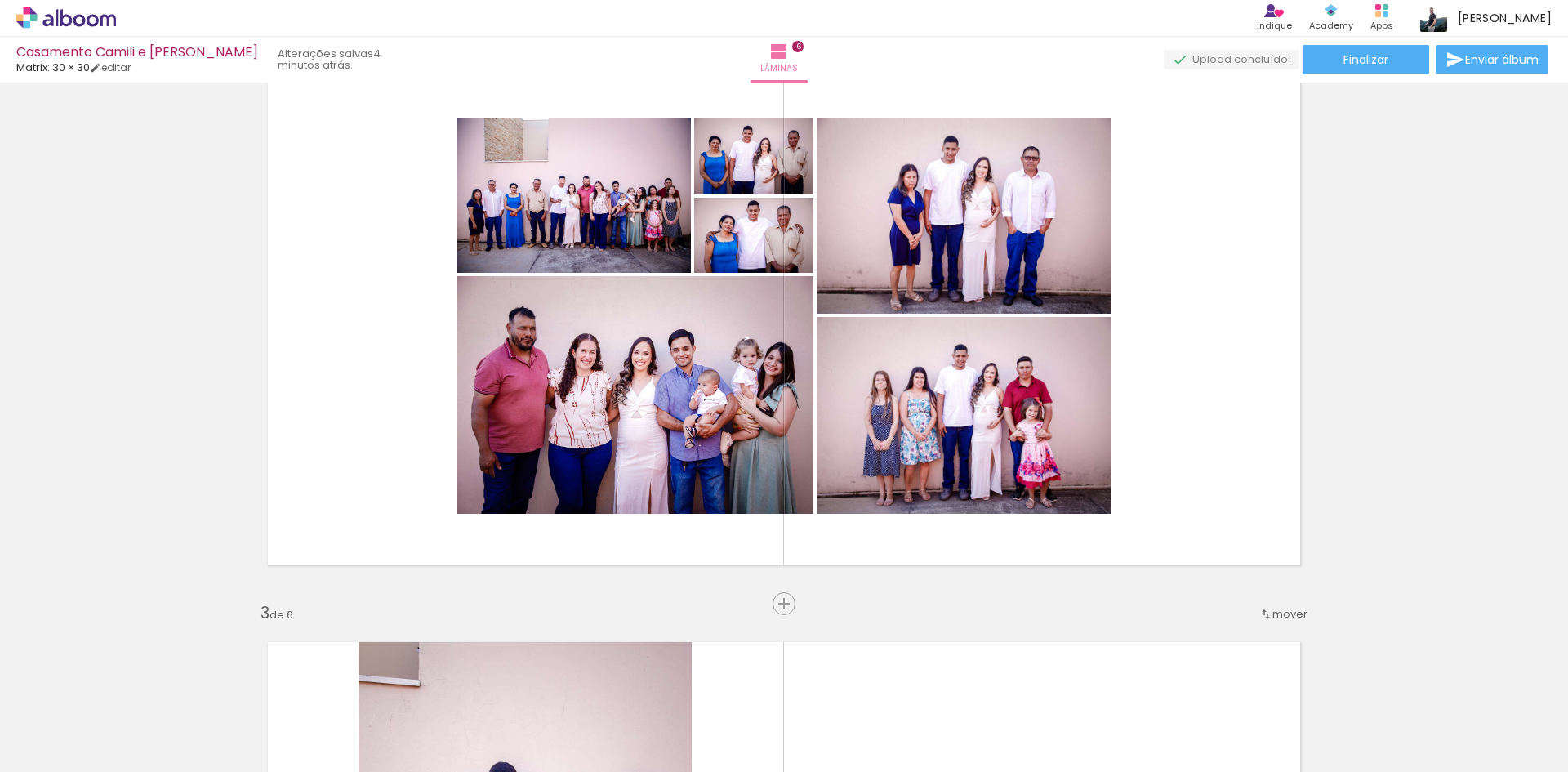
scroll to position [609, 0]
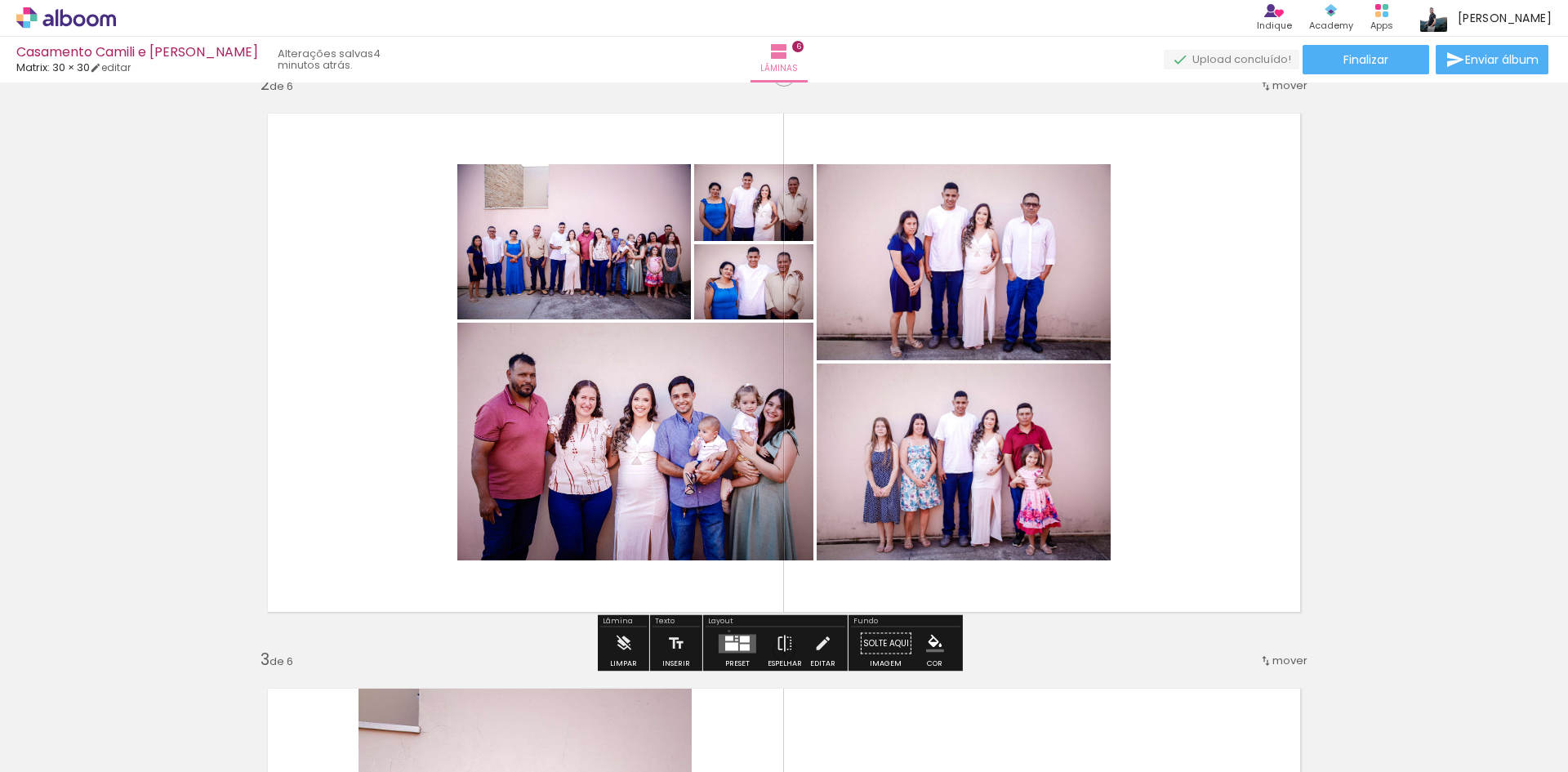
drag, startPoint x: 725, startPoint y: 631, endPoint x: 773, endPoint y: 625, distance: 48.4
click at [726, 632] on div at bounding box center [738, 643] width 44 height 32
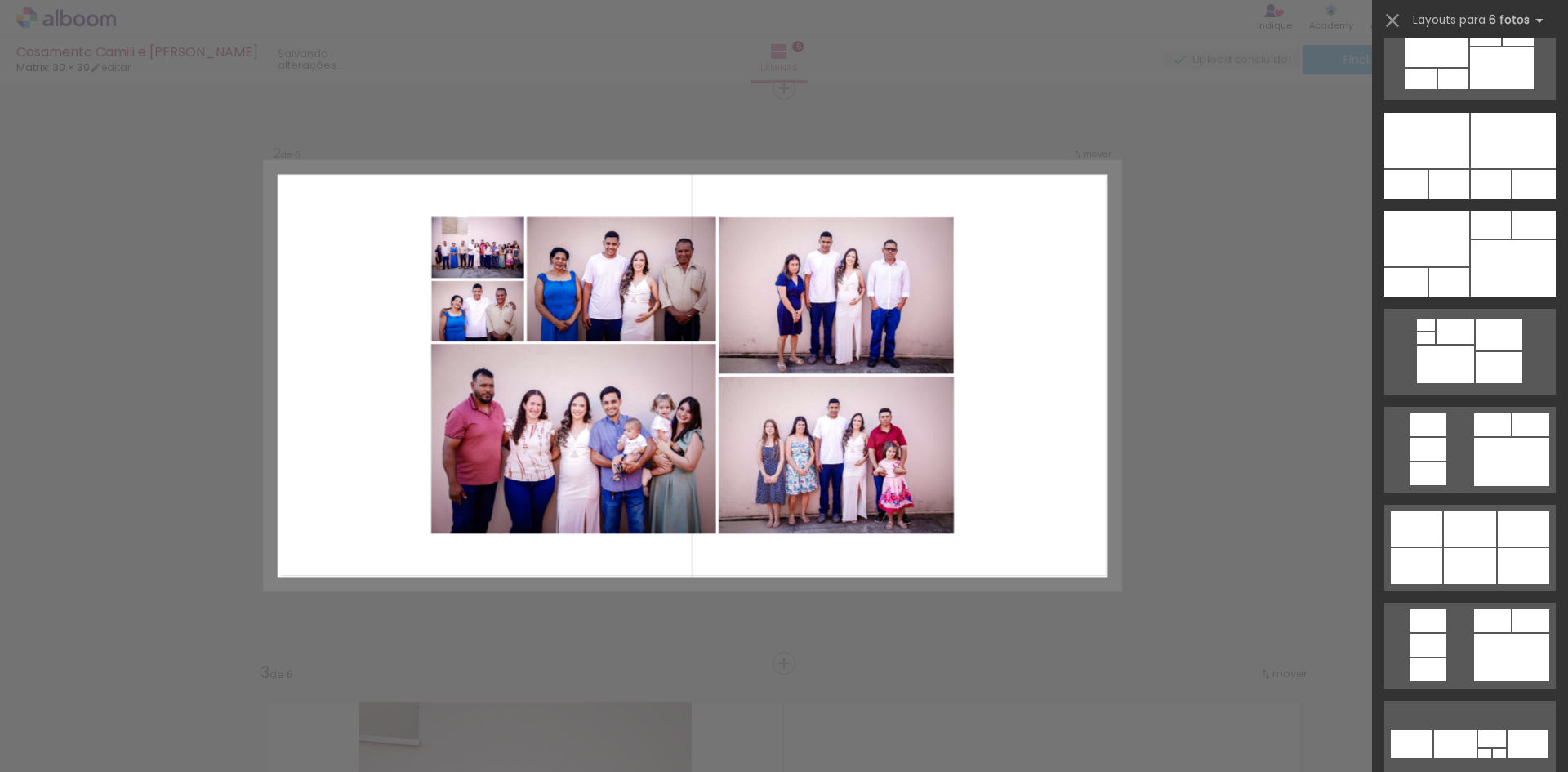
scroll to position [1143, 0]
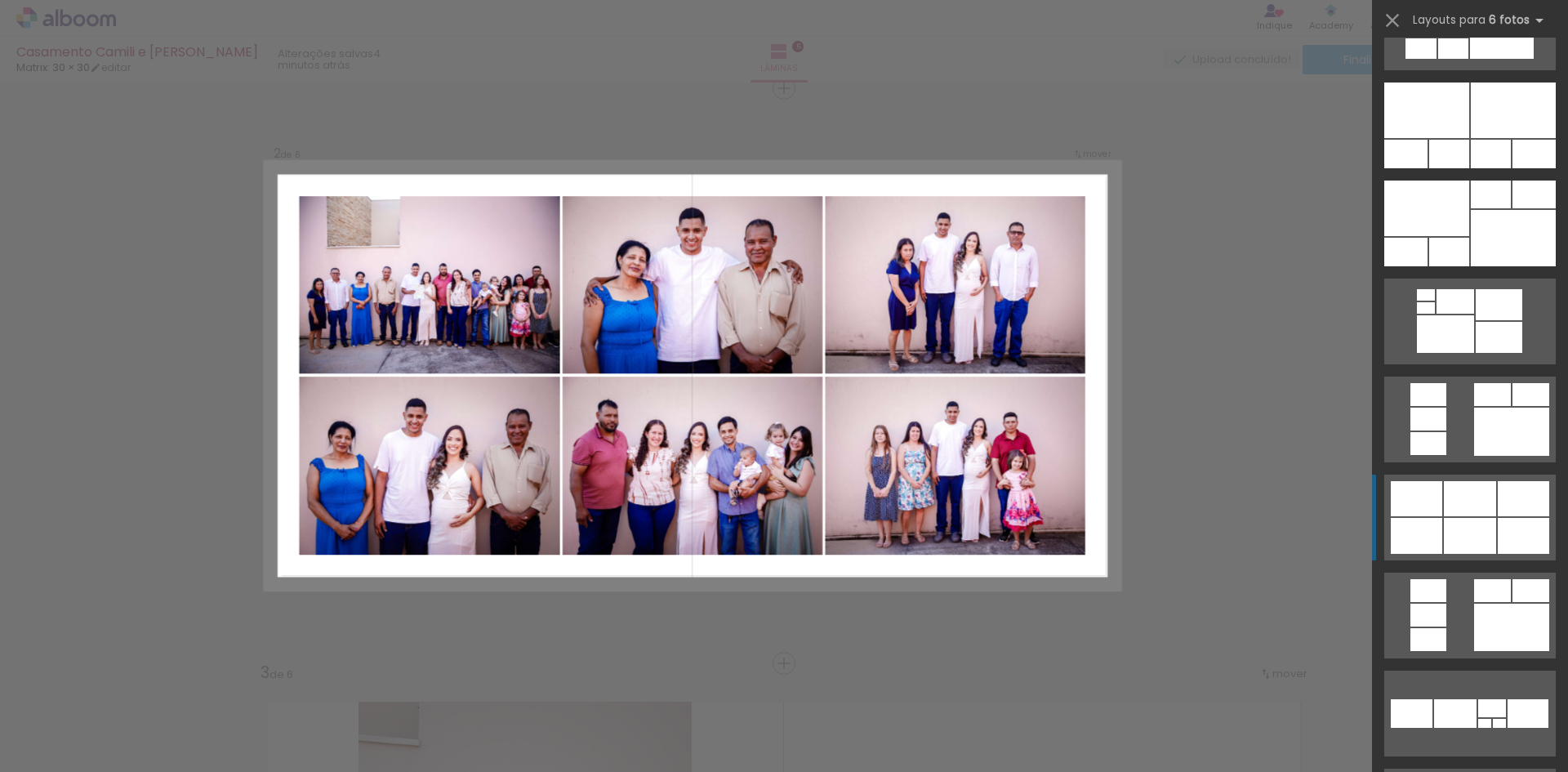
click at [1474, 486] on div at bounding box center [1470, 499] width 53 height 35
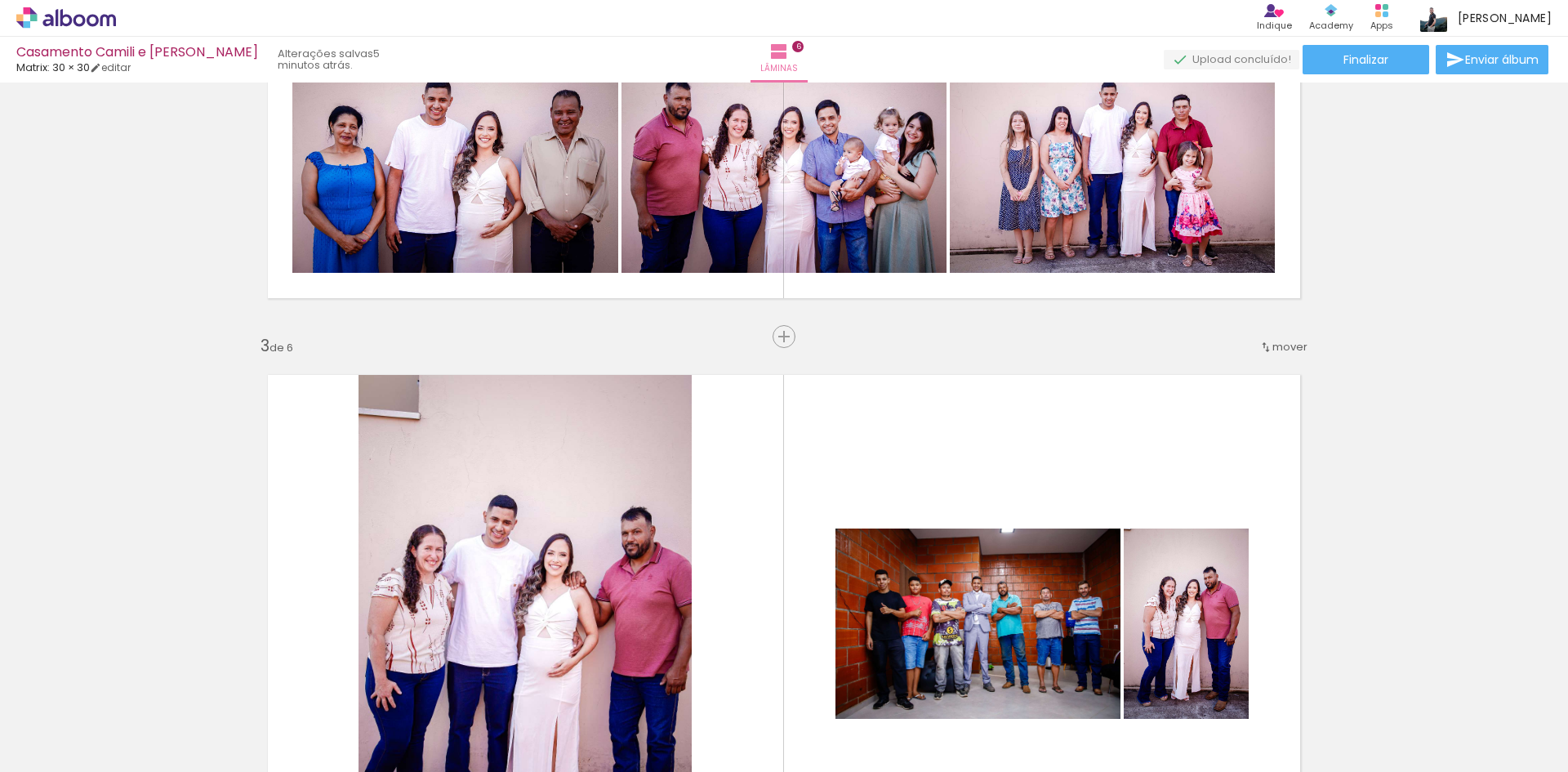
scroll to position [1168, 0]
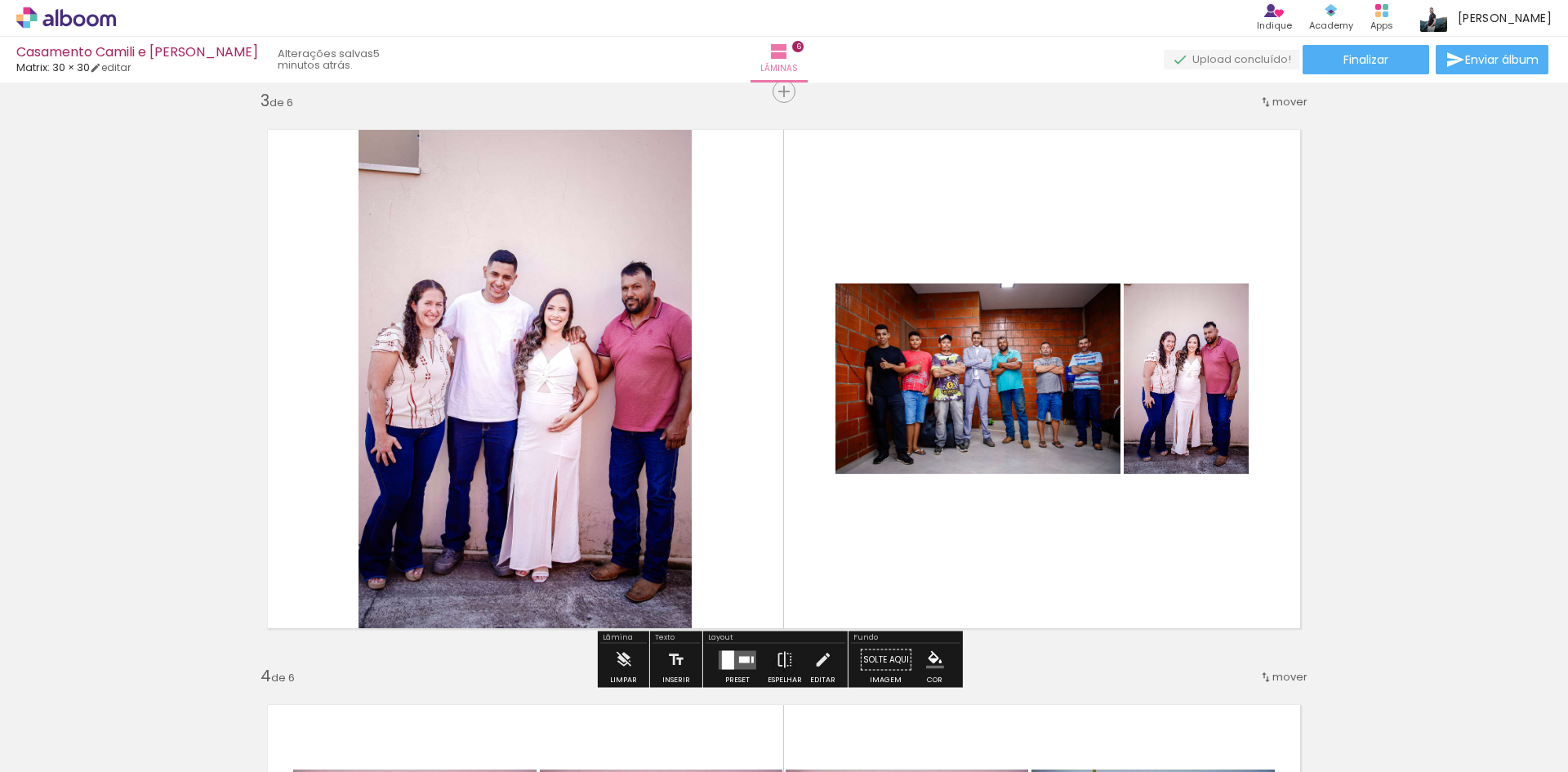
click at [745, 658] on div at bounding box center [743, 658] width 10 height 6
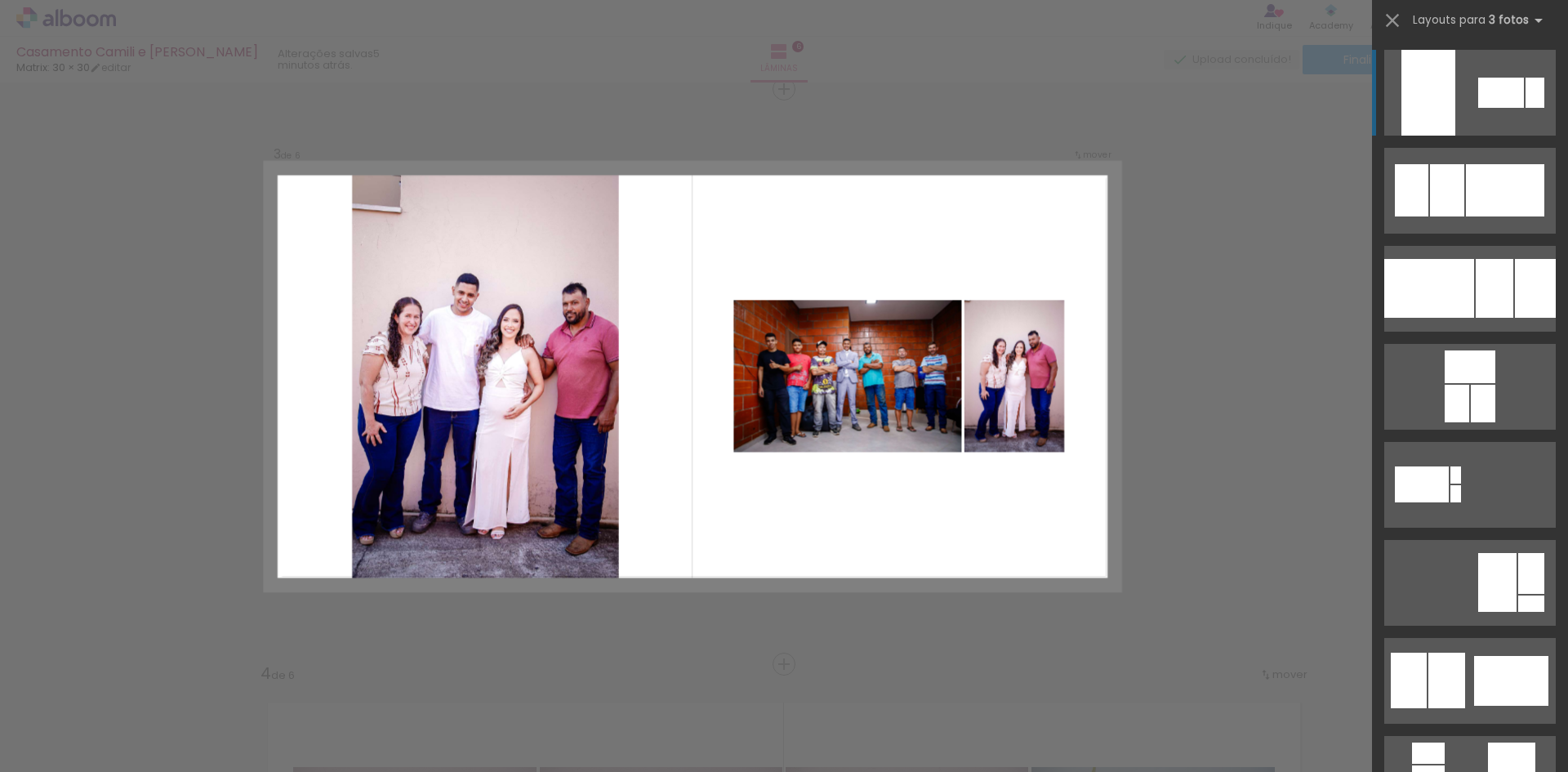
scroll to position [1171, 0]
click at [853, 585] on quentale-layouter at bounding box center [692, 375] width 854 height 428
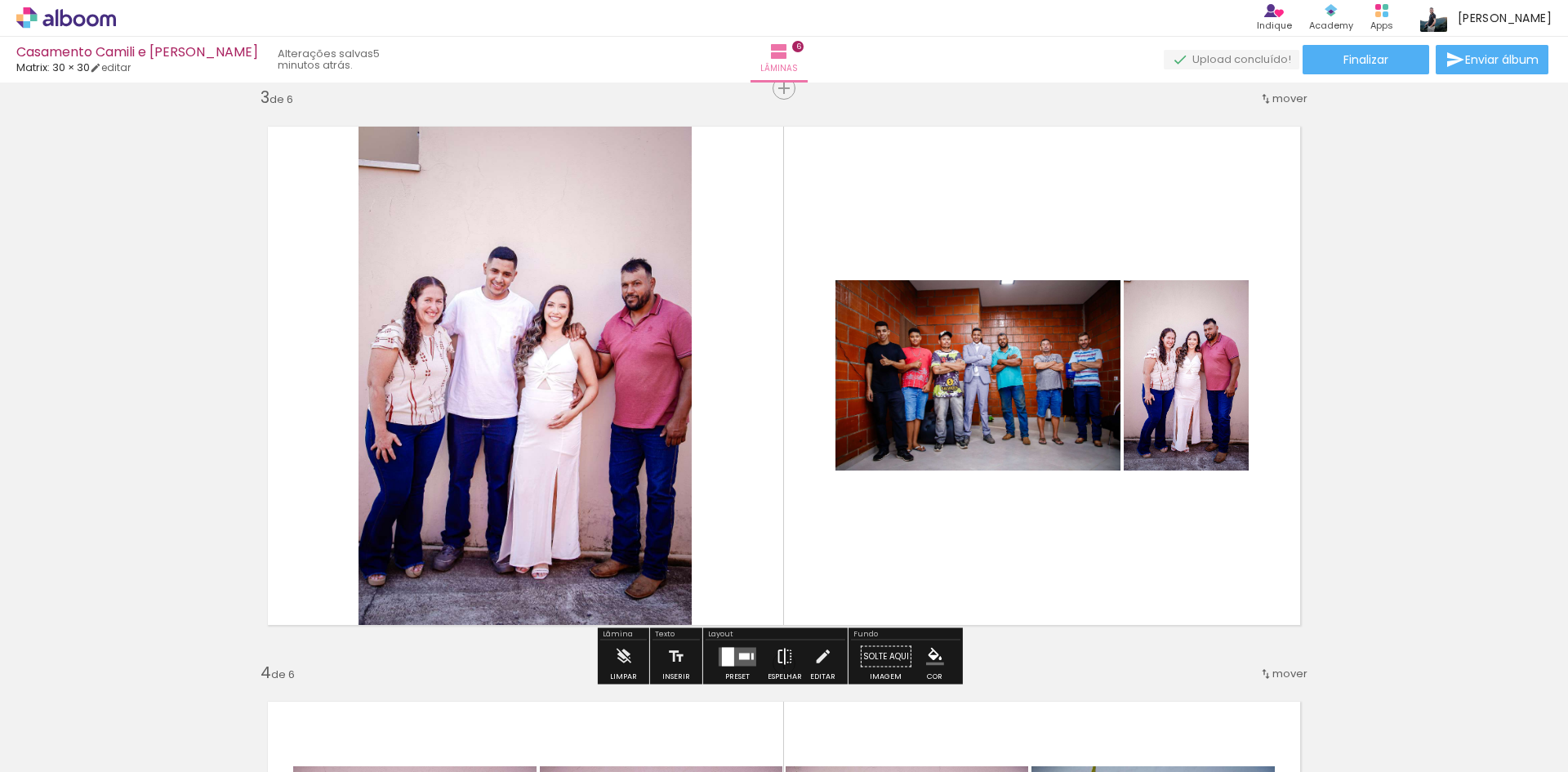
click at [789, 651] on iron-icon at bounding box center [784, 656] width 18 height 32
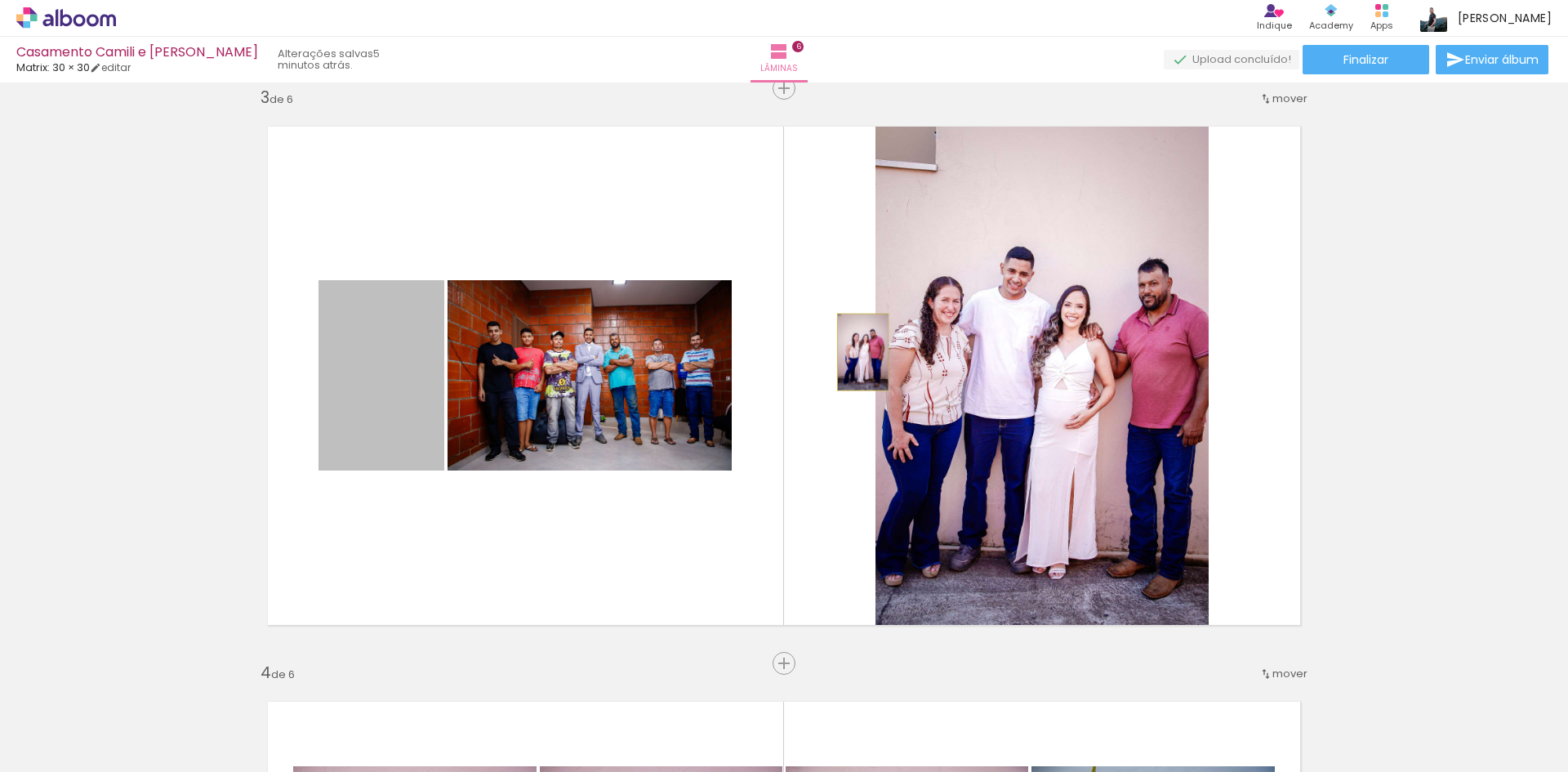
drag, startPoint x: 381, startPoint y: 420, endPoint x: 857, endPoint y: 352, distance: 480.8
click at [857, 352] on quentale-layouter at bounding box center [784, 376] width 1068 height 534
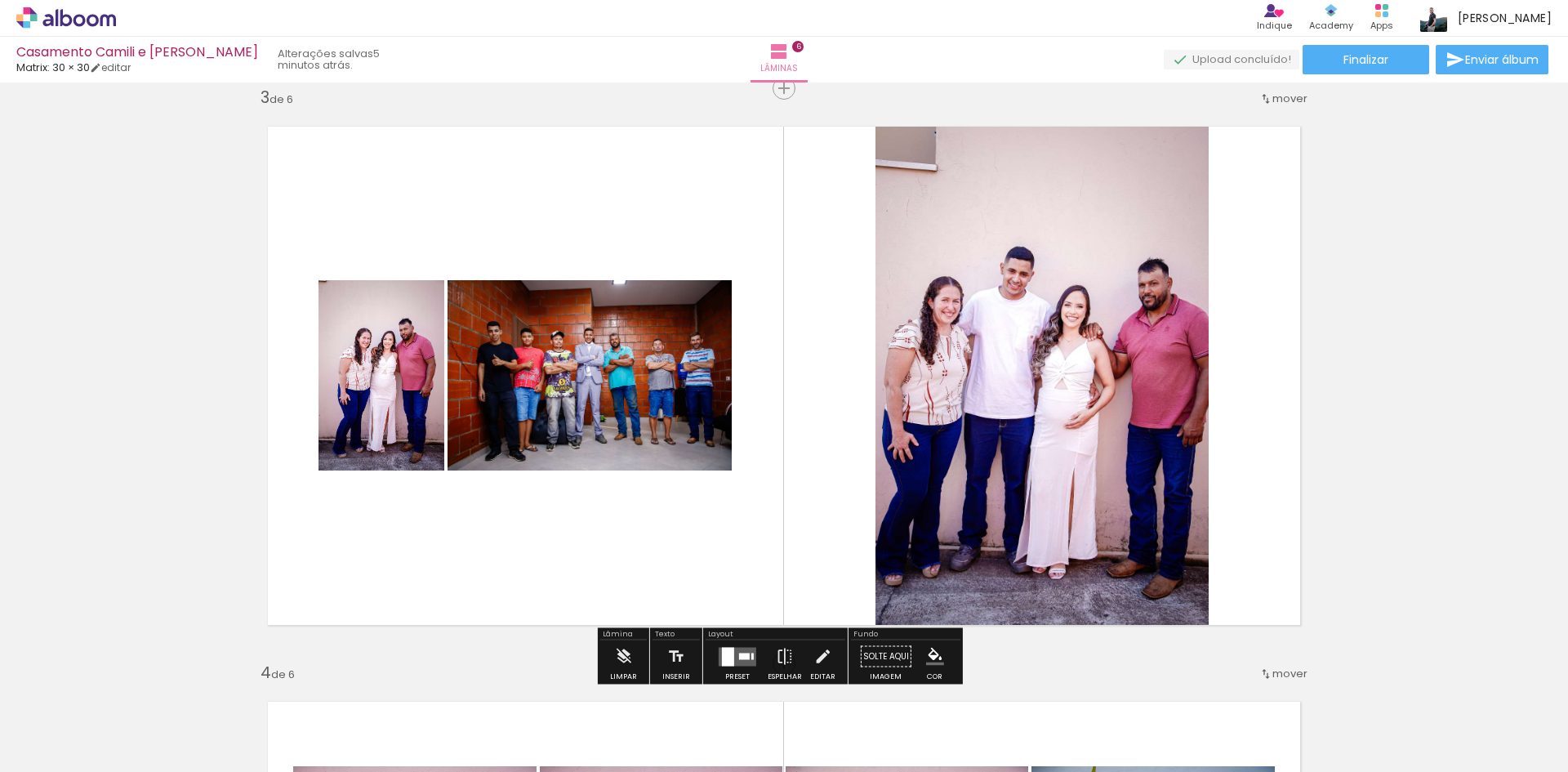
click at [737, 652] on quentale-layouter at bounding box center [737, 656] width 38 height 18
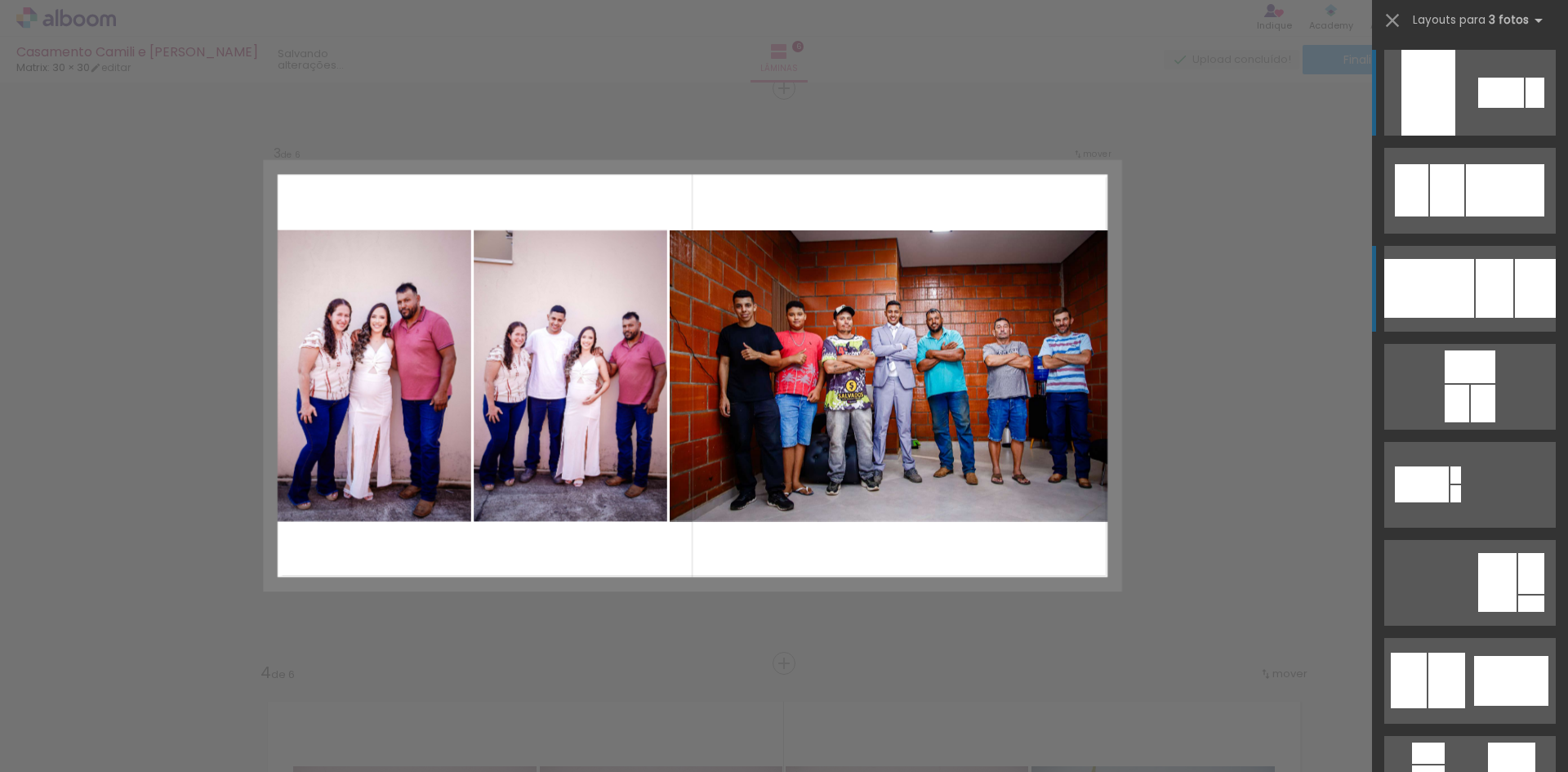
click at [1515, 293] on div at bounding box center [1536, 288] width 41 height 59
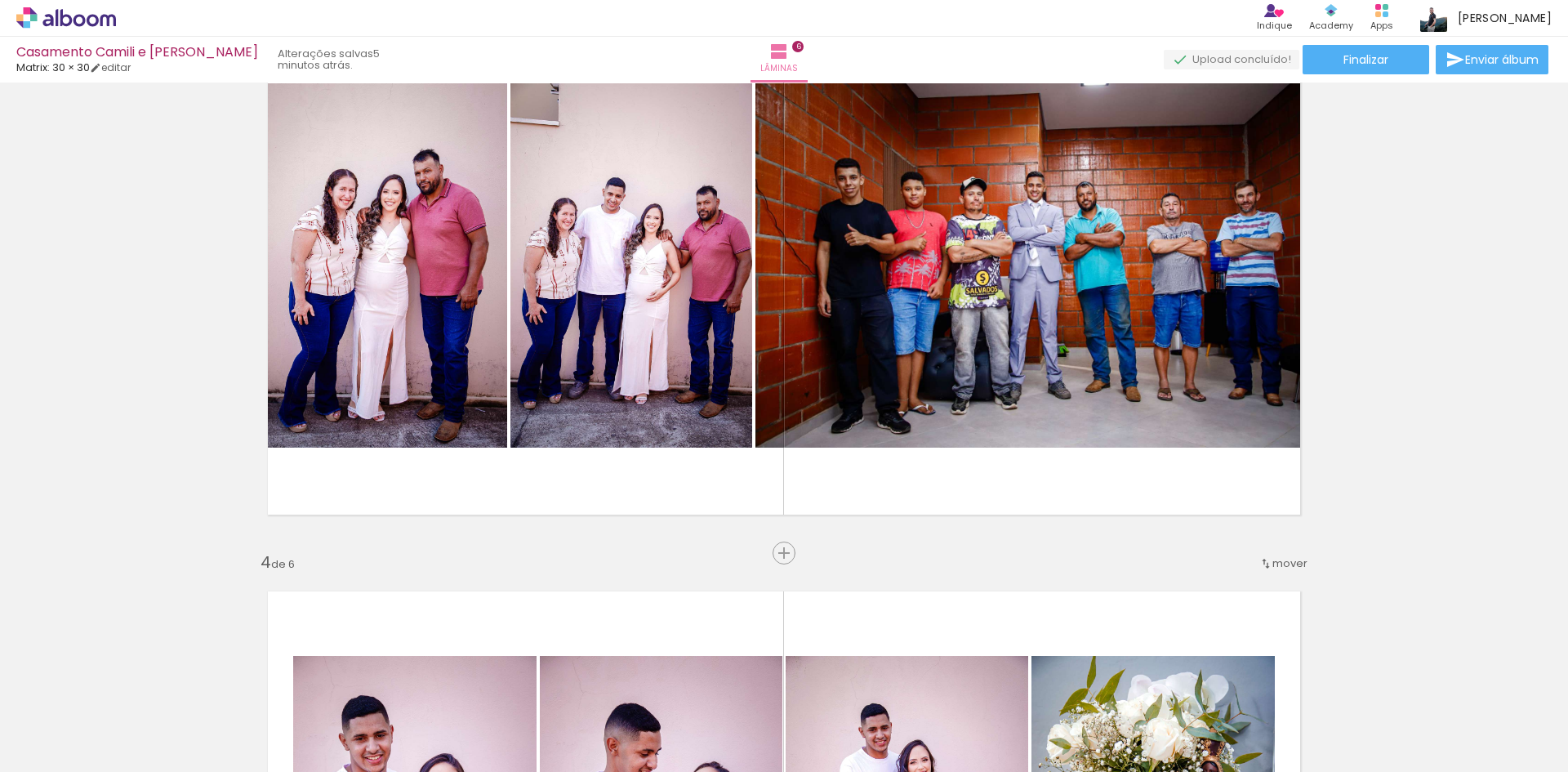
scroll to position [1334, 0]
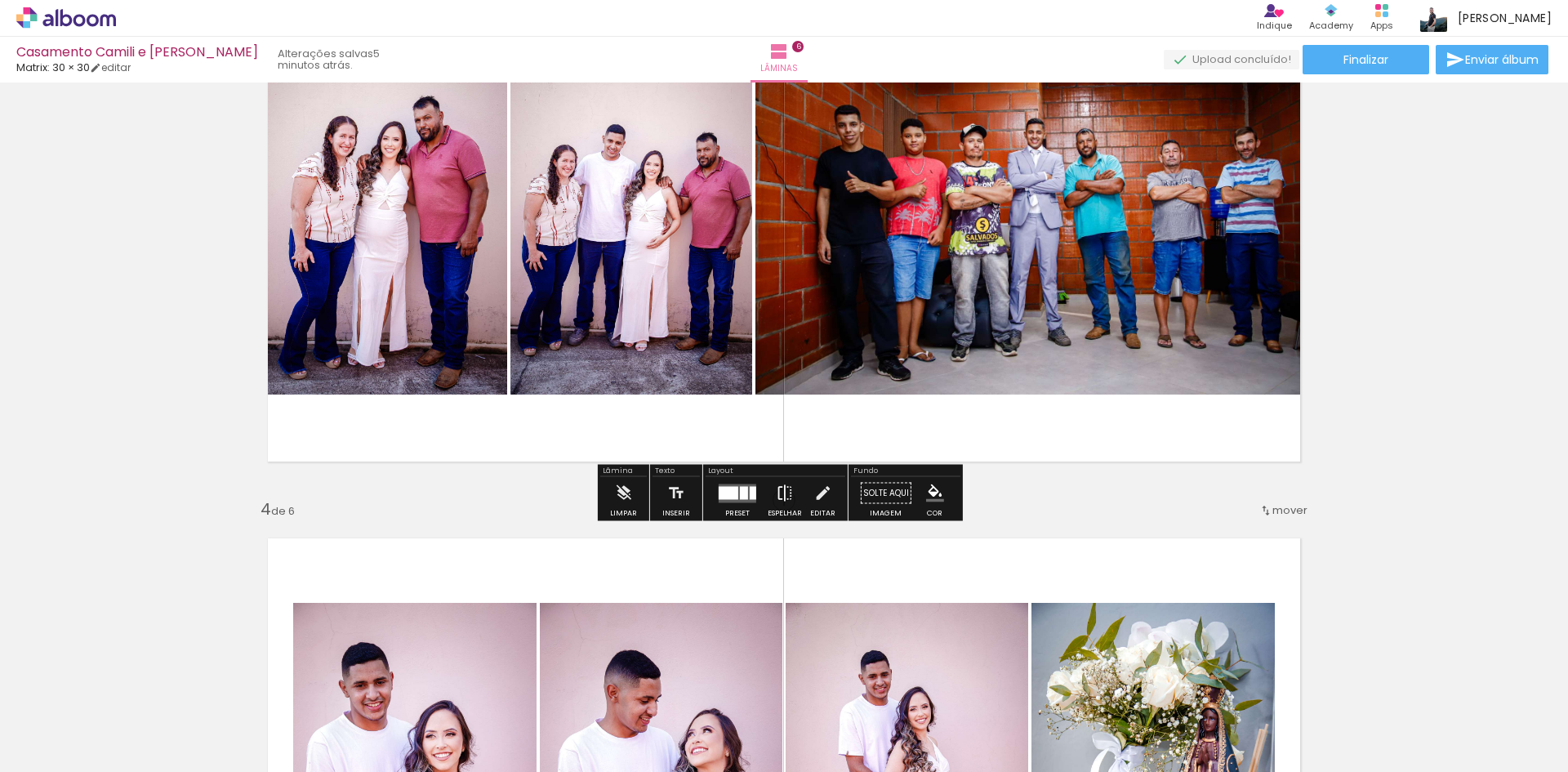
click at [788, 486] on iron-icon at bounding box center [784, 492] width 18 height 32
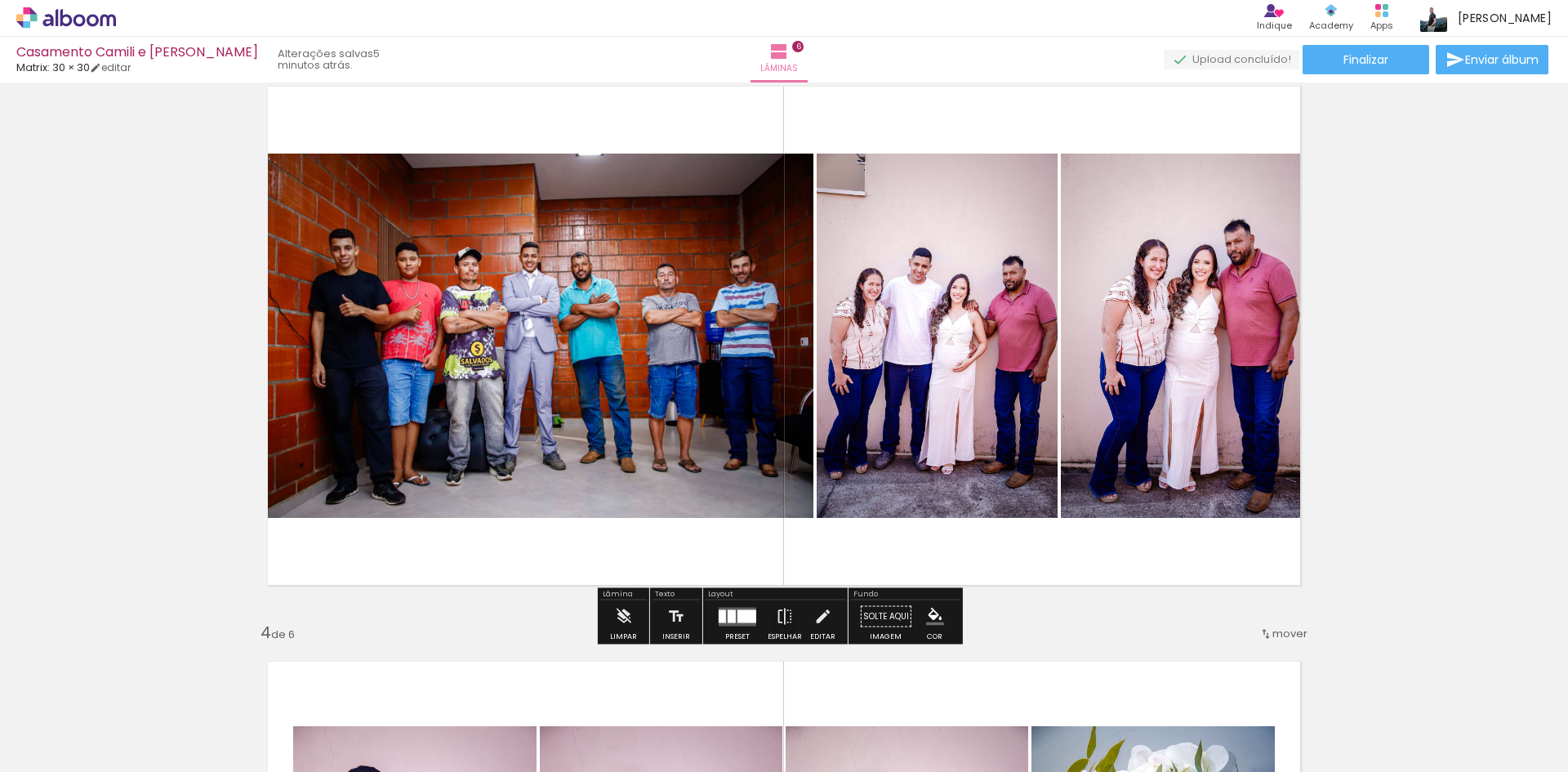
scroll to position [1171, 0]
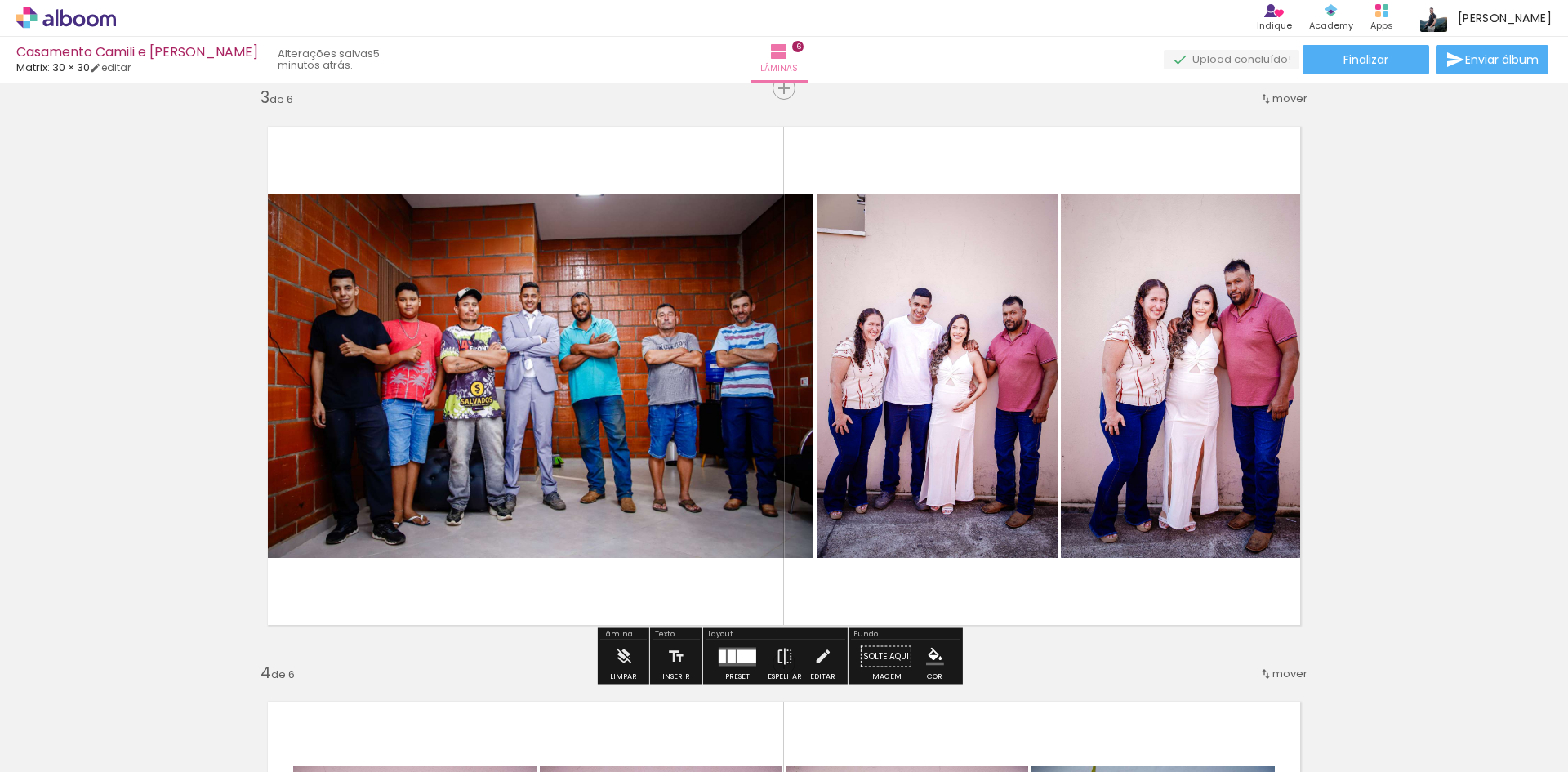
click at [738, 654] on div at bounding box center [747, 656] width 18 height 13
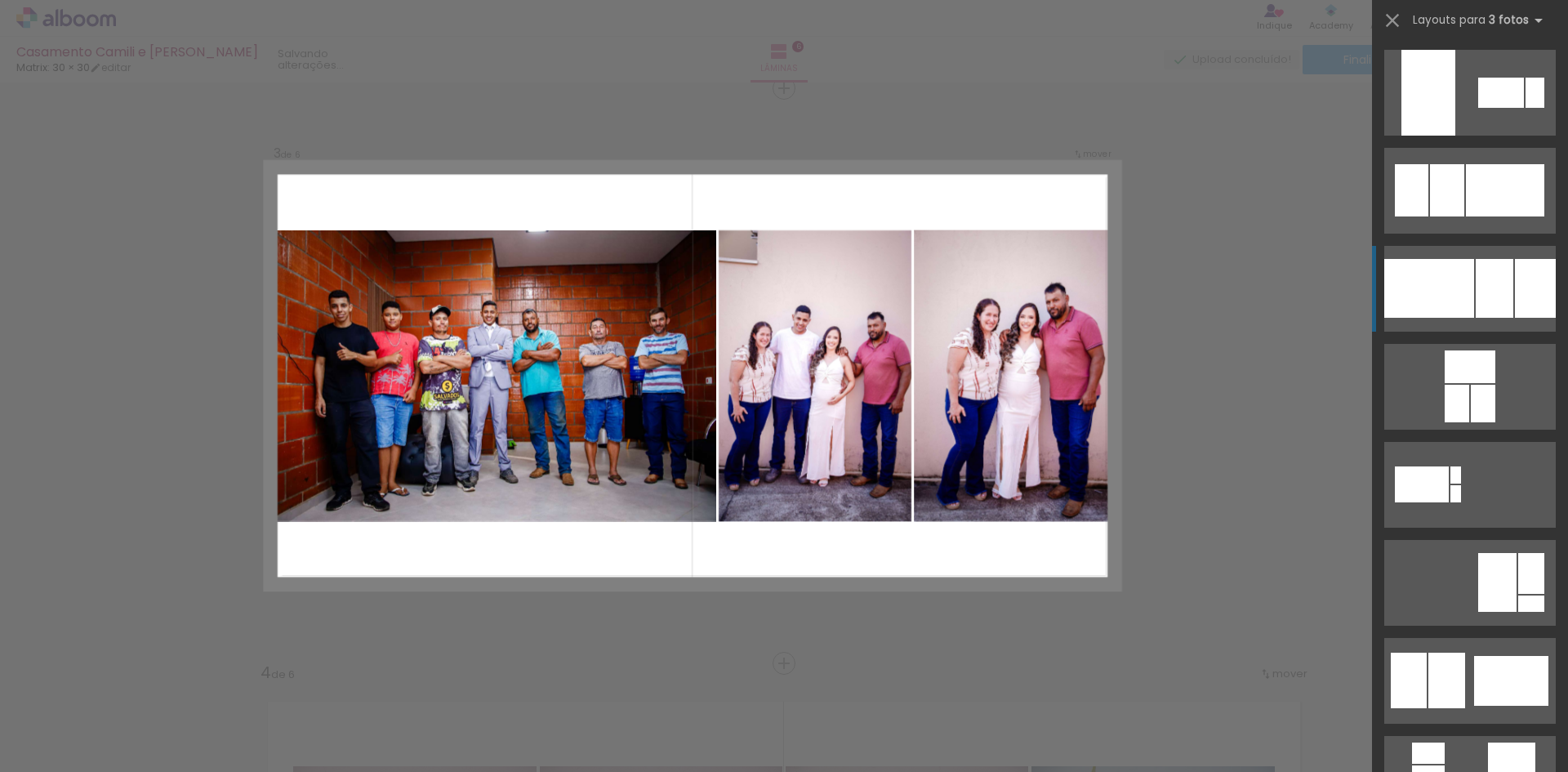
scroll to position [196, 0]
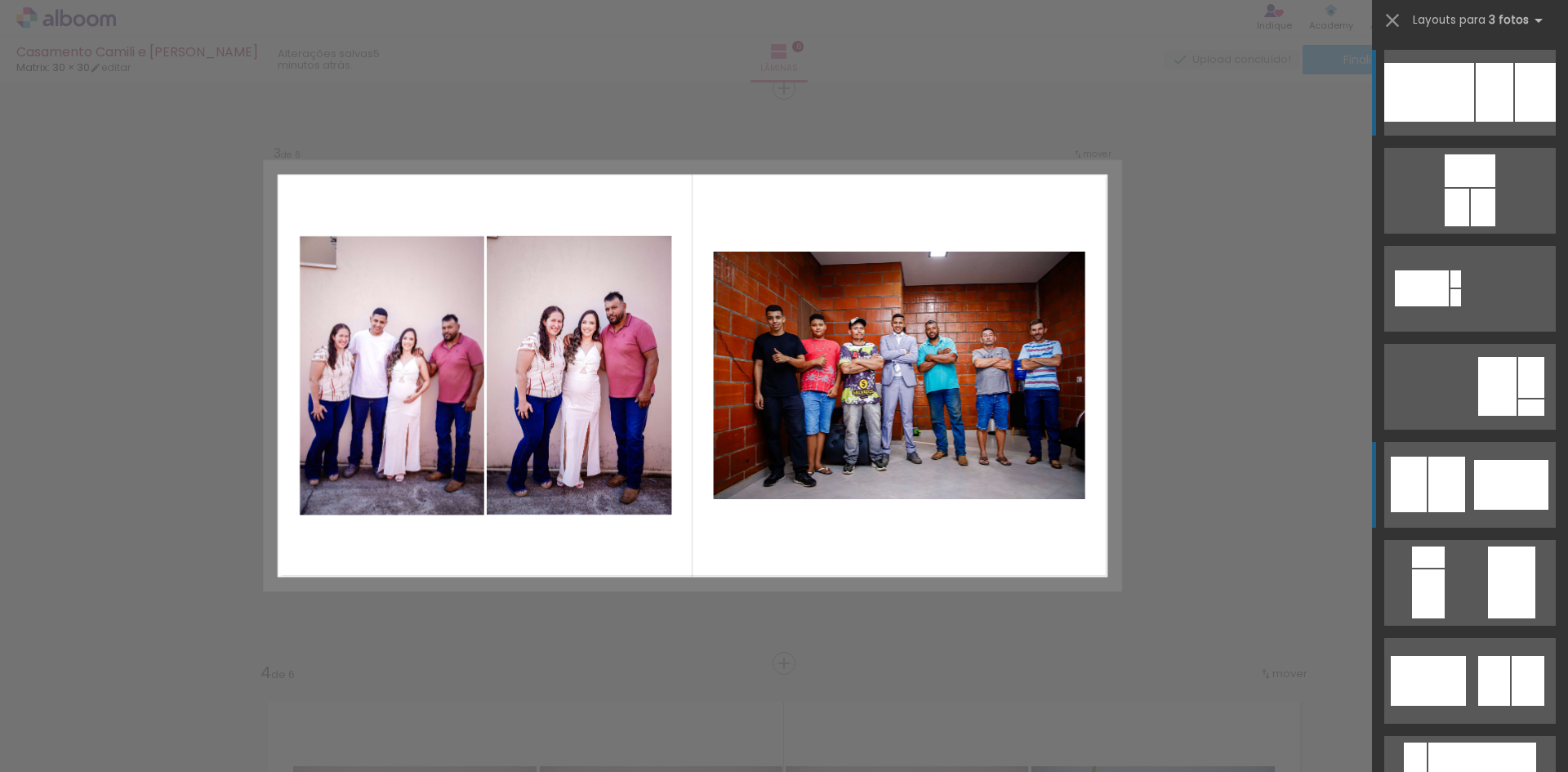
click at [1446, 472] on div at bounding box center [1447, 484] width 37 height 55
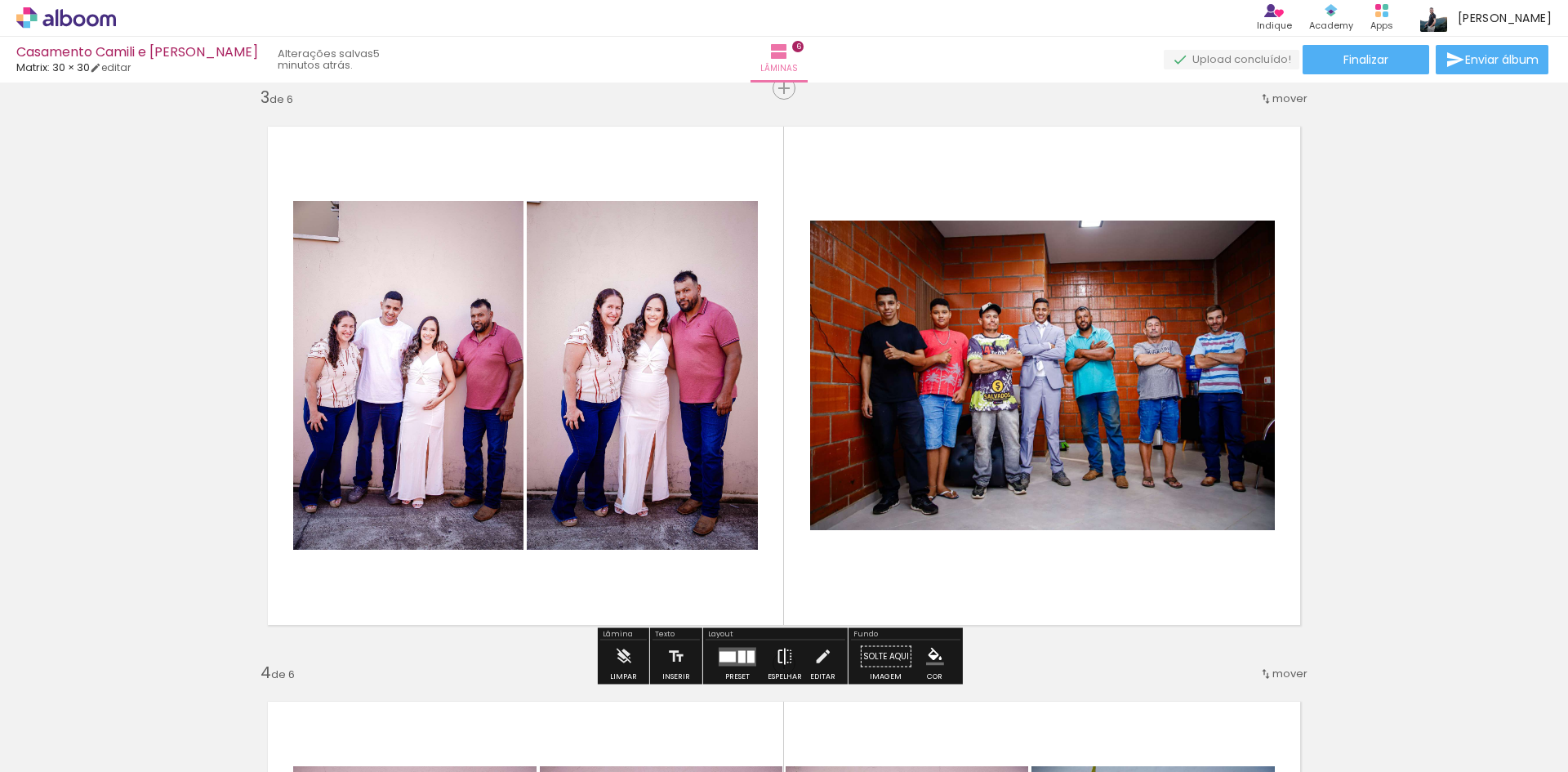
click at [782, 656] on iron-icon at bounding box center [784, 656] width 18 height 32
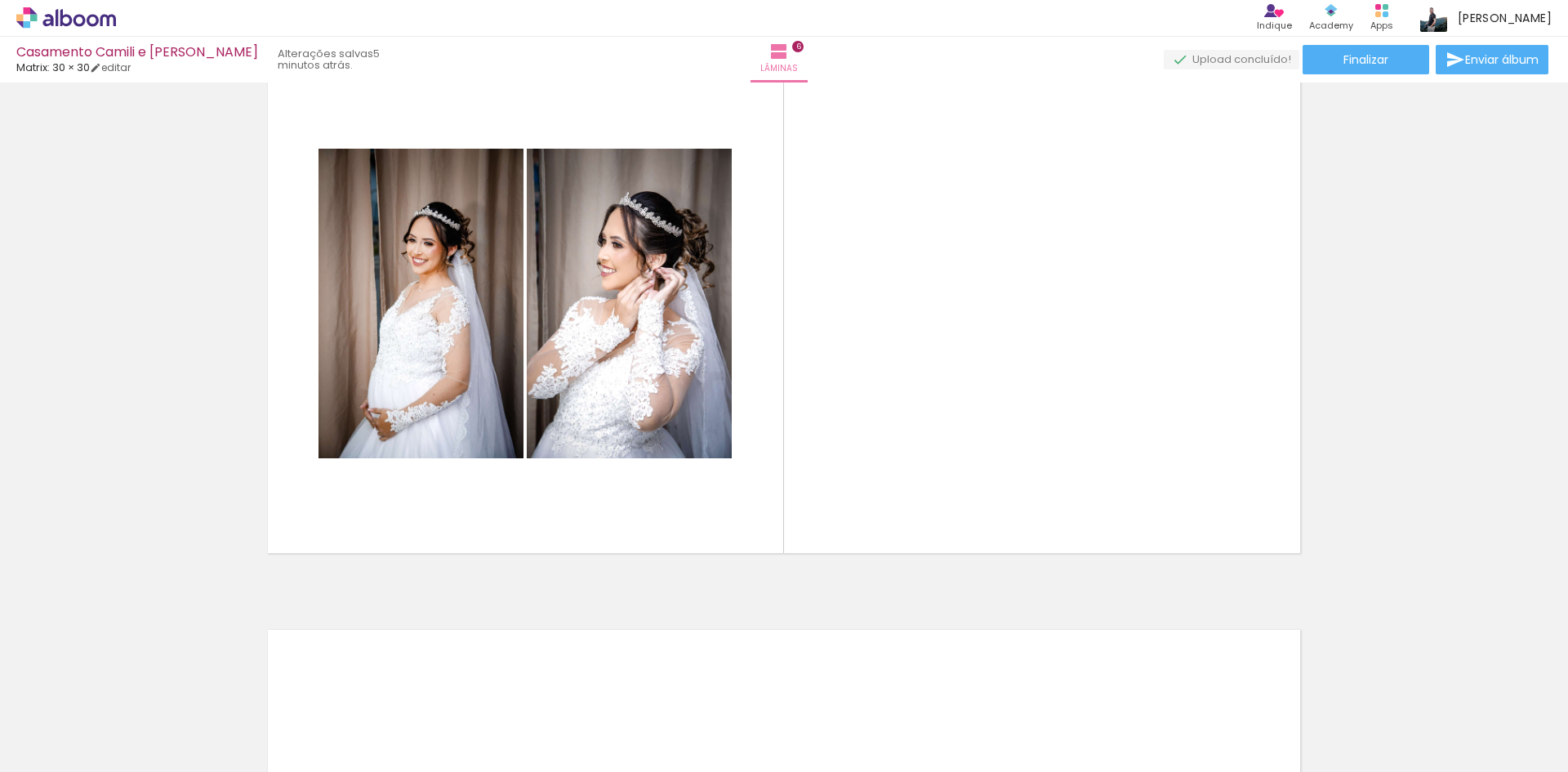
scroll to position [0, 2626]
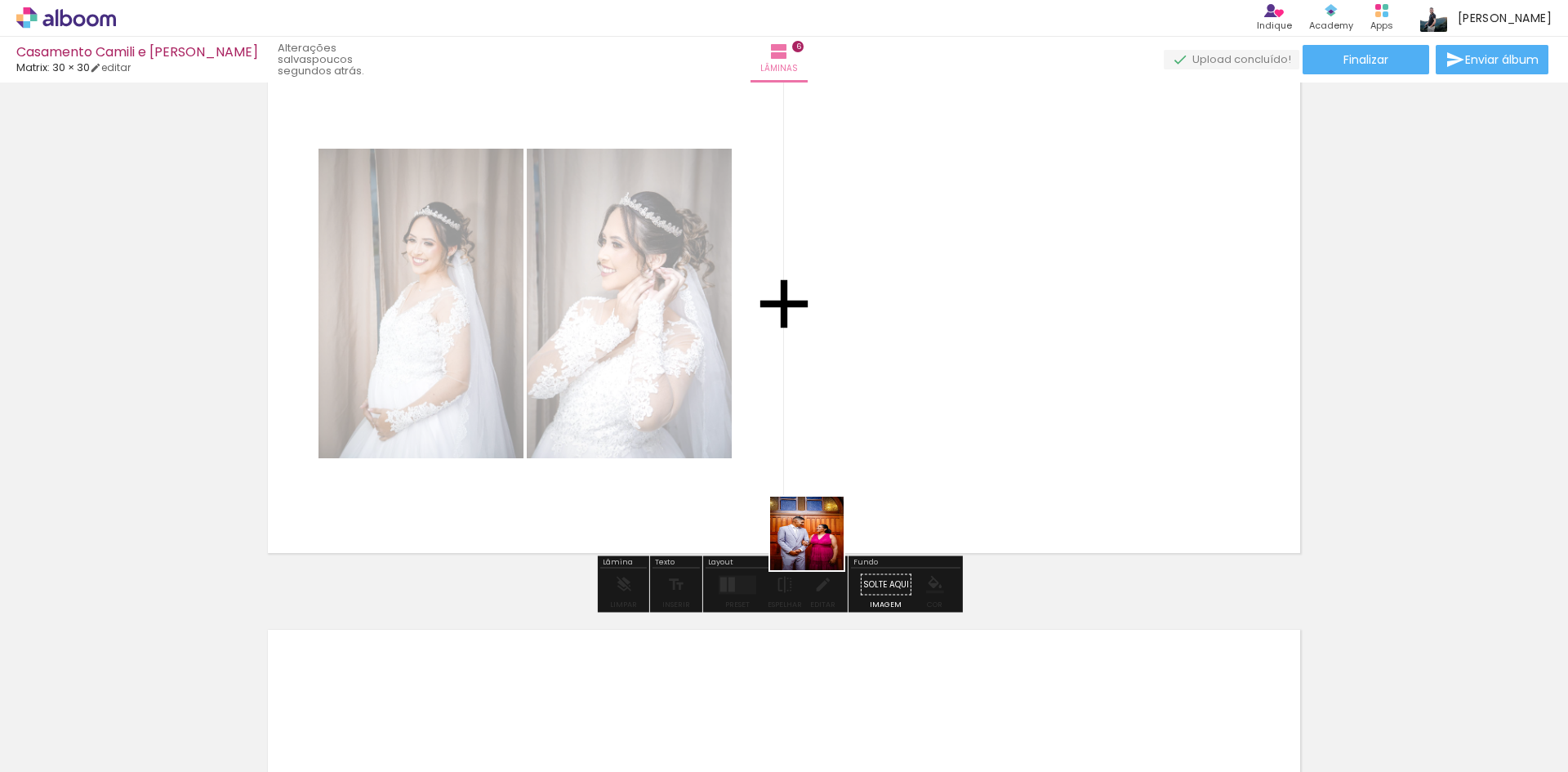
drag, startPoint x: 745, startPoint y: 727, endPoint x: 821, endPoint y: 541, distance: 200.9
click at [821, 541] on quentale-workspace at bounding box center [784, 386] width 1568 height 772
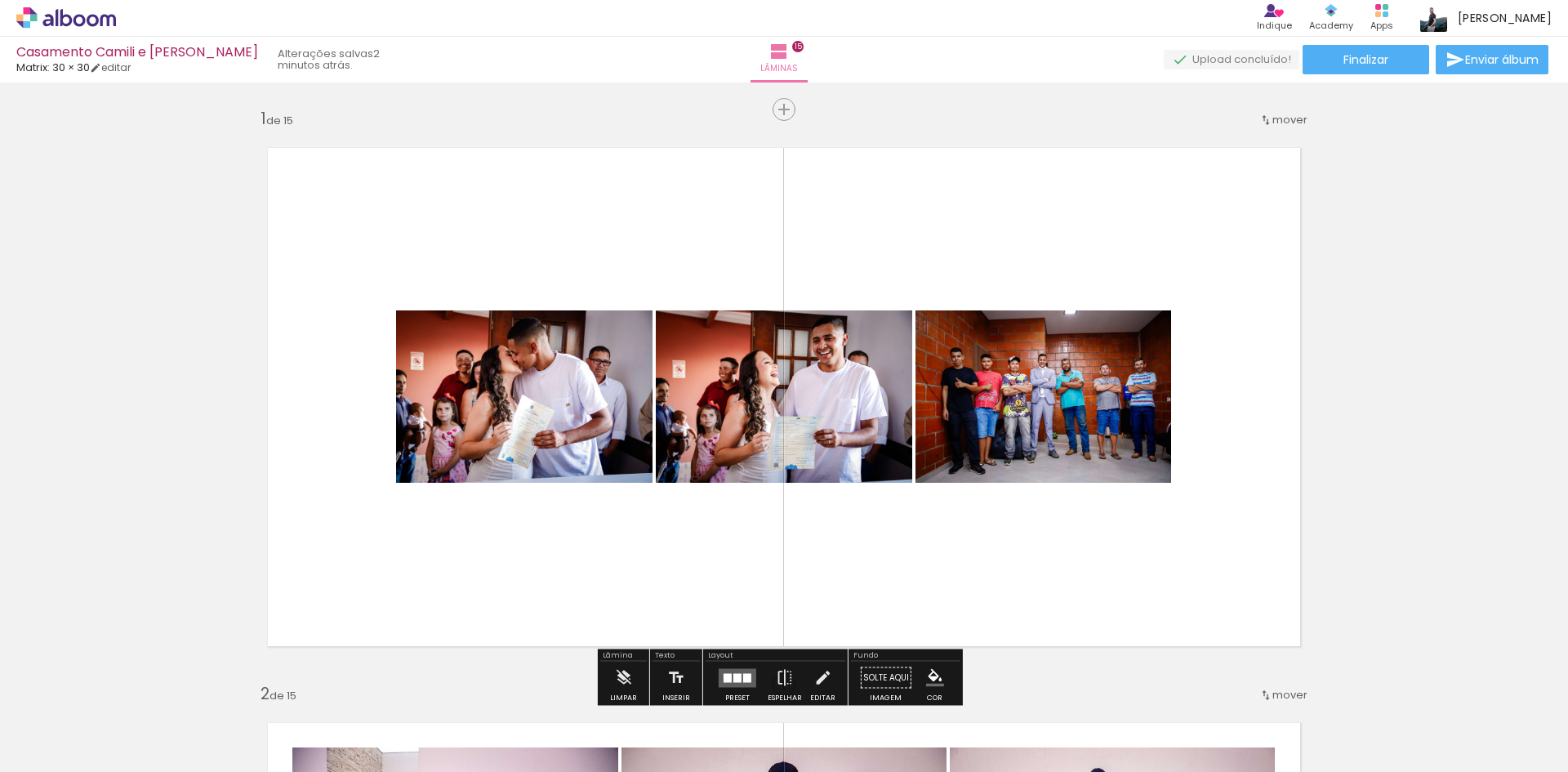
click at [1115, 437] on quentale-photo at bounding box center [1043, 396] width 256 height 173
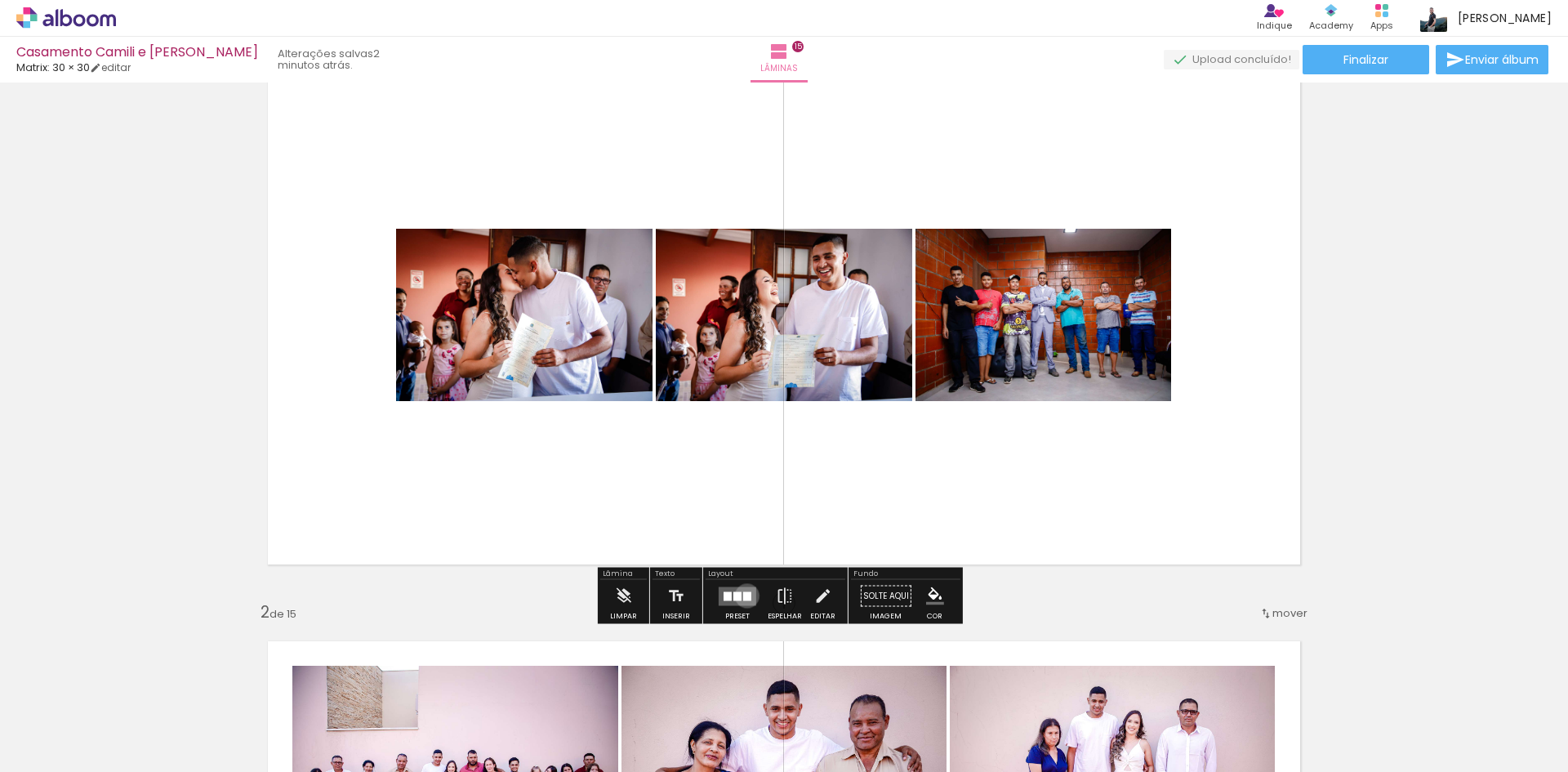
click at [743, 596] on div at bounding box center [747, 596] width 8 height 9
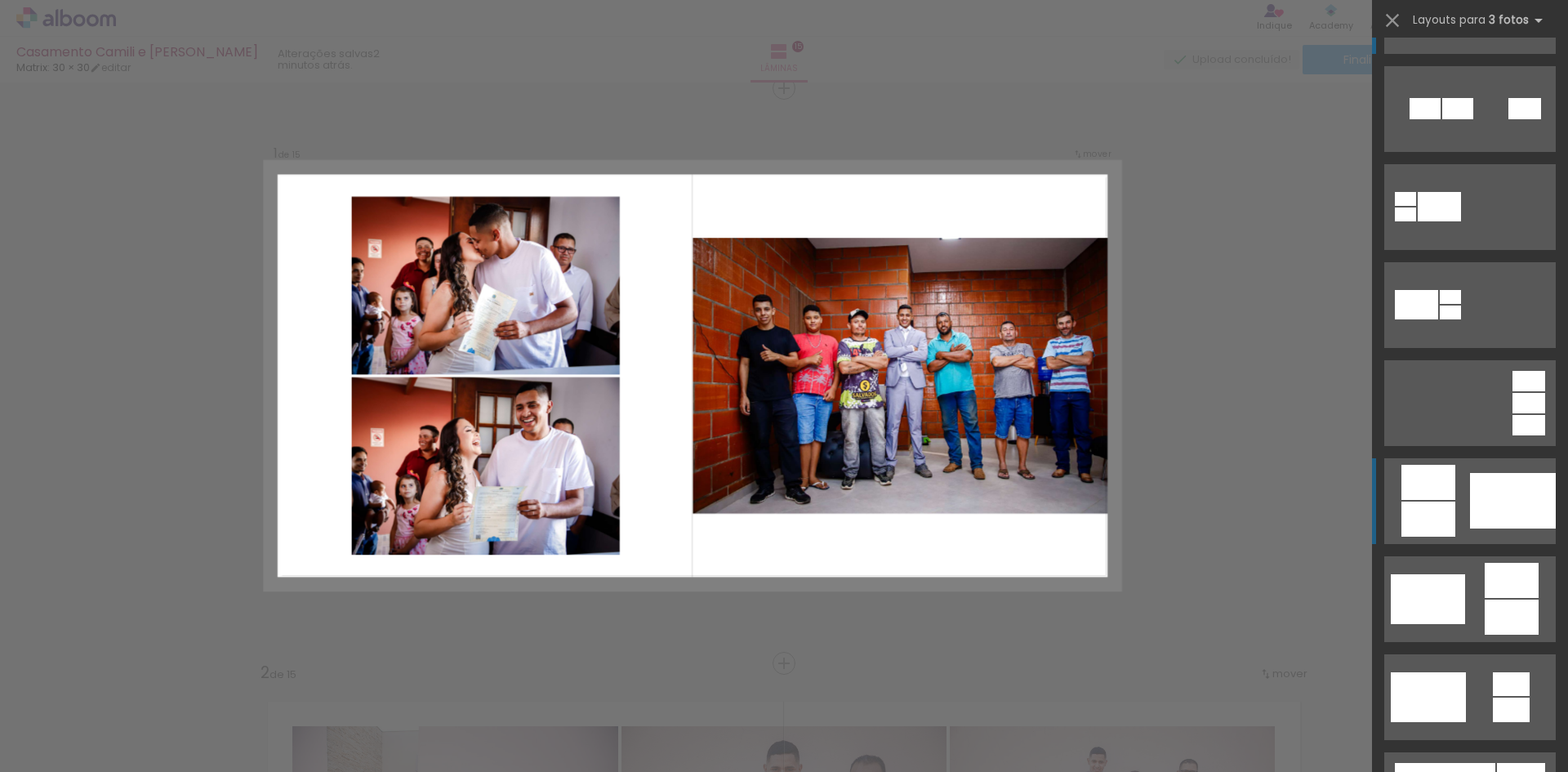
click at [1473, 515] on div at bounding box center [1513, 501] width 86 height 55
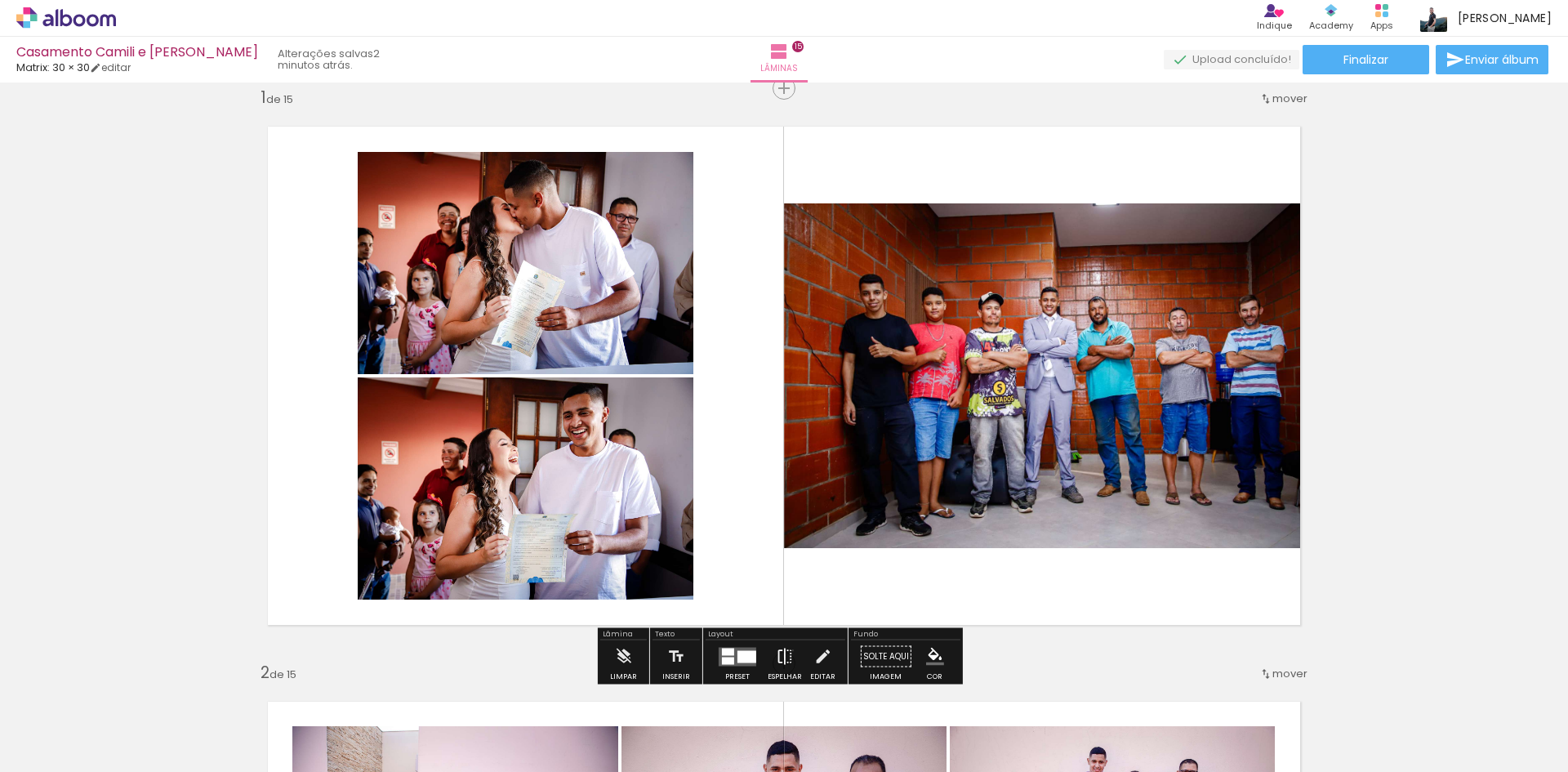
click at [789, 650] on iron-icon at bounding box center [784, 656] width 18 height 32
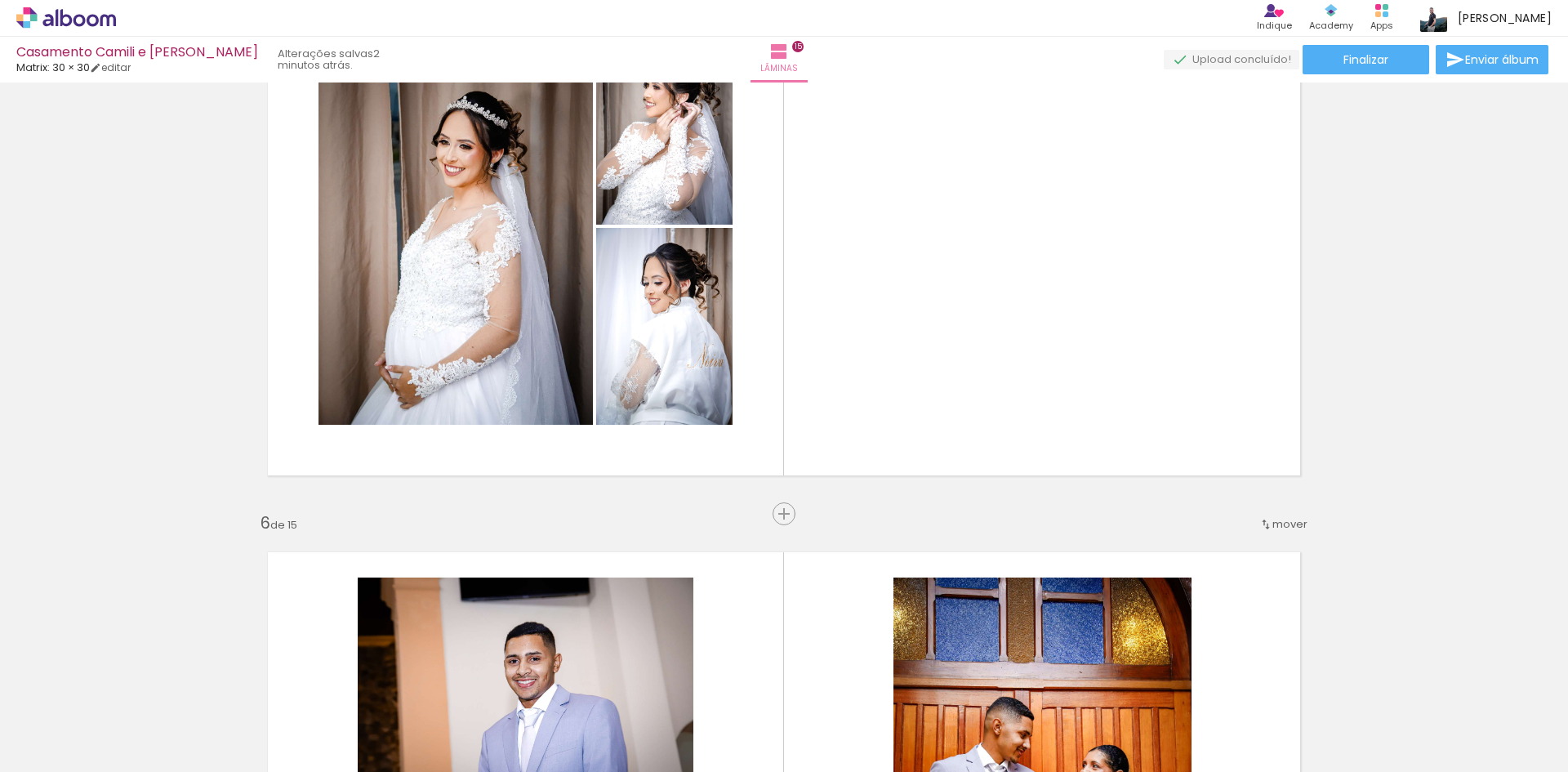
scroll to position [2471, 0]
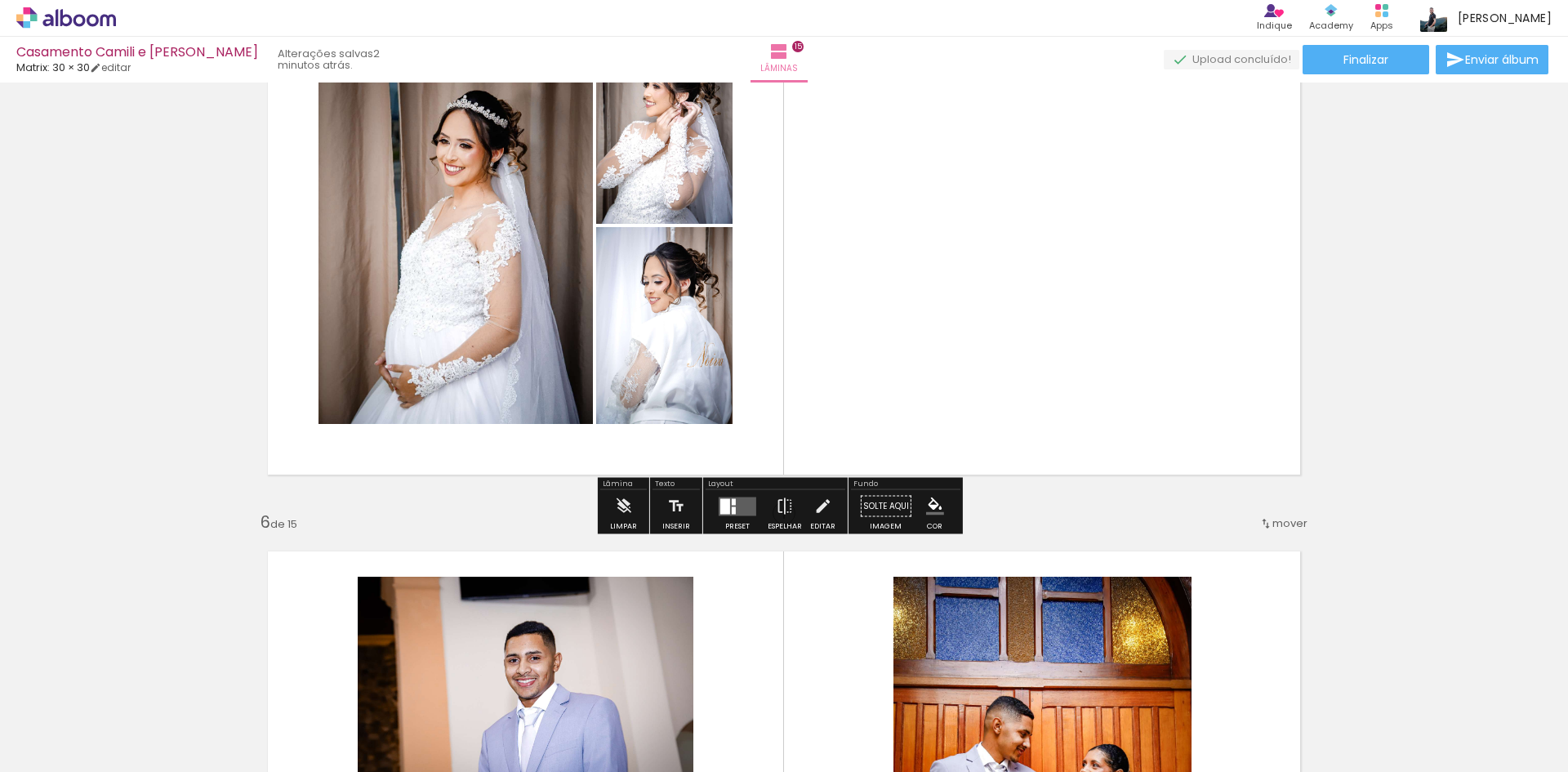
click at [730, 491] on div at bounding box center [738, 506] width 44 height 32
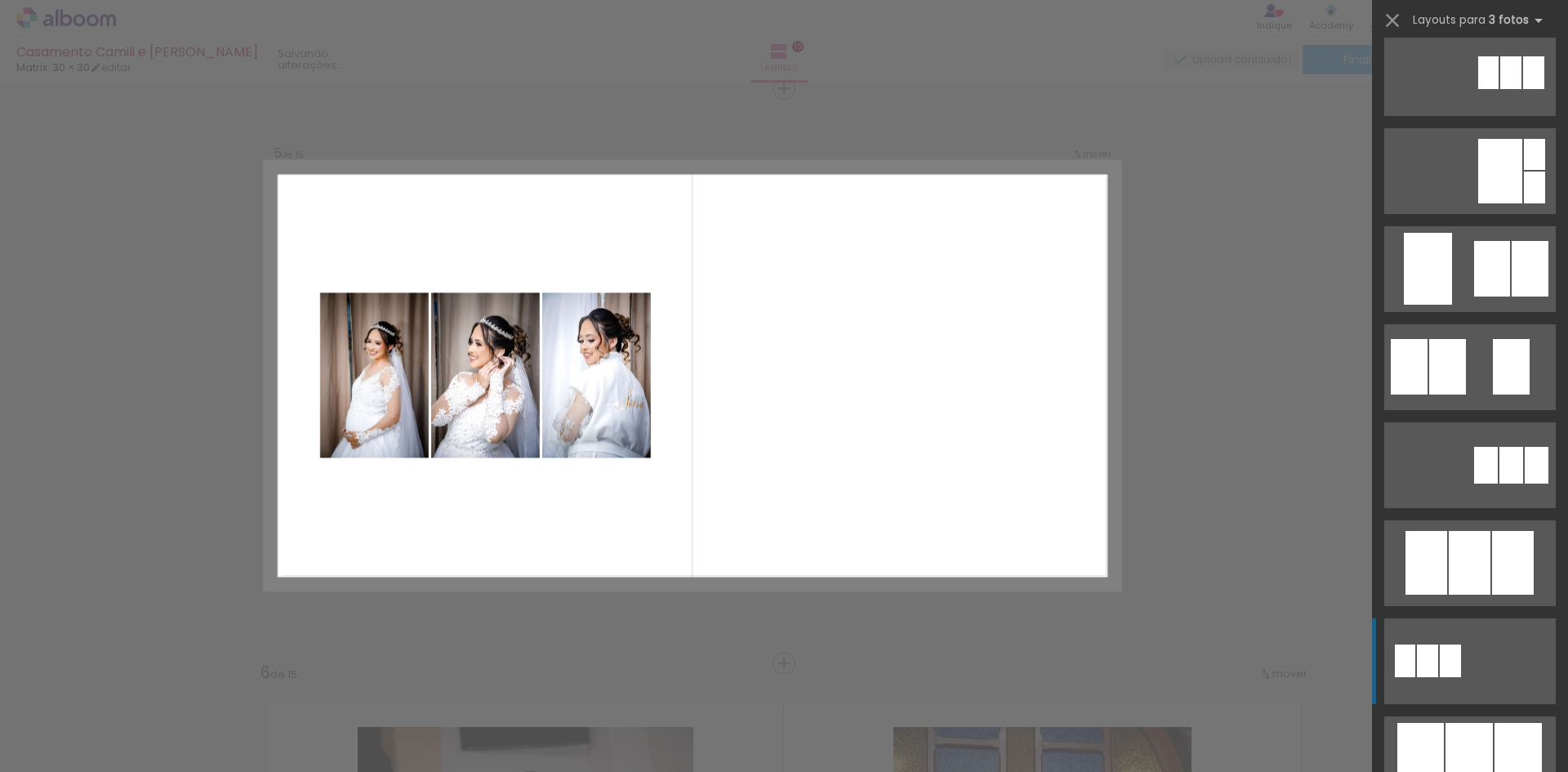
scroll to position [490, 0]
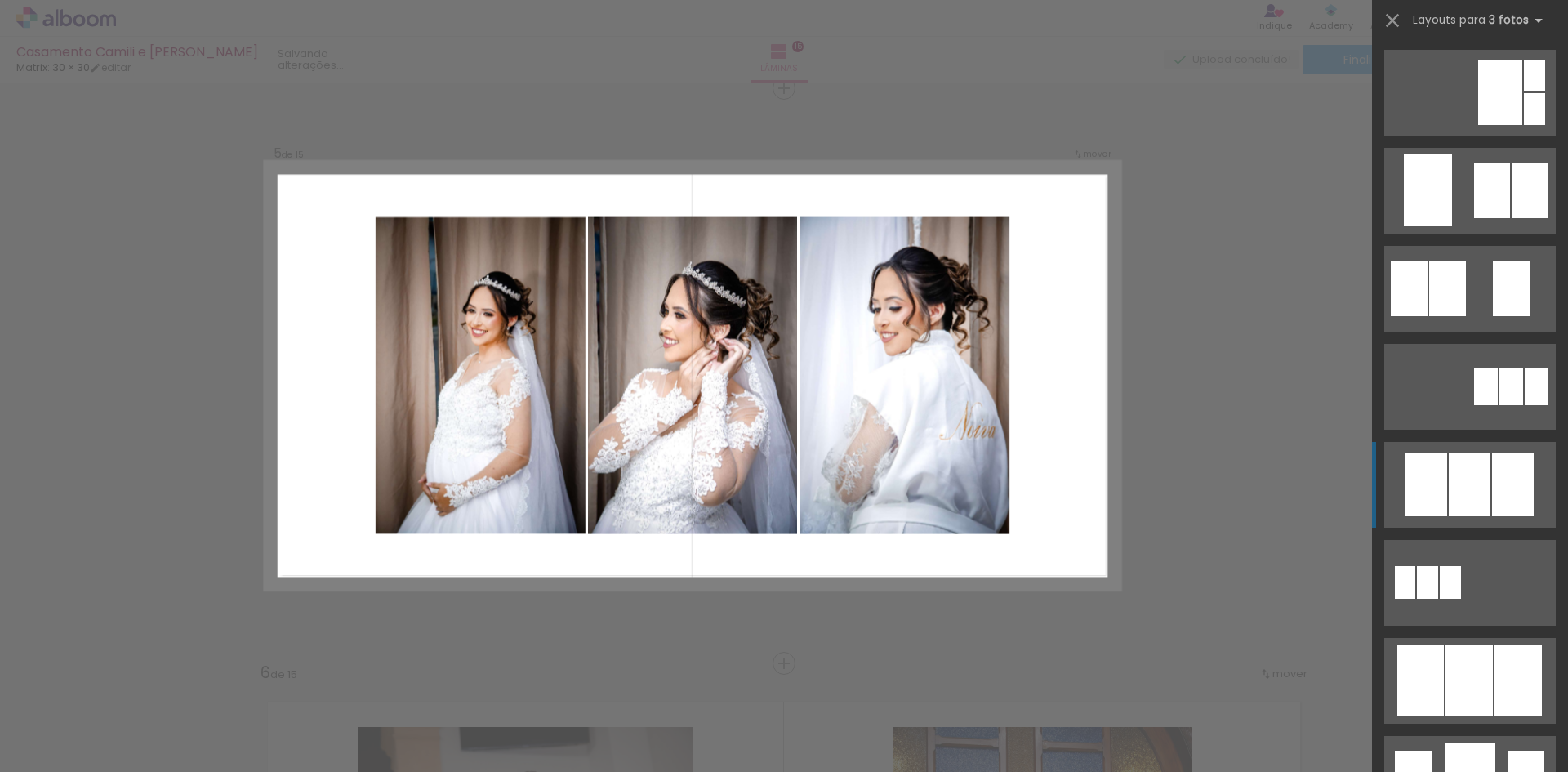
click at [1452, 478] on div at bounding box center [1469, 484] width 42 height 64
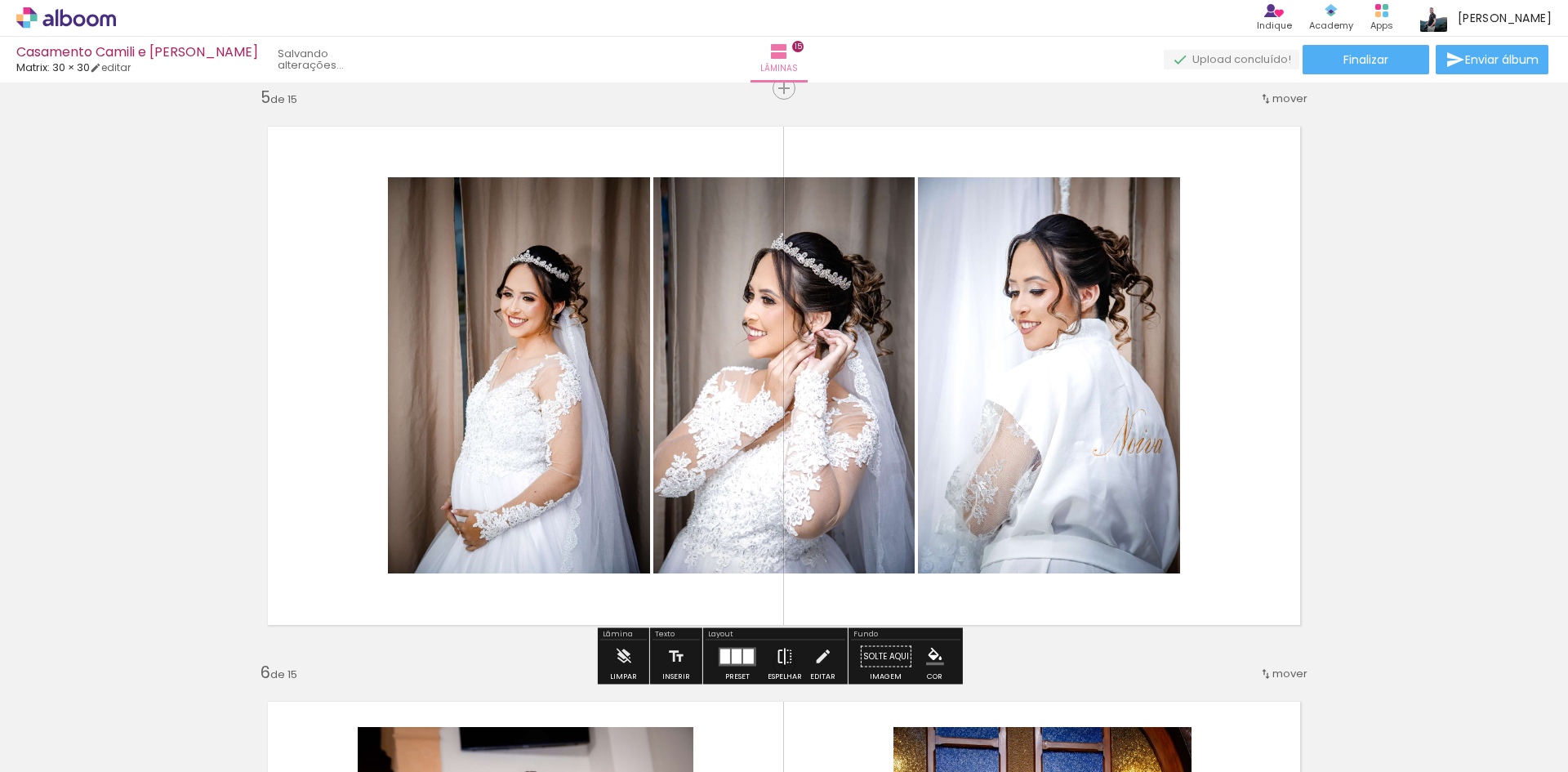
click at [779, 659] on iron-icon at bounding box center [784, 656] width 18 height 32
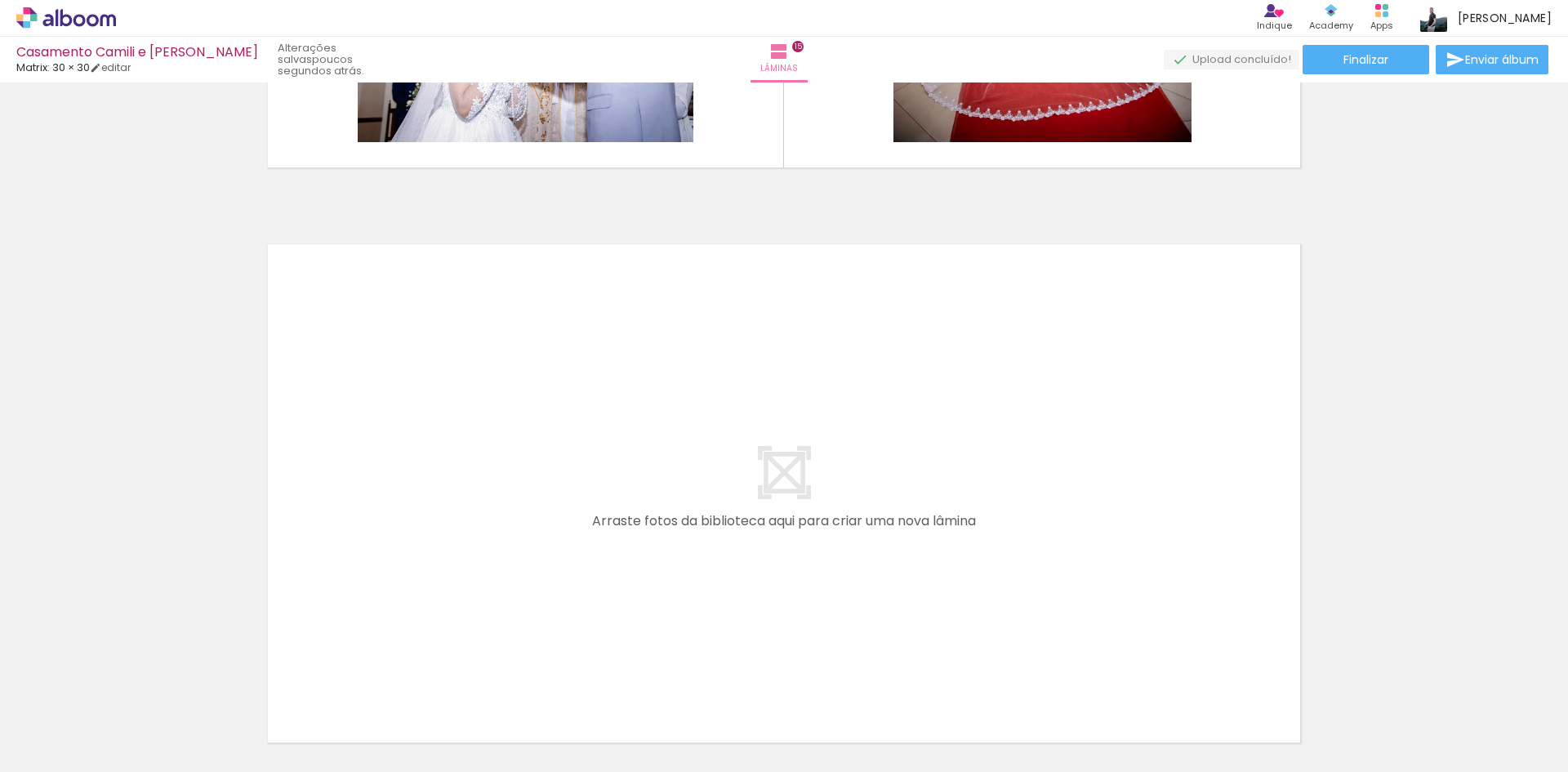
scroll to position [8609, 0]
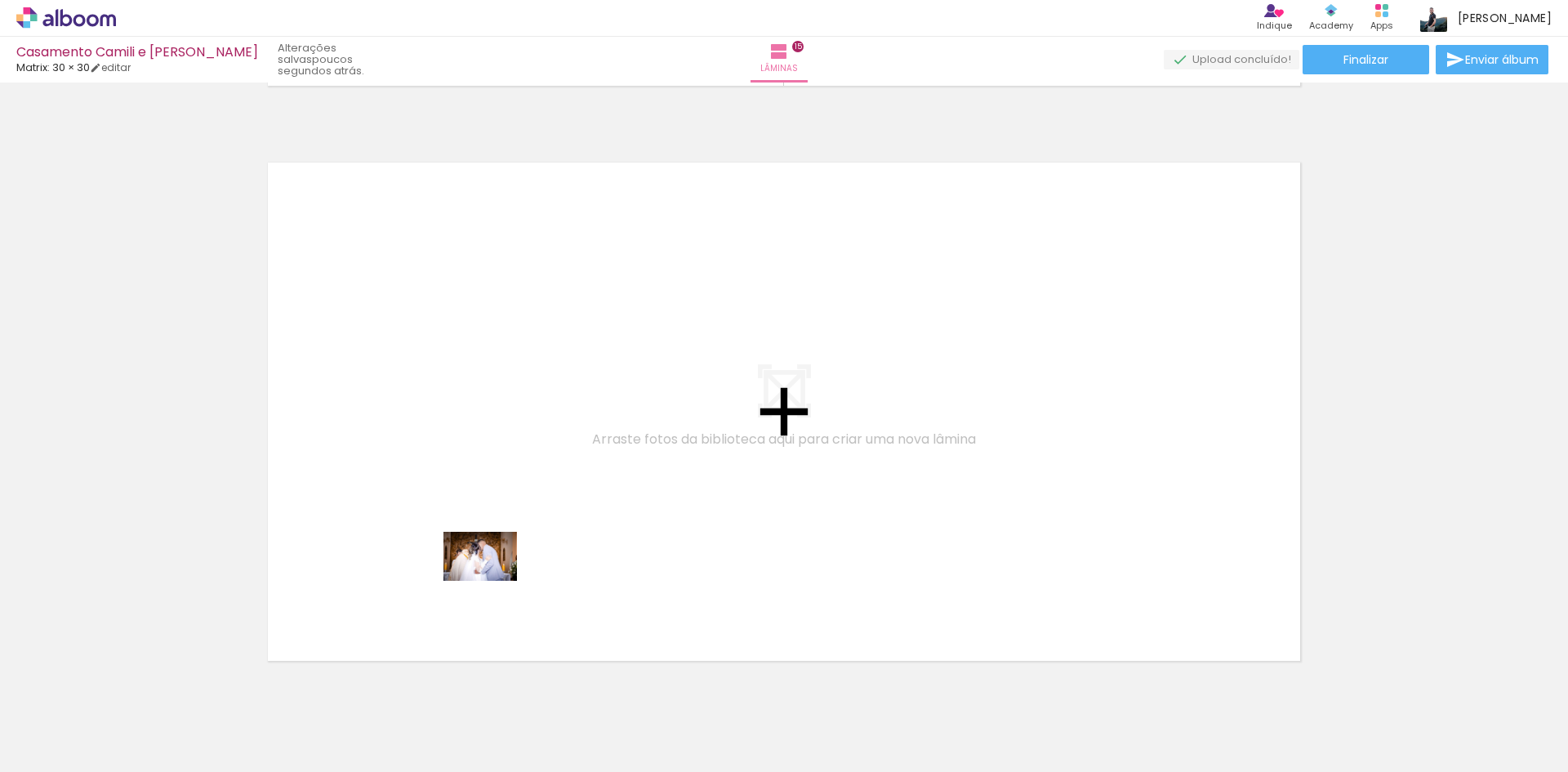
drag, startPoint x: 534, startPoint y: 728, endPoint x: 492, endPoint y: 581, distance: 152.9
click at [492, 581] on quentale-workspace at bounding box center [784, 386] width 1568 height 772
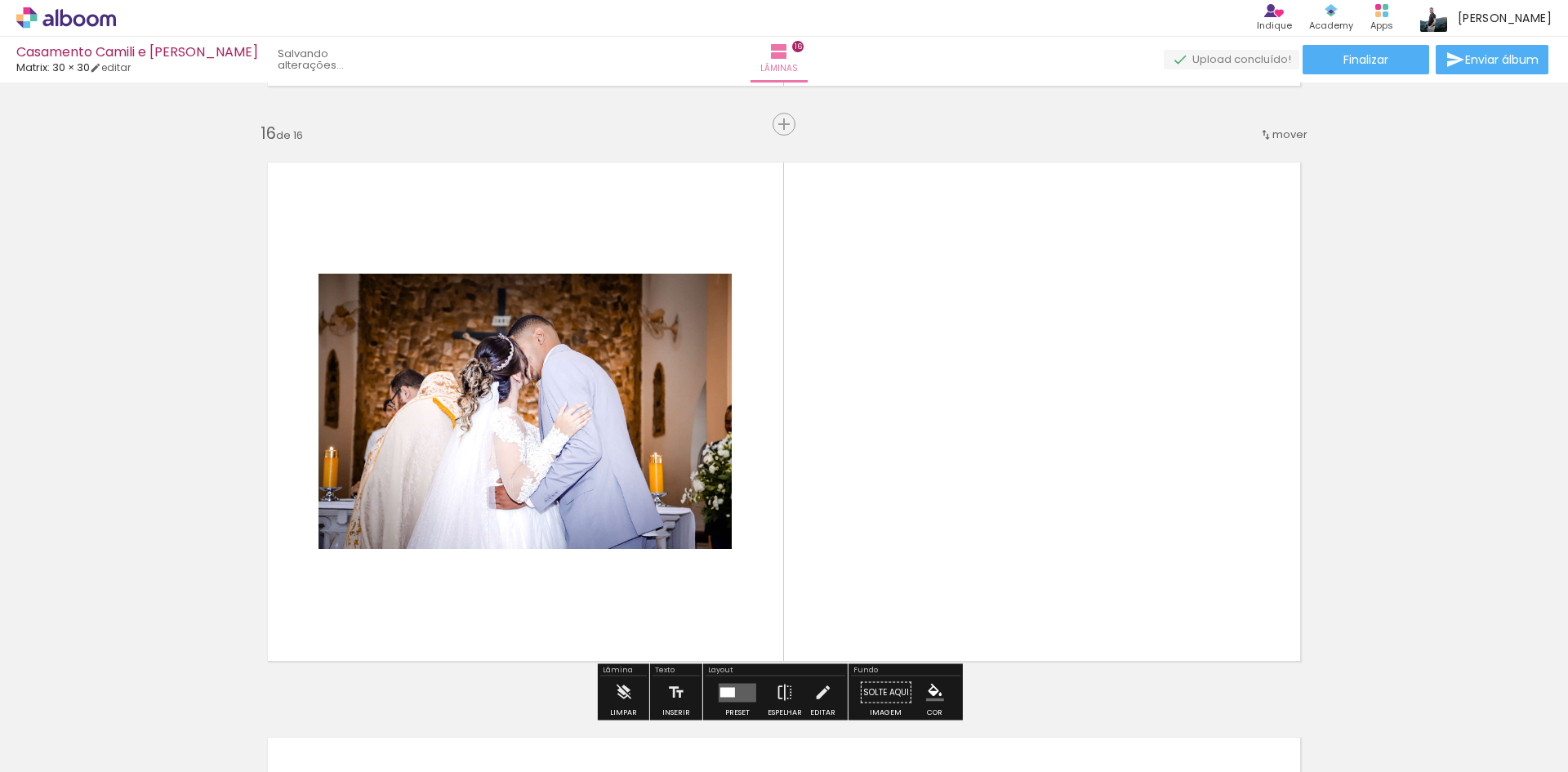
scroll to position [8645, 0]
